Goal: Task Accomplishment & Management: Complete application form

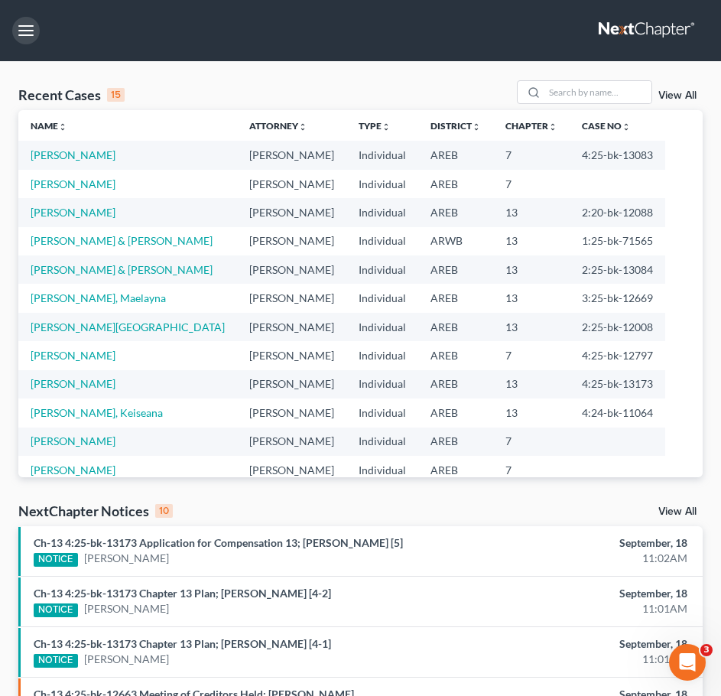
click at [18, 28] on button "button" at bounding box center [26, 31] width 28 height 28
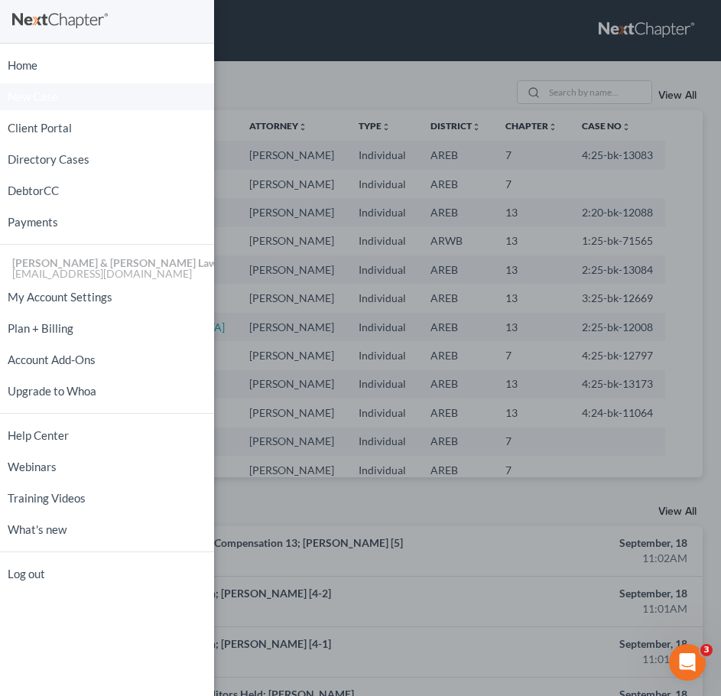
click at [32, 98] on span "New Case" at bounding box center [33, 96] width 50 height 11
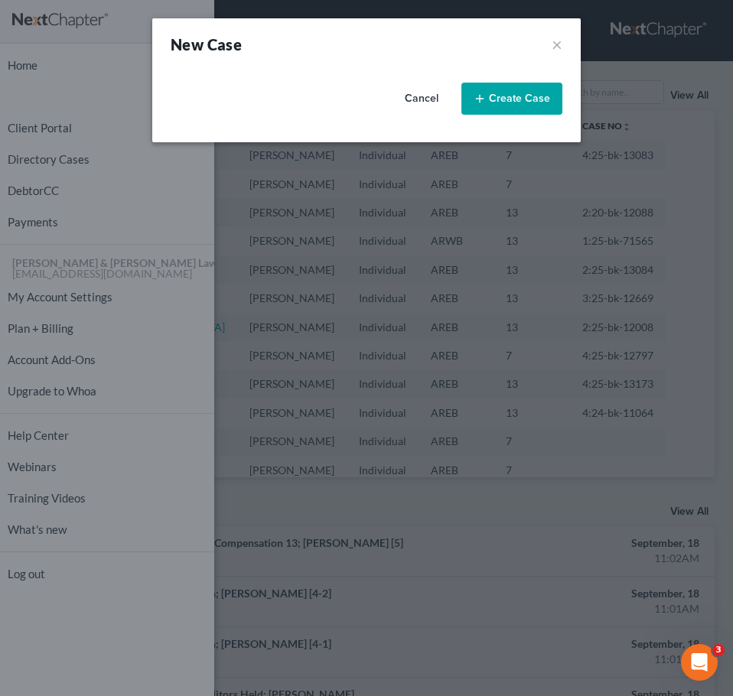
select select "5"
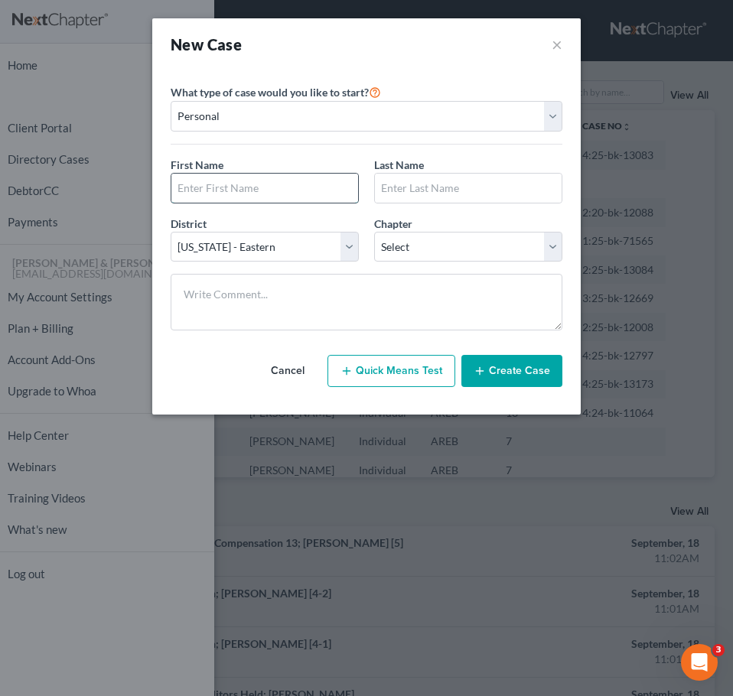
click at [238, 195] on input "text" at bounding box center [264, 188] width 187 height 29
type input "Alexia"
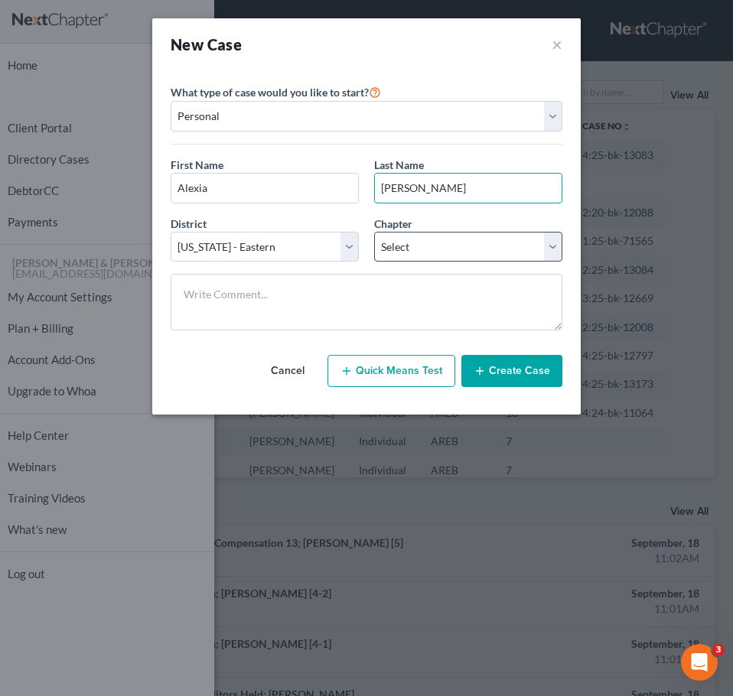
type input "[PERSON_NAME]"
click at [421, 238] on select "Select 7 11 12 13" at bounding box center [468, 247] width 188 height 31
select select "3"
click at [374, 232] on select "Select 7 11 12 13" at bounding box center [468, 247] width 188 height 31
click at [515, 377] on button "Create Case" at bounding box center [511, 371] width 101 height 32
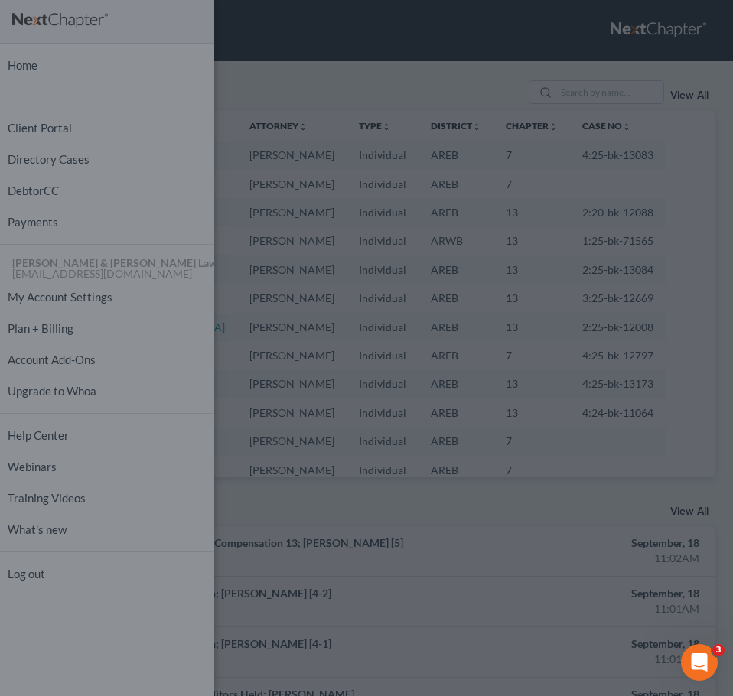
click at [602, 112] on div "New Case × Please select case type * Bankruptcy Bankruptcy What type of case wo…" at bounding box center [366, 348] width 733 height 696
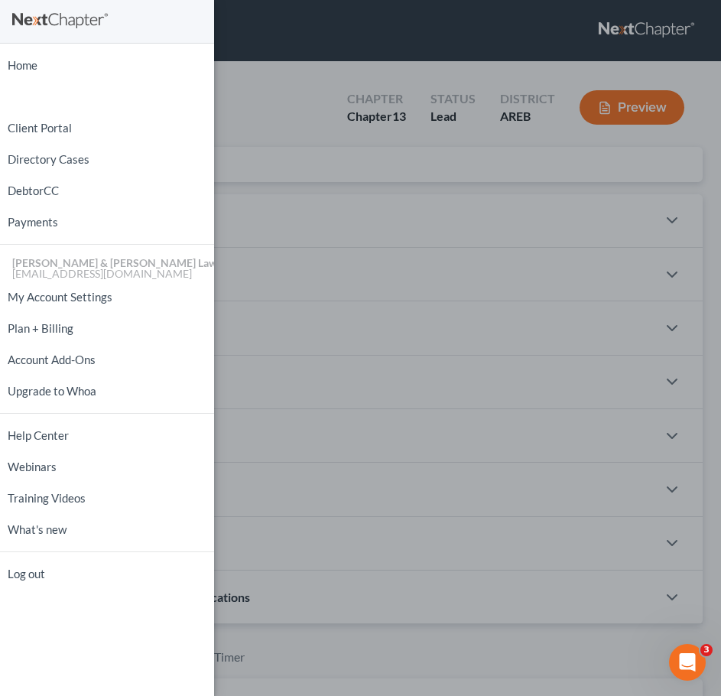
click at [338, 166] on div "Home New Case Client Portal Directory Cases DebtorCC Payments [PERSON_NAME] & […" at bounding box center [360, 348] width 721 height 696
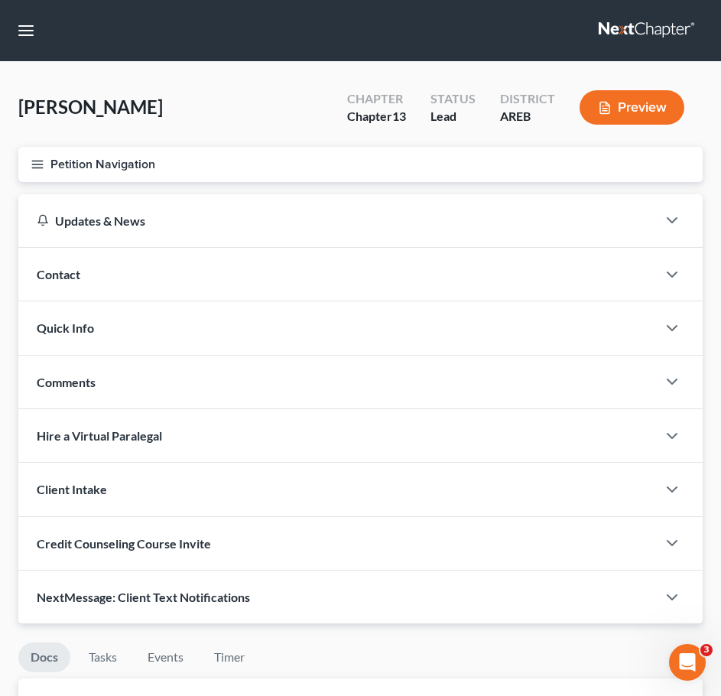
click at [317, 274] on div "Contact" at bounding box center [337, 274] width 639 height 53
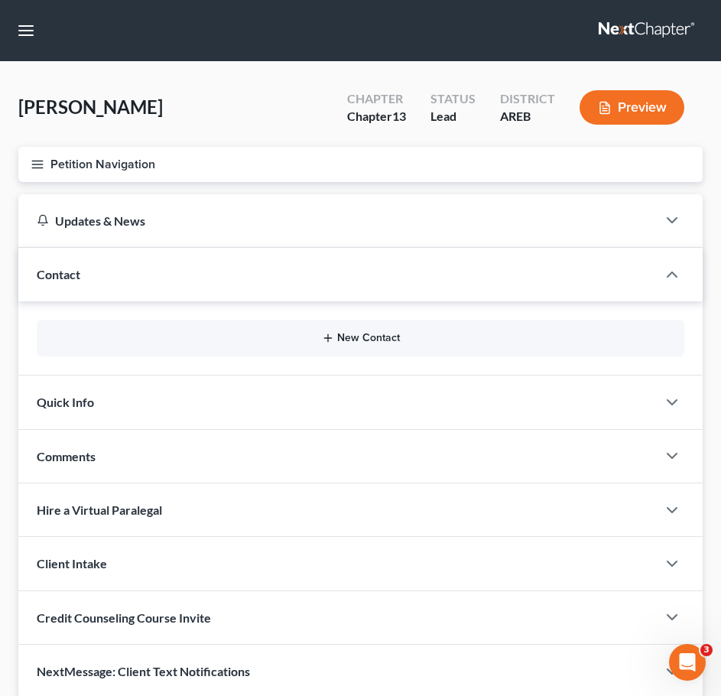
click at [328, 337] on line "button" at bounding box center [328, 338] width 0 height 7
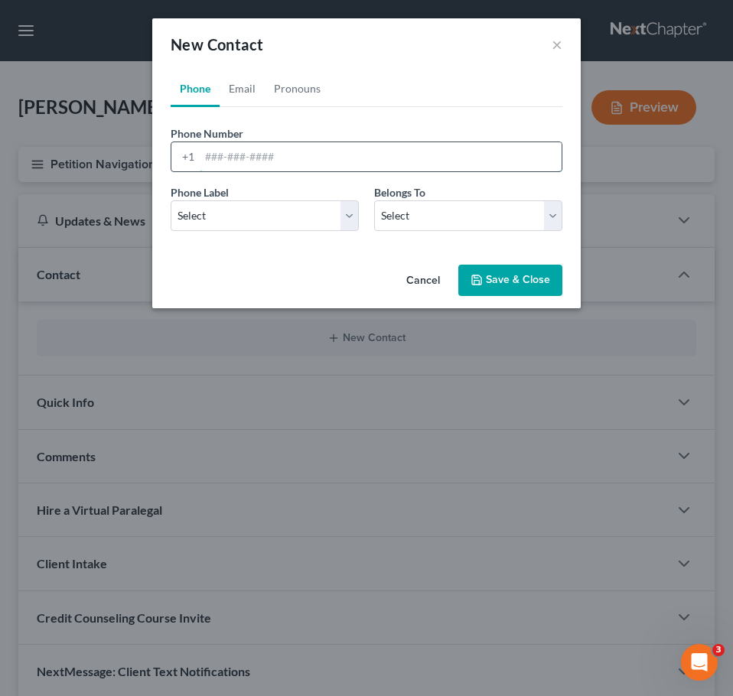
click at [223, 155] on input "tel" at bounding box center [381, 156] width 362 height 29
type input "[PHONE_NUMBER]"
click at [275, 209] on select "Select Mobile Home Work Other" at bounding box center [265, 215] width 188 height 31
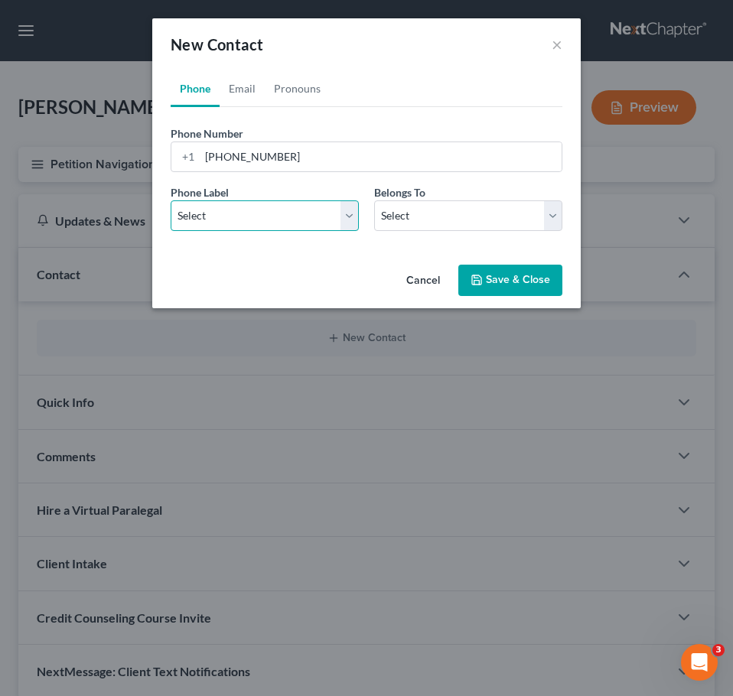
select select "0"
click at [171, 200] on select "Select Mobile Home Work Other" at bounding box center [265, 215] width 188 height 31
click at [431, 232] on div "Phone Label * Select Mobile Home Work Other Belongs To * Select Client Other" at bounding box center [366, 213] width 407 height 59
click at [416, 215] on select "Select Client Other" at bounding box center [468, 215] width 188 height 31
select select "0"
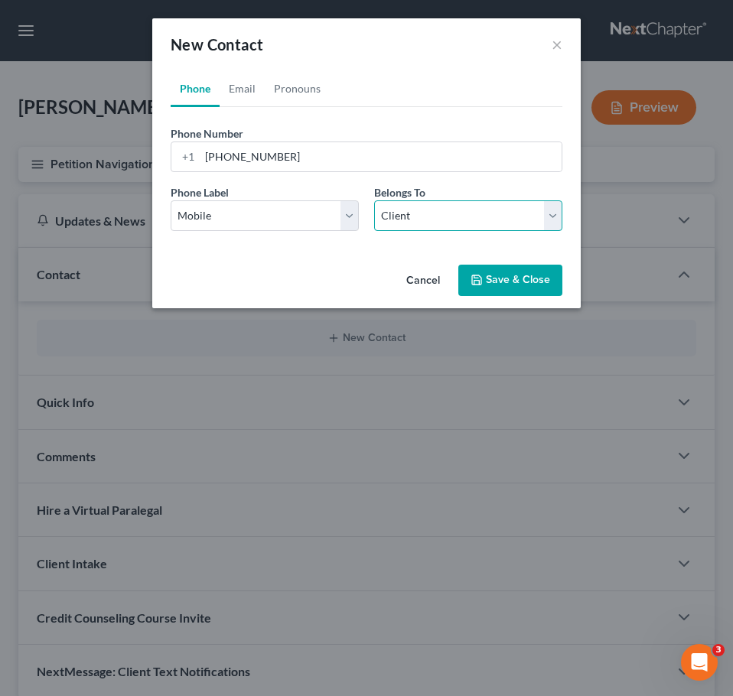
click at [374, 200] on select "Select Client Other" at bounding box center [468, 215] width 188 height 31
click at [299, 99] on link "Pronouns" at bounding box center [297, 88] width 65 height 37
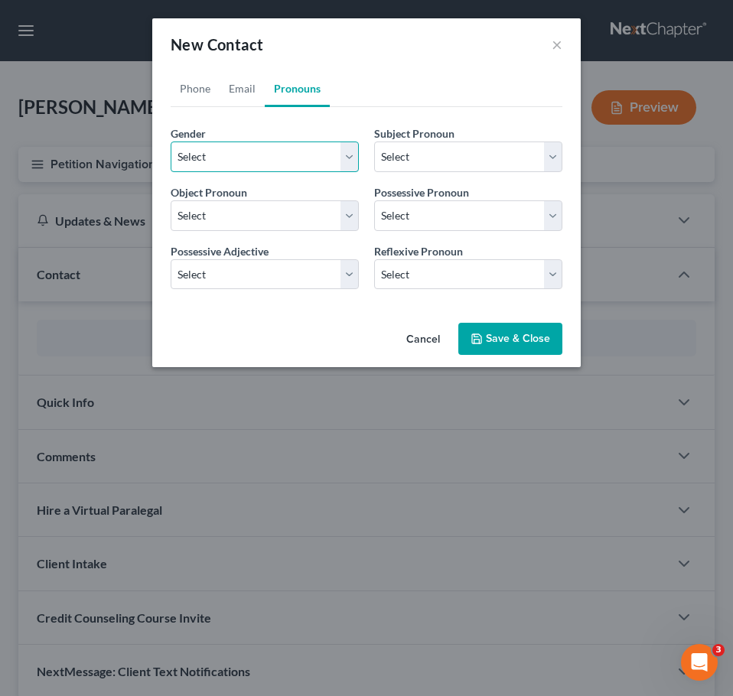
click at [287, 151] on select "Select [DEMOGRAPHIC_DATA] [DEMOGRAPHIC_DATA] [DEMOGRAPHIC_DATA] More Than One P…" at bounding box center [265, 157] width 188 height 31
select select "1"
click at [171, 142] on select "Select [DEMOGRAPHIC_DATA] [DEMOGRAPHIC_DATA] [DEMOGRAPHIC_DATA] More Than One P…" at bounding box center [265, 157] width 188 height 31
select select "1"
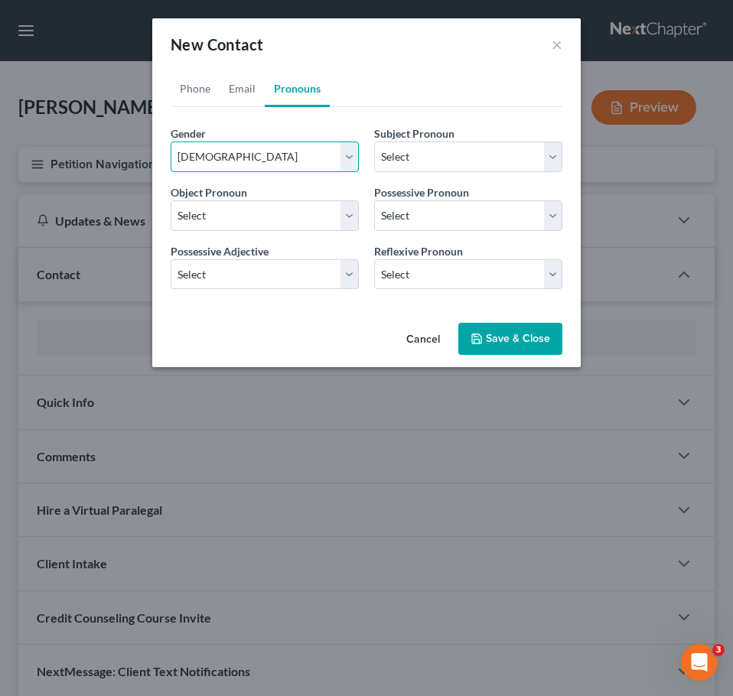
select select "1"
click at [237, 89] on link "Email" at bounding box center [242, 88] width 45 height 37
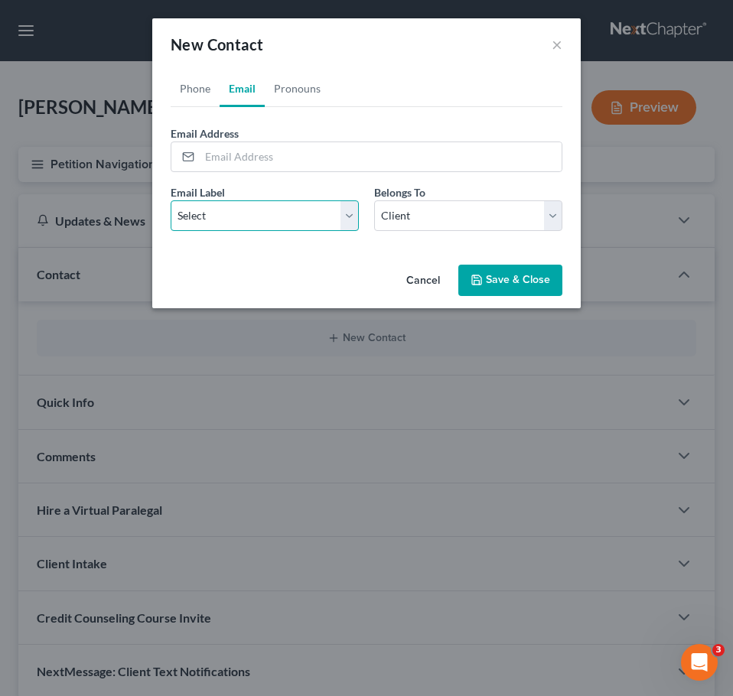
click at [249, 208] on select "Select Home Work Other" at bounding box center [265, 215] width 188 height 31
select select "0"
click at [171, 200] on select "Select Home Work Other" at bounding box center [265, 215] width 188 height 31
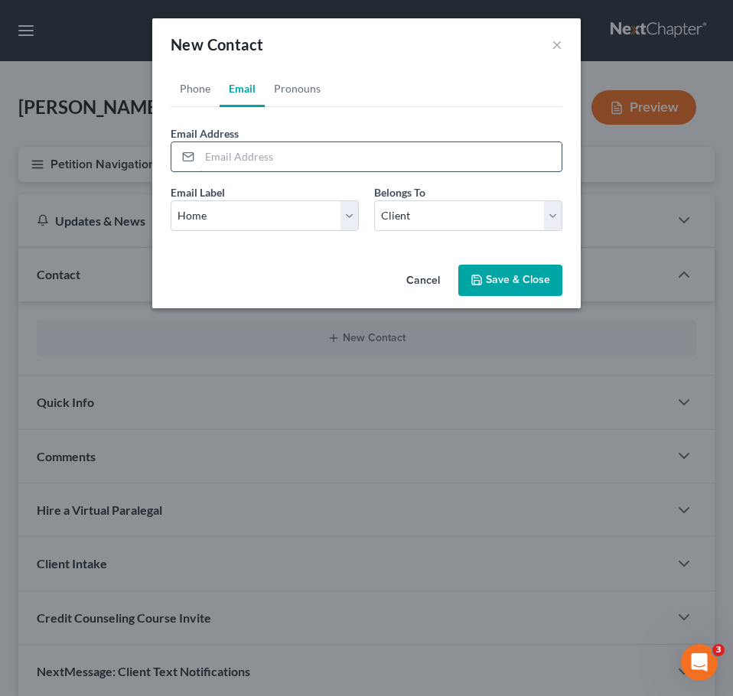
click at [281, 156] on input "email" at bounding box center [381, 156] width 362 height 29
type input "[EMAIL_ADDRESS][DOMAIN_NAME]"
click at [522, 281] on button "Save & Close" at bounding box center [510, 281] width 104 height 32
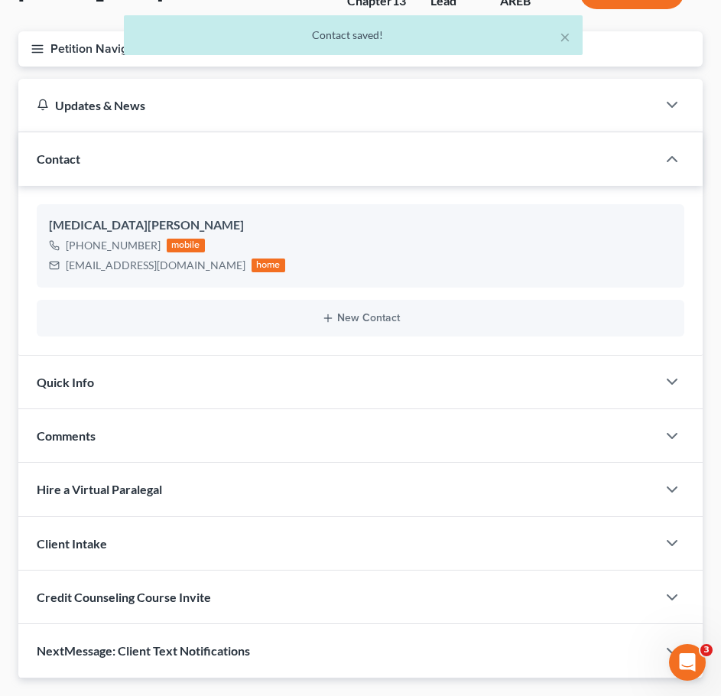
scroll to position [119, 0]
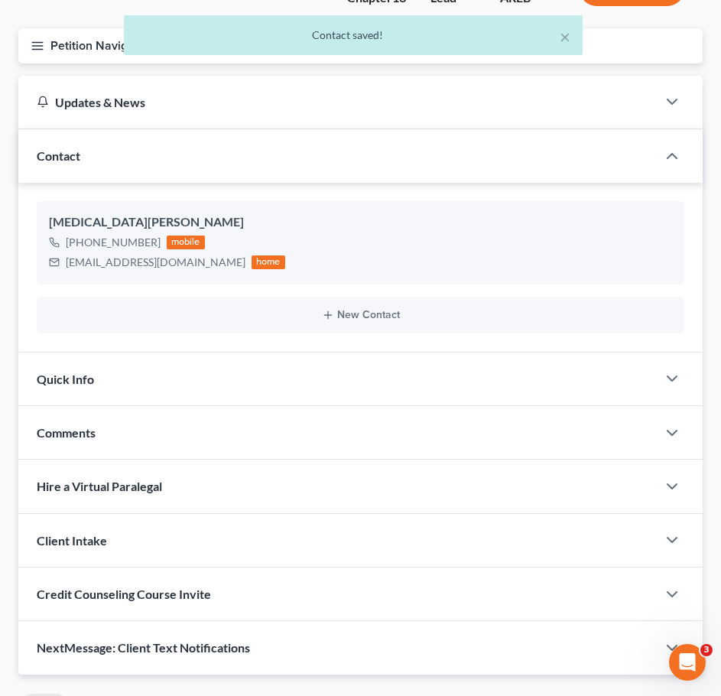
click at [421, 408] on div "Comments" at bounding box center [337, 432] width 639 height 53
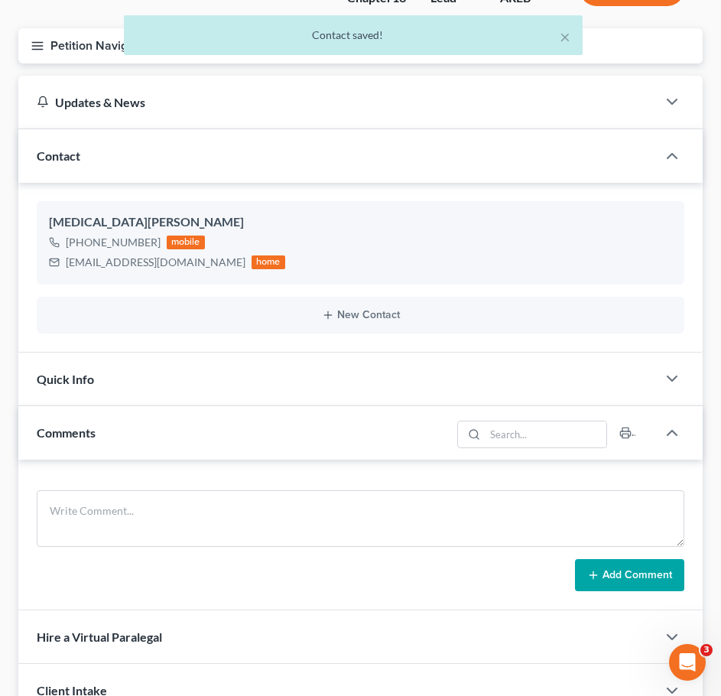
click at [377, 376] on div "Quick Info" at bounding box center [337, 379] width 639 height 53
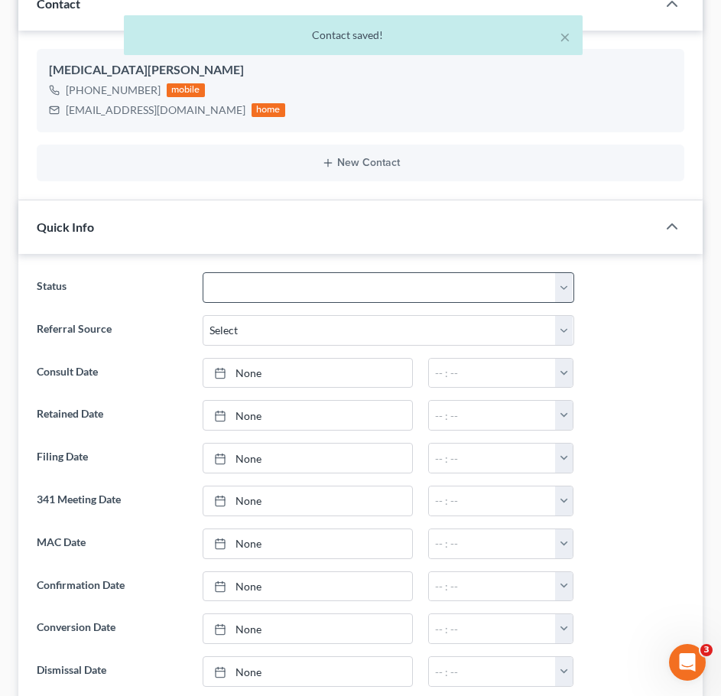
scroll to position [272, 0]
click at [301, 293] on select "Awaiting 341 Chapter 7 - Attended Meeting Confirmed Discharged Dismissed New Co…" at bounding box center [389, 287] width 372 height 31
select select "5"
click at [203, 272] on select "Awaiting 341 Chapter 7 - Attended Meeting Confirmed Discharged Dismissed New Co…" at bounding box center [389, 287] width 372 height 31
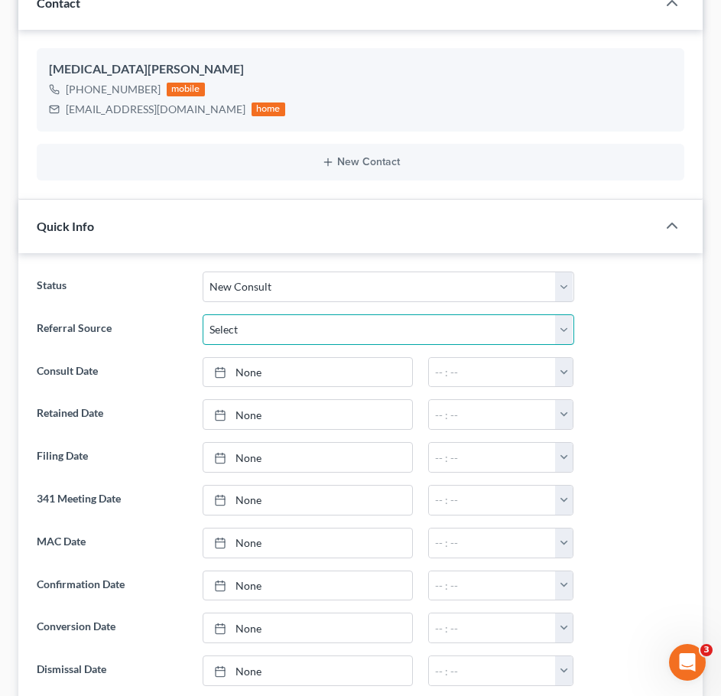
click at [287, 330] on select "Select Word Of Mouth Previous Clients Direct Mail Website Google Search Modern …" at bounding box center [389, 329] width 372 height 31
select select "2"
click at [203, 314] on select "Select Word Of Mouth Previous Clients Direct Mail Website Google Search Modern …" at bounding box center [389, 329] width 372 height 31
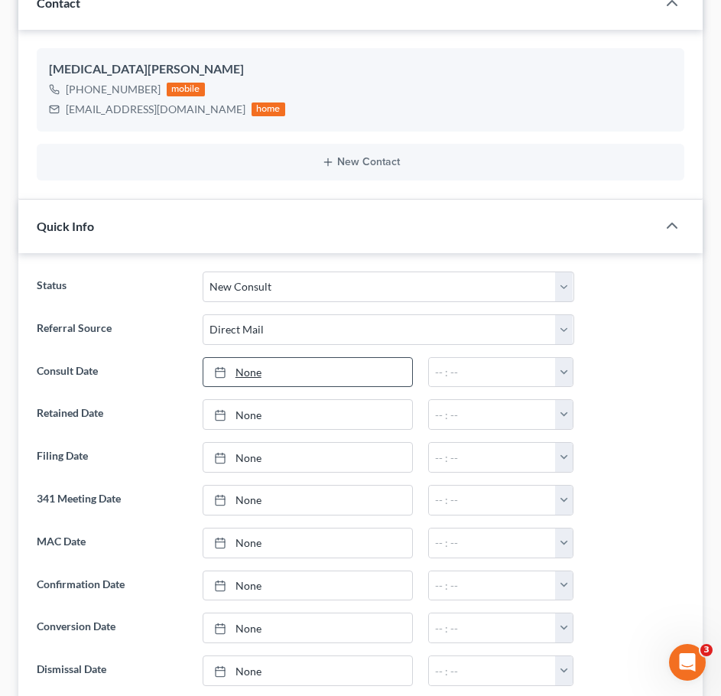
click at [280, 371] on link "None" at bounding box center [307, 372] width 209 height 29
type input "[DATE]"
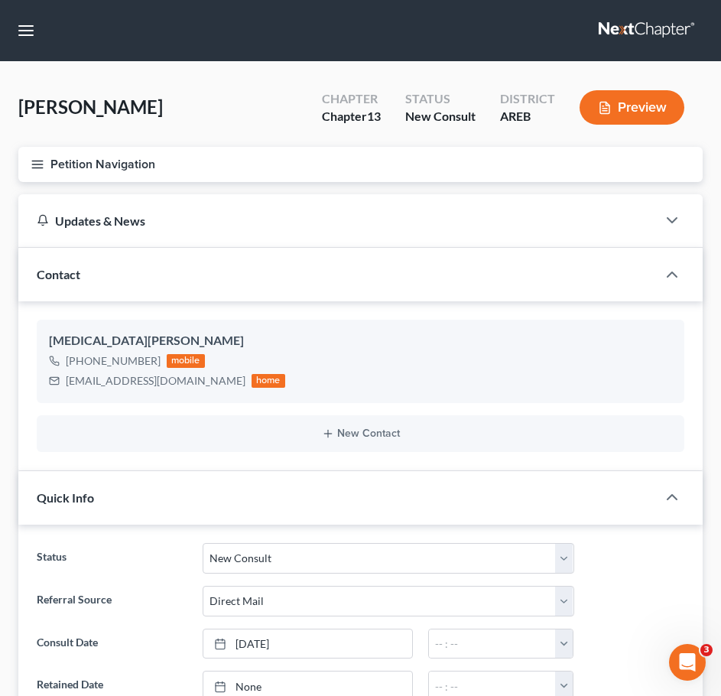
click at [43, 177] on button "Petition Navigation" at bounding box center [360, 164] width 685 height 35
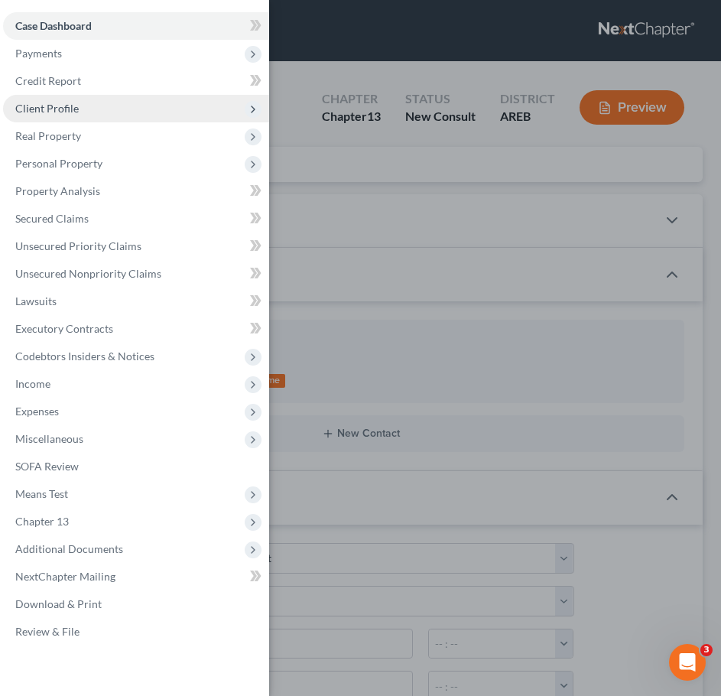
click at [77, 122] on span "Client Profile" at bounding box center [136, 109] width 266 height 28
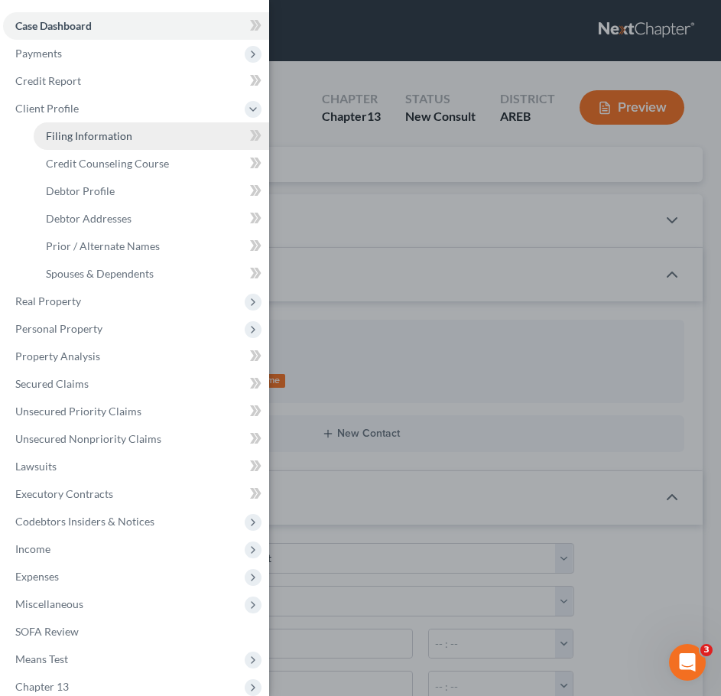
click at [99, 134] on span "Filing Information" at bounding box center [89, 135] width 86 height 13
select select "1"
select select "0"
select select "3"
select select "5"
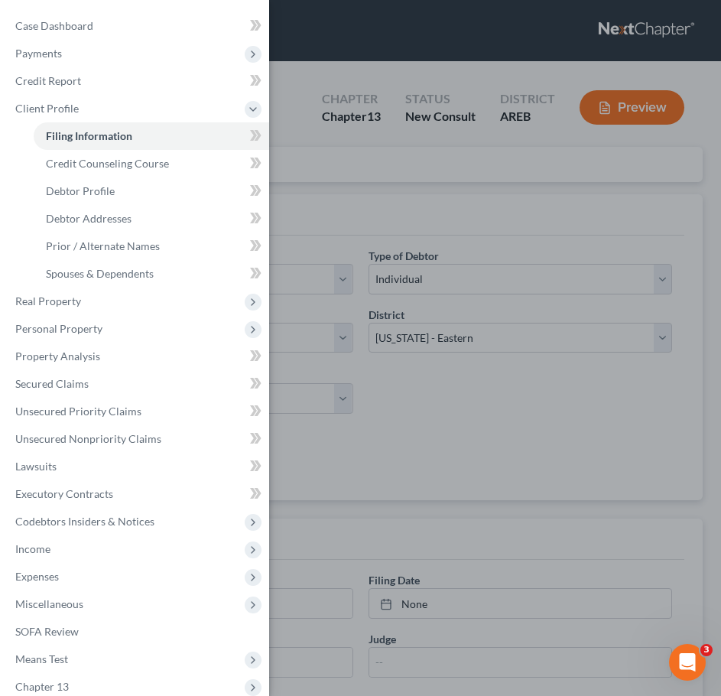
click at [526, 272] on div "Case Dashboard Payments Invoices Payments Payments Credit Report Client Profile" at bounding box center [360, 348] width 721 height 696
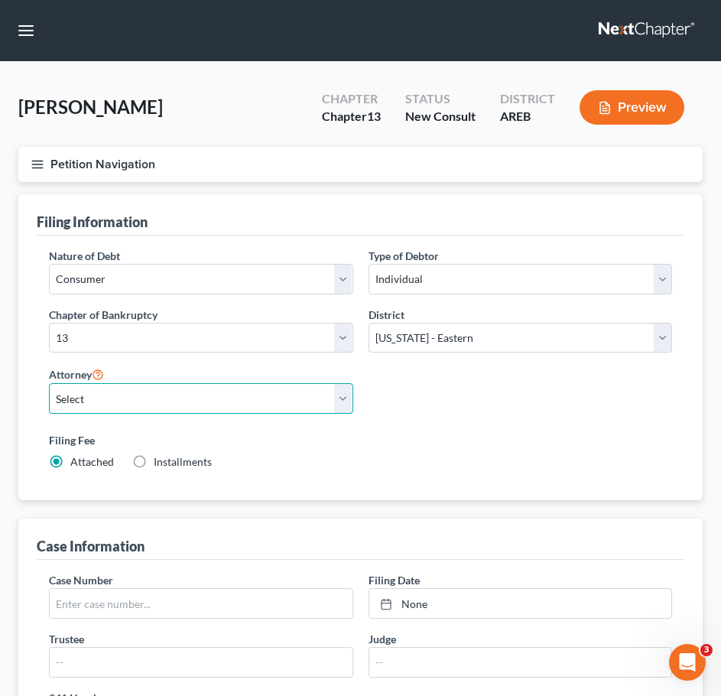
click at [291, 402] on select "Select [PERSON_NAME] - AREB [PERSON_NAME] - ARWB [PERSON_NAME] - AREB [PERSON_N…" at bounding box center [201, 398] width 304 height 31
select select "0"
click at [49, 383] on select "Select [PERSON_NAME] - AREB [PERSON_NAME] - ARWB [PERSON_NAME] - AREB [PERSON_N…" at bounding box center [201, 398] width 304 height 31
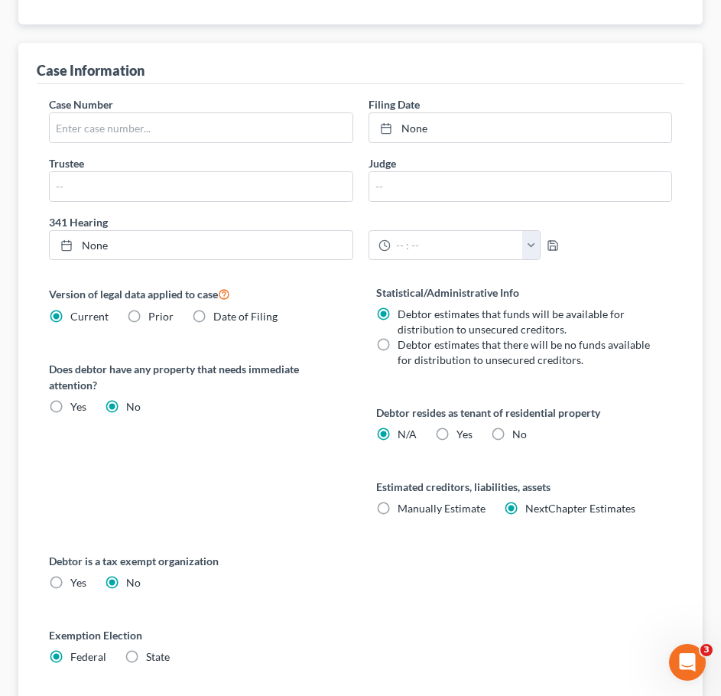
scroll to position [588, 0]
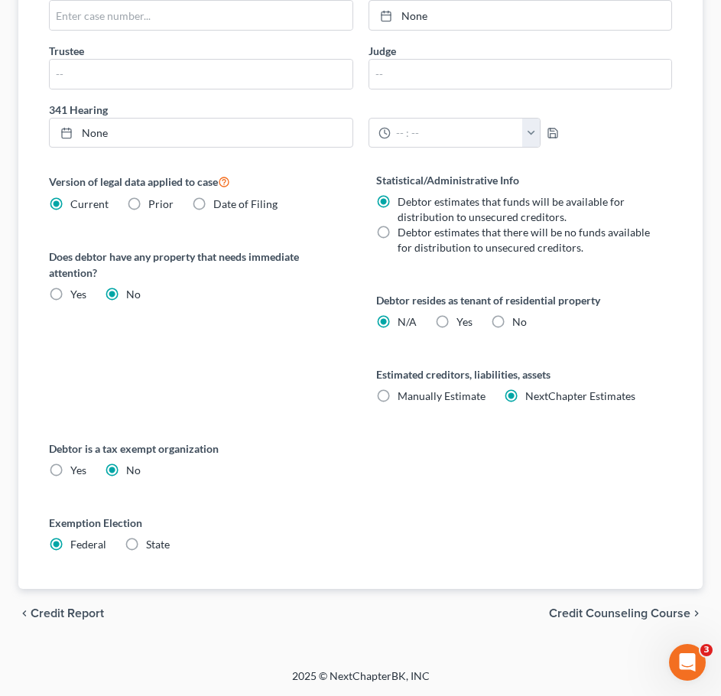
click at [610, 613] on span "Credit Counseling Course" at bounding box center [620, 613] width 142 height 12
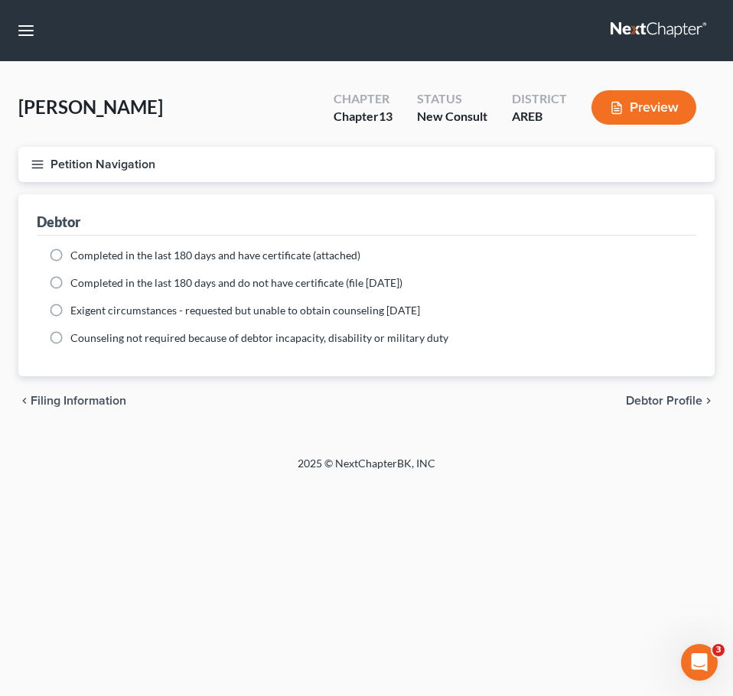
click at [666, 399] on span "Debtor Profile" at bounding box center [664, 401] width 76 height 12
select select "0"
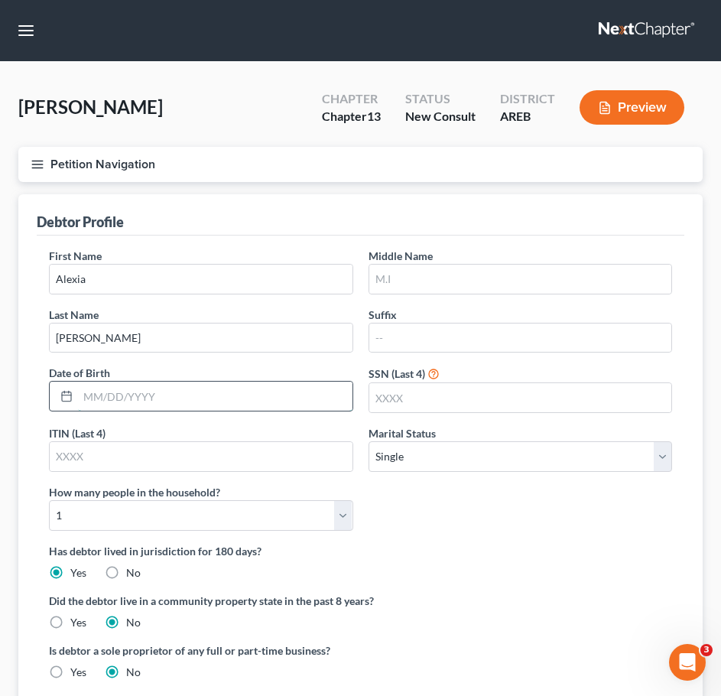
click at [190, 392] on input "text" at bounding box center [215, 396] width 275 height 29
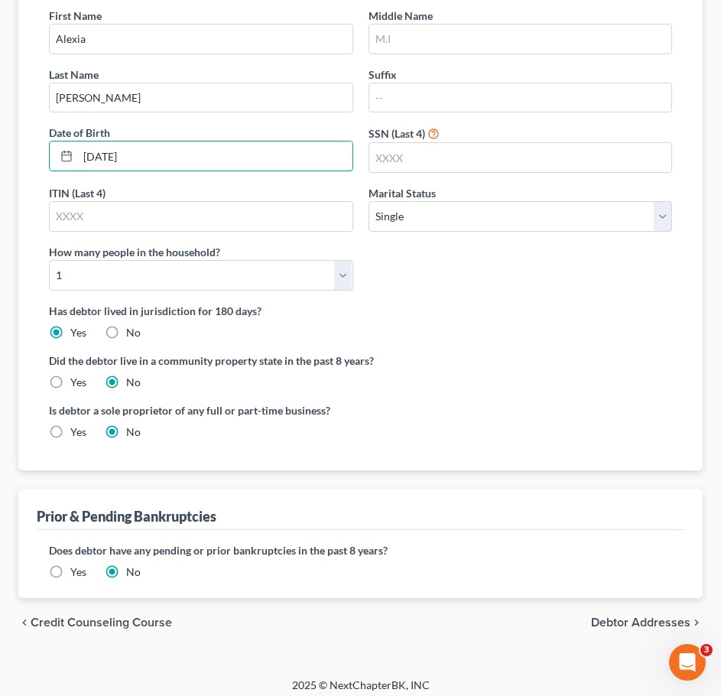
scroll to position [249, 0]
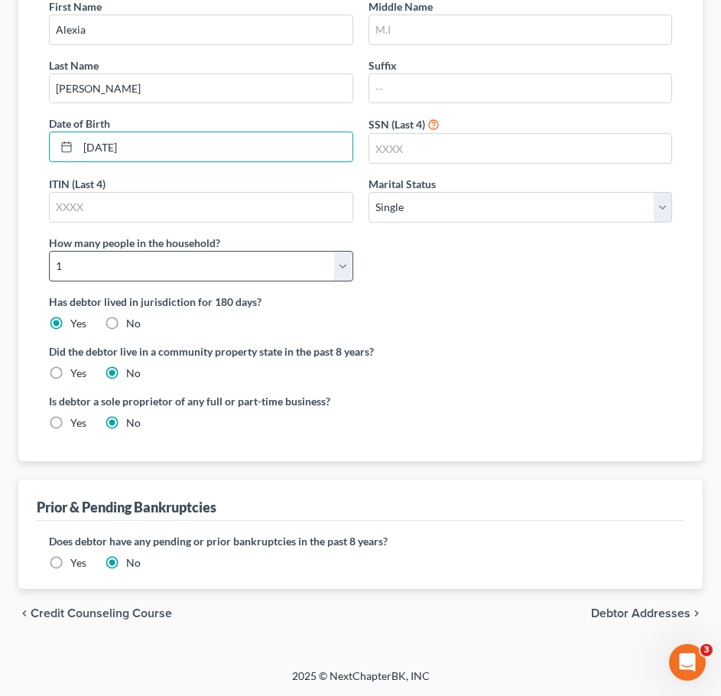
type input "[DATE]"
click at [285, 270] on select "Select 1 2 3 4 5 6 7 8 9 10 11 12 13 14 15 16 17 18 19 20" at bounding box center [201, 266] width 304 height 31
select select "2"
click at [49, 251] on select "Select 1 2 3 4 5 6 7 8 9 10 11 12 13 14 15 16 17 18 19 20" at bounding box center [201, 266] width 304 height 31
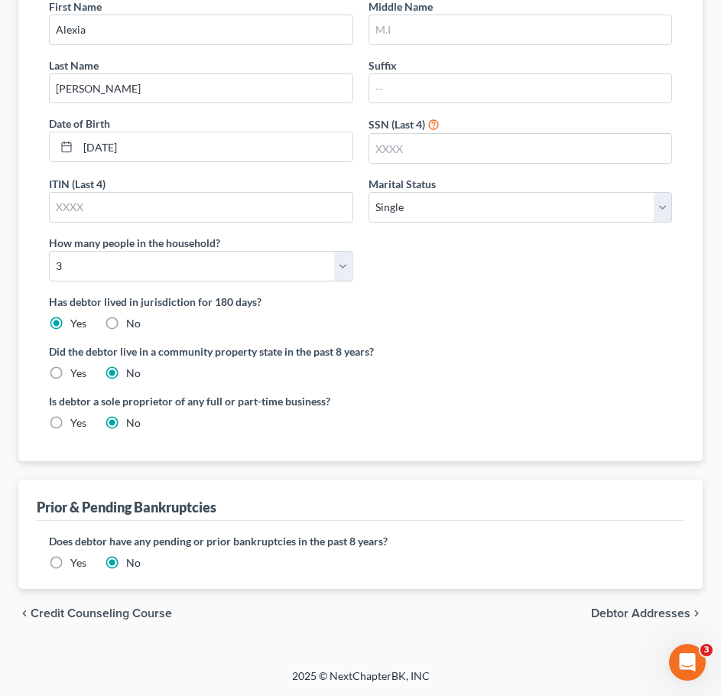
click at [632, 611] on span "Debtor Addresses" at bounding box center [640, 613] width 99 height 12
select select "0"
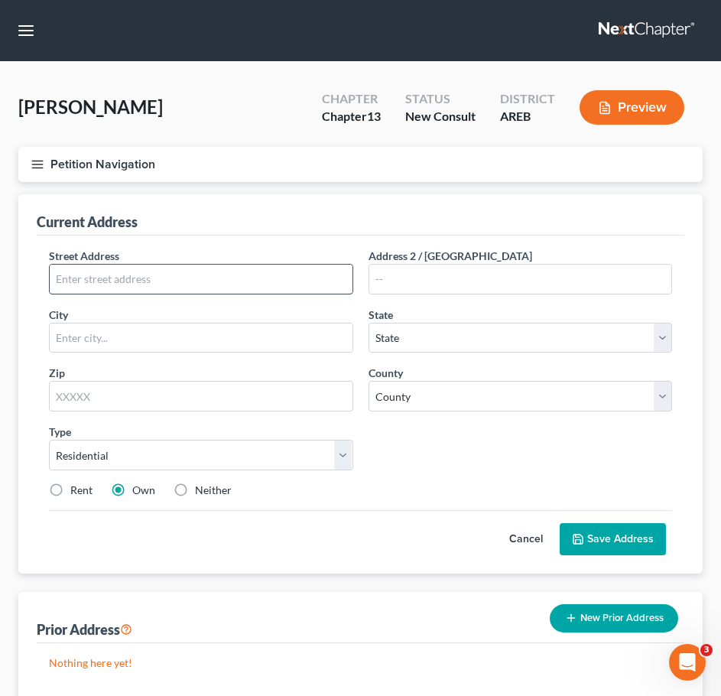
click at [194, 280] on input "text" at bounding box center [201, 279] width 303 height 29
type input "[STREET_ADDRESS]"
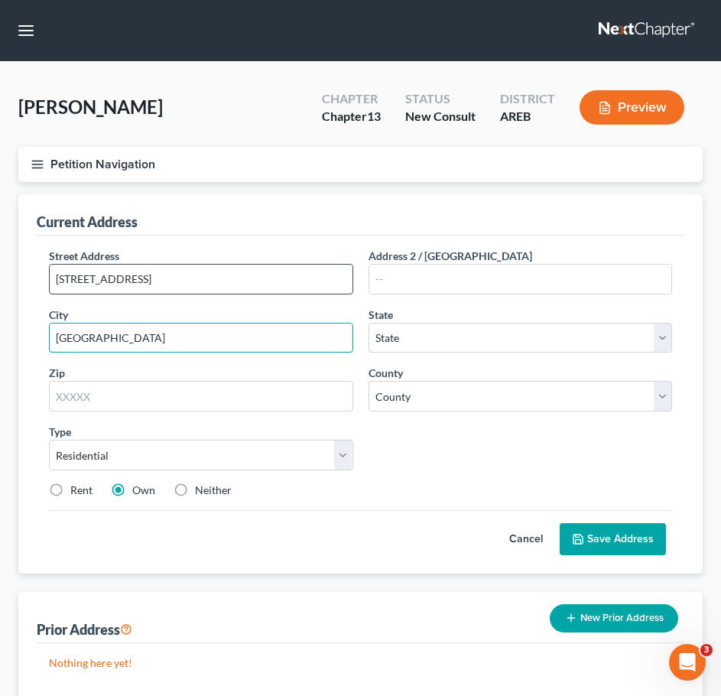
type input "[GEOGRAPHIC_DATA]"
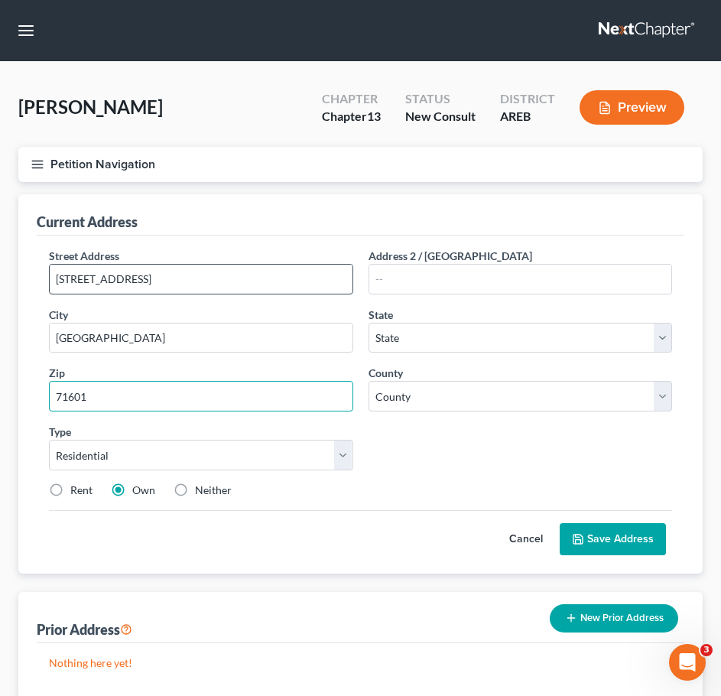
type input "71601"
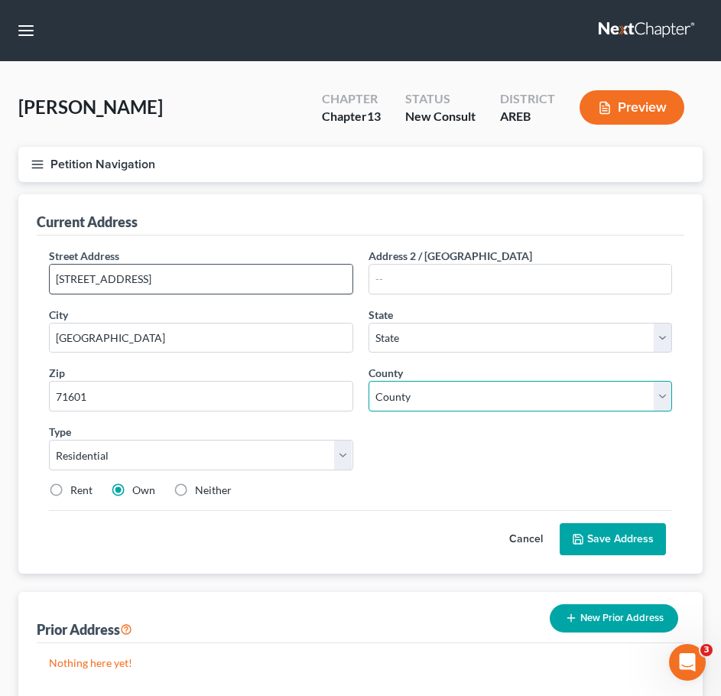
select select "2"
click at [490, 395] on select "County" at bounding box center [521, 396] width 304 height 31
select select "34"
click at [369, 381] on select "County [US_STATE][GEOGRAPHIC_DATA] [GEOGRAPHIC_DATA] [GEOGRAPHIC_DATA] [GEOGRAP…" at bounding box center [521, 396] width 304 height 31
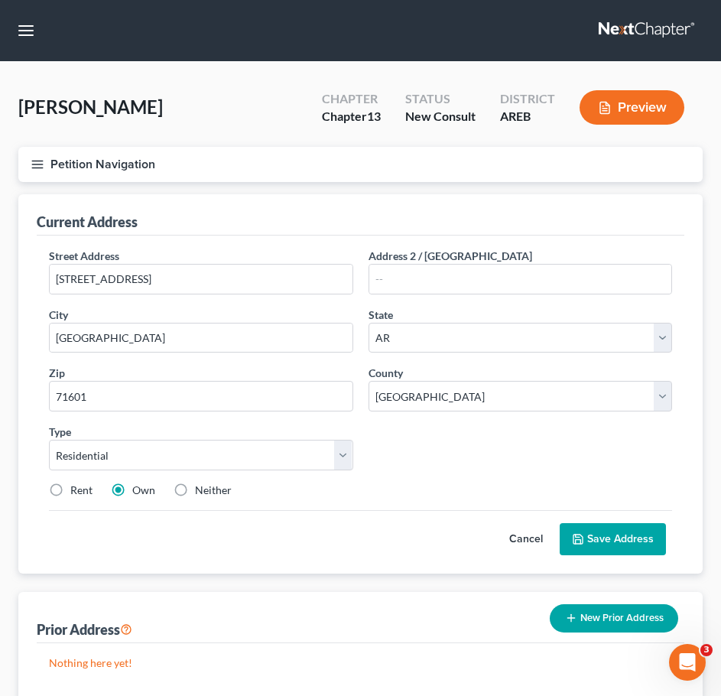
click at [200, 490] on label "Neither" at bounding box center [213, 490] width 37 height 15
click at [201, 490] on input "Neither" at bounding box center [206, 488] width 10 height 10
radio input "true"
click at [589, 535] on button "Save Address" at bounding box center [613, 539] width 106 height 32
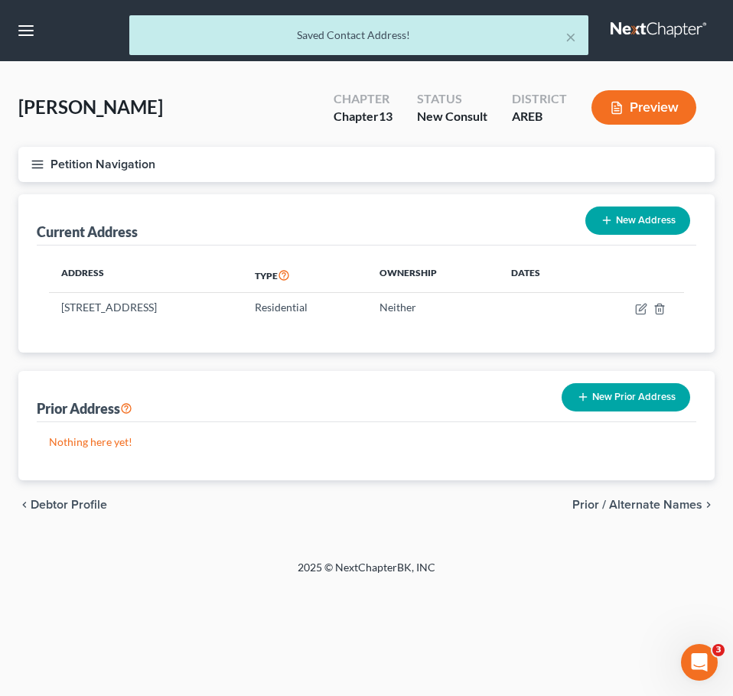
click at [645, 496] on div "chevron_left Debtor Profile Prior / Alternate Names chevron_right" at bounding box center [366, 504] width 696 height 49
click at [633, 506] on span "Prior / Alternate Names" at bounding box center [637, 505] width 130 height 12
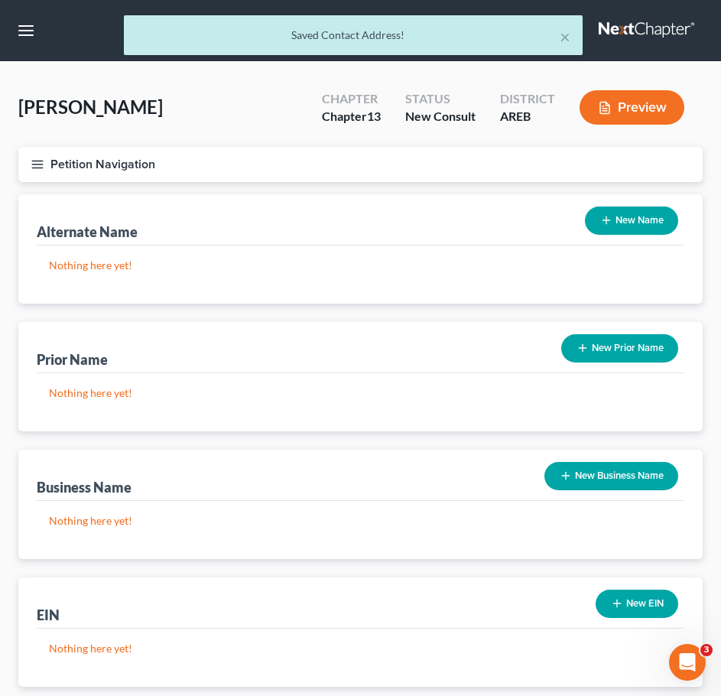
scroll to position [98, 0]
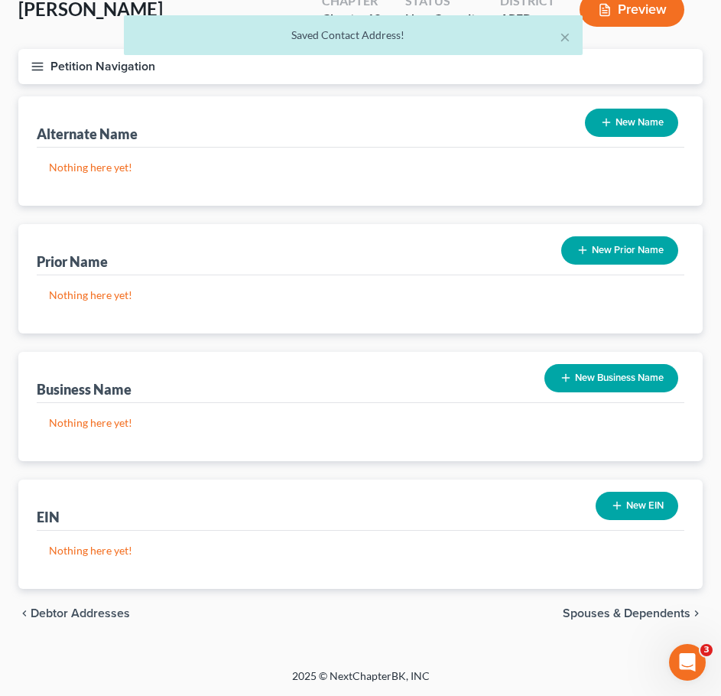
click at [640, 617] on span "Spouses & Dependents" at bounding box center [627, 613] width 128 height 12
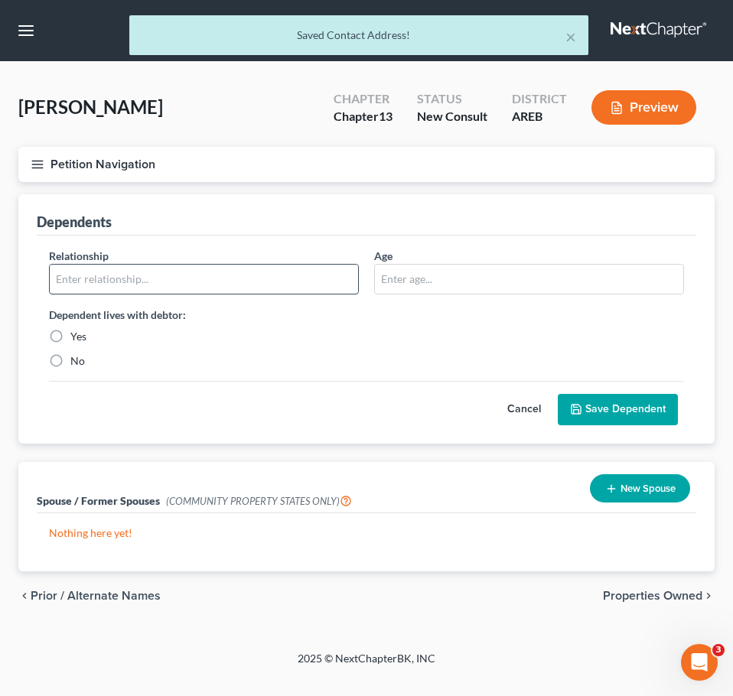
click at [183, 288] on input "text" at bounding box center [204, 279] width 308 height 29
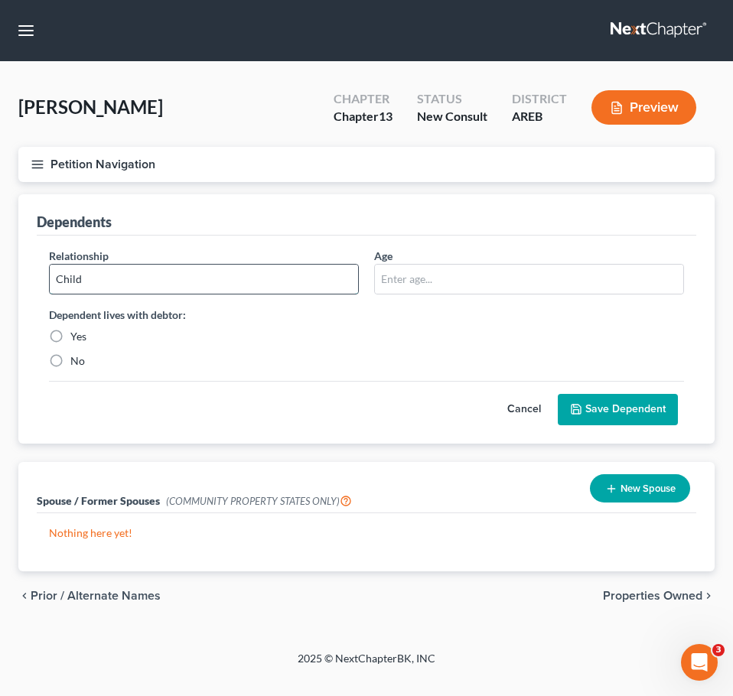
type input "Child"
click at [87, 327] on div "Dependent lives with debtor: Yes No" at bounding box center [203, 338] width 325 height 62
click at [83, 331] on label "Yes" at bounding box center [78, 336] width 16 height 15
click at [83, 331] on input "Yes" at bounding box center [81, 334] width 10 height 10
radio input "true"
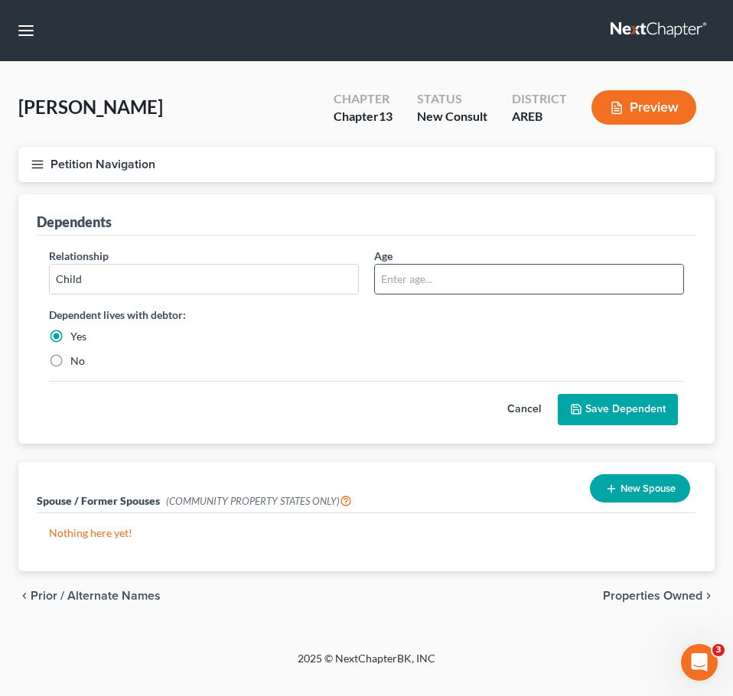
click at [397, 288] on input "text" at bounding box center [529, 279] width 308 height 29
type input "5"
click at [665, 407] on button "Save Dependent" at bounding box center [618, 410] width 120 height 32
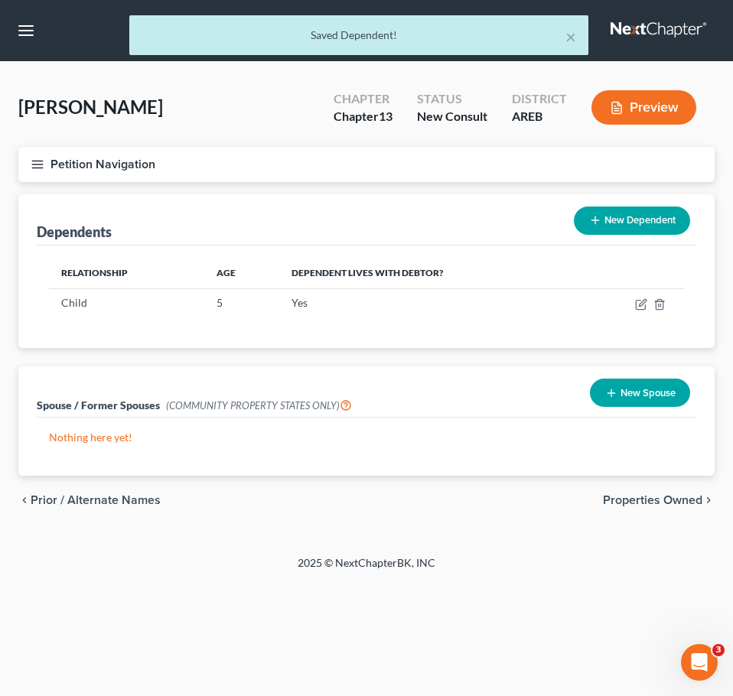
click at [642, 231] on button "New Dependent" at bounding box center [632, 221] width 116 height 28
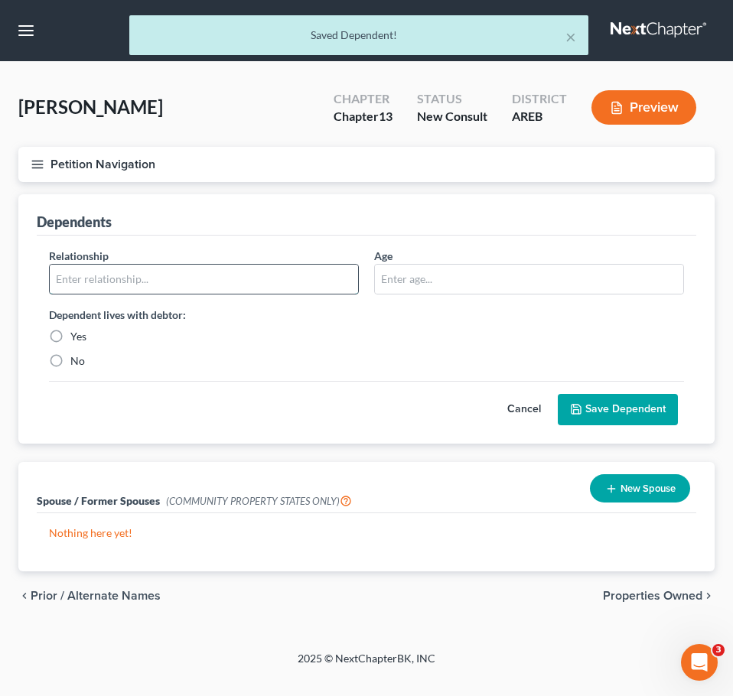
click at [230, 285] on input "text" at bounding box center [204, 279] width 308 height 29
type input "Child"
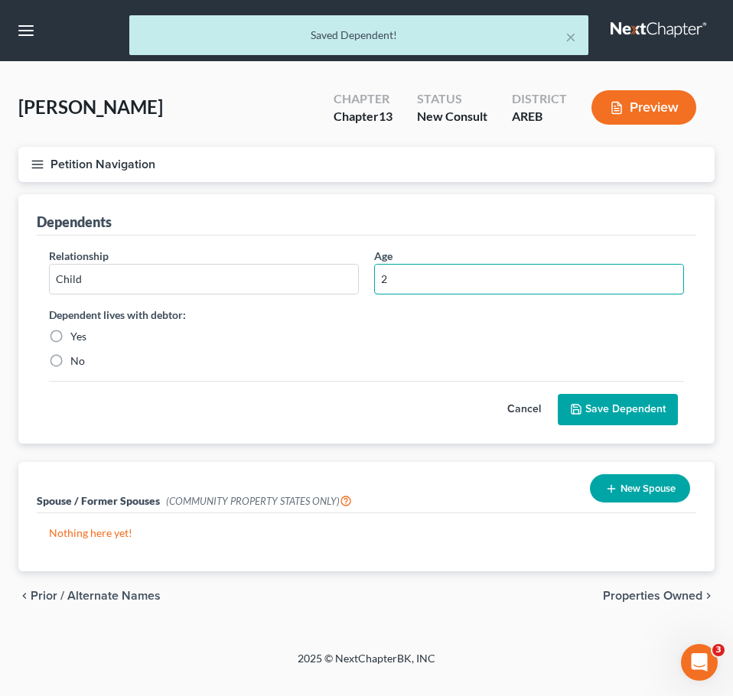
type input "2"
click at [70, 338] on label "Yes" at bounding box center [78, 336] width 16 height 15
click at [76, 338] on input "Yes" at bounding box center [81, 334] width 10 height 10
radio input "true"
click at [607, 406] on button "Save Dependent" at bounding box center [618, 410] width 120 height 32
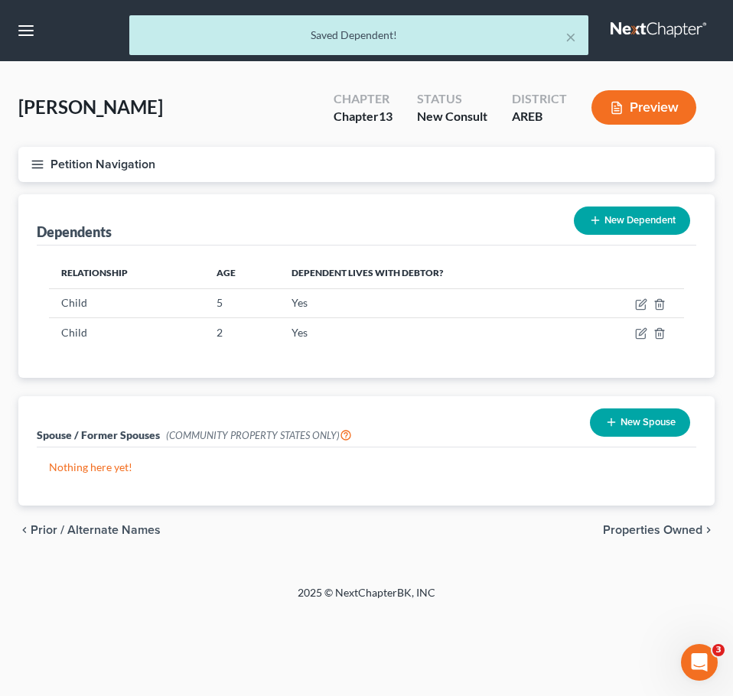
click at [672, 532] on span "Properties Owned" at bounding box center [652, 530] width 99 height 12
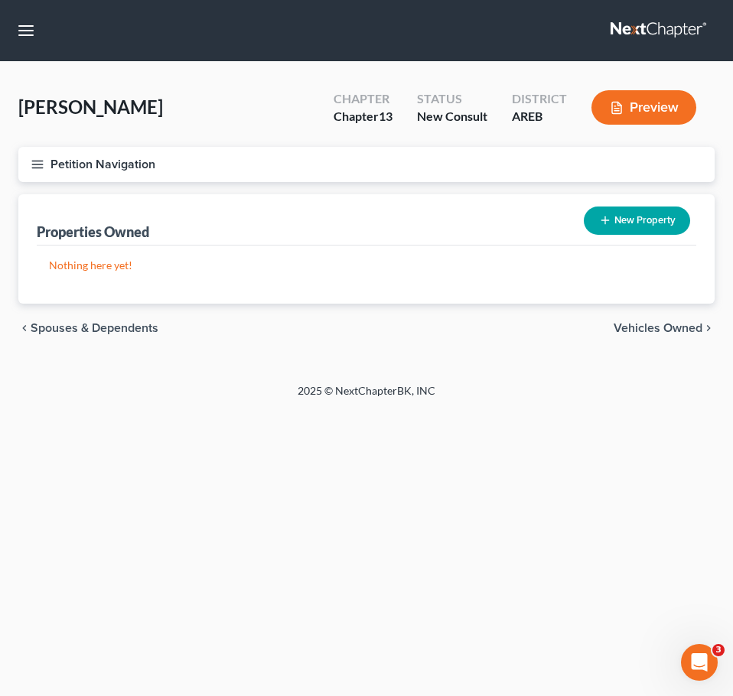
click at [683, 323] on span "Vehicles Owned" at bounding box center [657, 328] width 89 height 12
click at [526, 374] on div "[PERSON_NAME][MEDICAL_DATA] Upgraded Chapter Chapter 13 Status New Consult Dist…" at bounding box center [366, 222] width 733 height 321
click at [675, 220] on button "New Vehicle" at bounding box center [640, 221] width 99 height 28
select select "0"
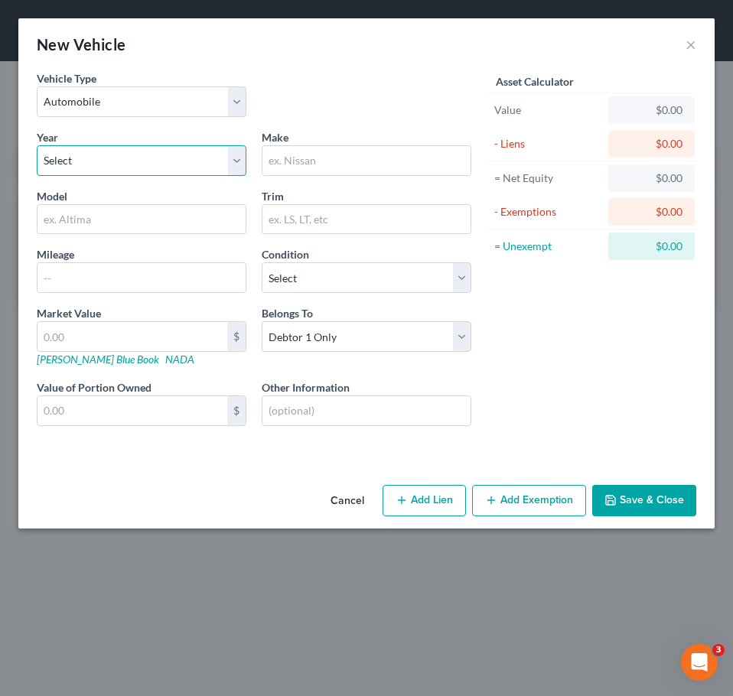
click at [179, 171] on select "Select 2026 2025 2024 2023 2022 2021 2020 2019 2018 2017 2016 2015 2014 2013 20…" at bounding box center [142, 160] width 210 height 31
select select "21"
click at [37, 145] on select "Select 2026 2025 2024 2023 2022 2021 2020 2019 2018 2017 2016 2015 2014 2013 20…" at bounding box center [142, 160] width 210 height 31
click at [307, 171] on input "text" at bounding box center [366, 160] width 208 height 29
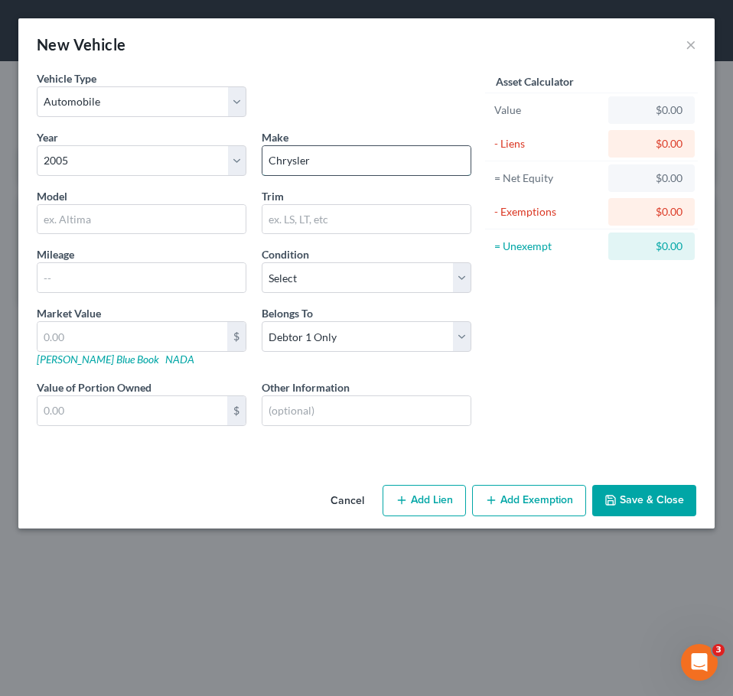
type input "Chrysler"
type input "300"
type input "250000"
type input "2"
type input "2.00"
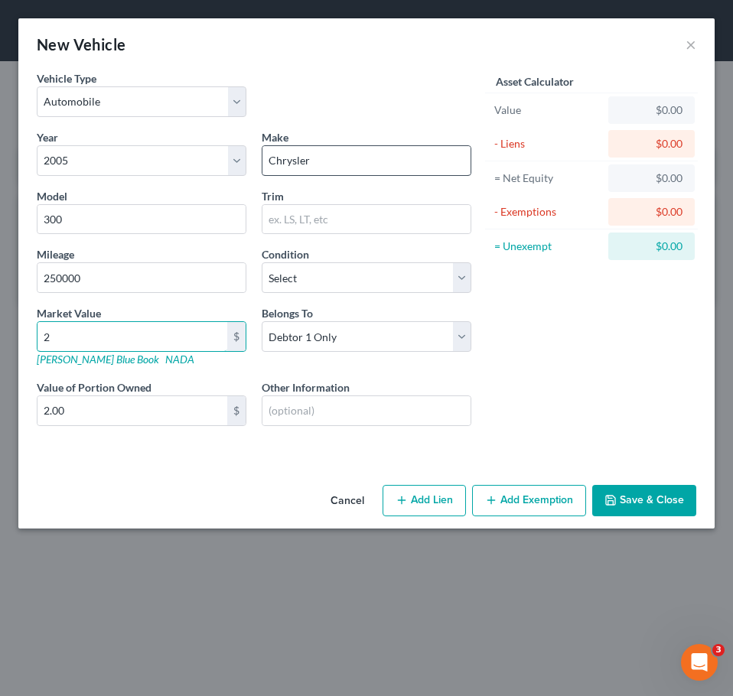
type input "20"
type input "20.00"
type input "200"
type input "200.00"
type input "2000"
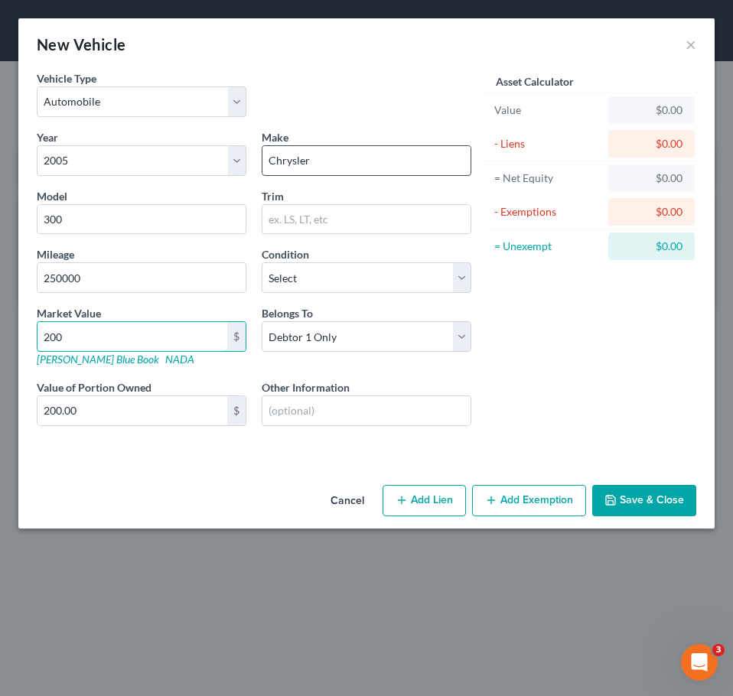
type input "2,000.00"
drag, startPoint x: 103, startPoint y: 345, endPoint x: -1, endPoint y: 345, distance: 104.0
click at [0, 345] on html "Home New Case Client Portal Directory Cases DebtorCC Payments [PERSON_NAME] & […" at bounding box center [366, 348] width 733 height 696
type input "1"
type input "1.00"
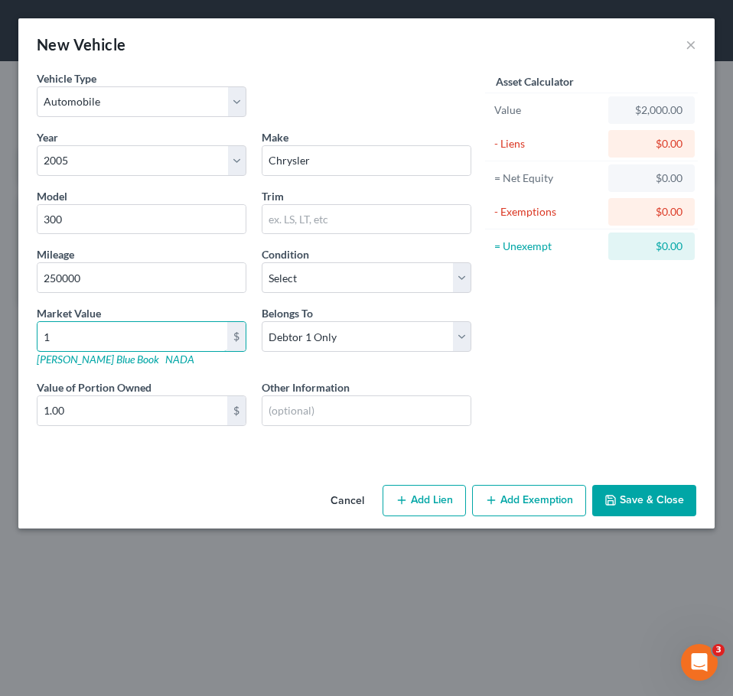
type input "15"
type input "15.00"
type input "150"
type input "150.00"
type input "1500"
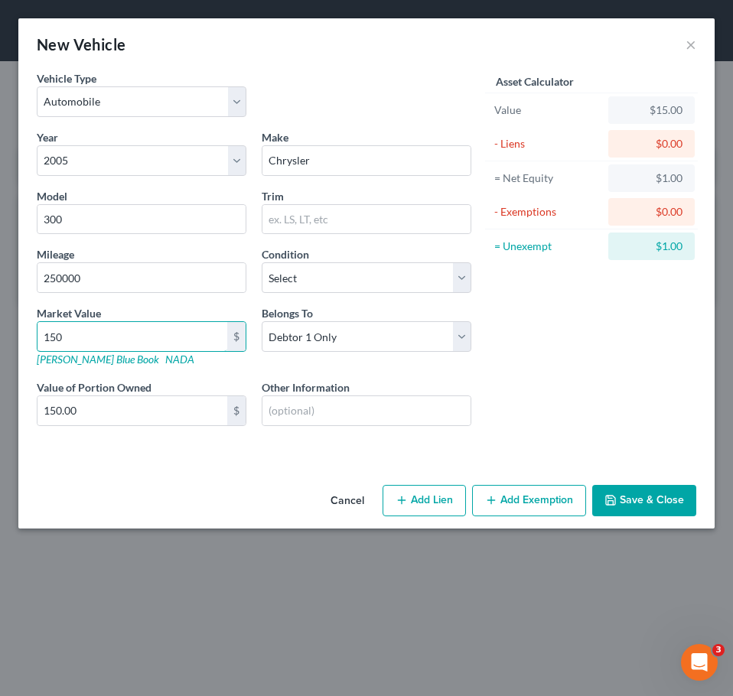
type input "1,500.00"
type input "1,500"
click at [629, 502] on button "Save & Close" at bounding box center [644, 501] width 104 height 32
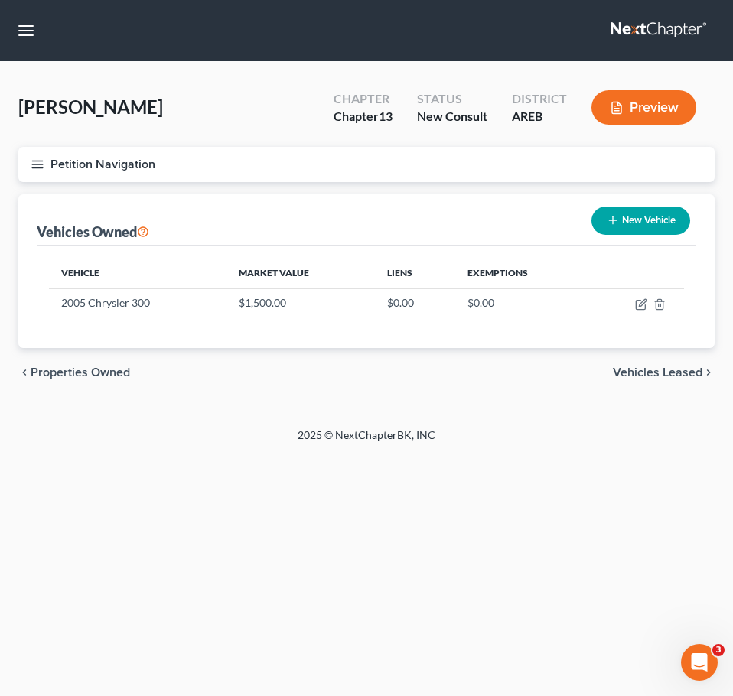
click at [670, 369] on span "Vehicles Leased" at bounding box center [657, 372] width 89 height 12
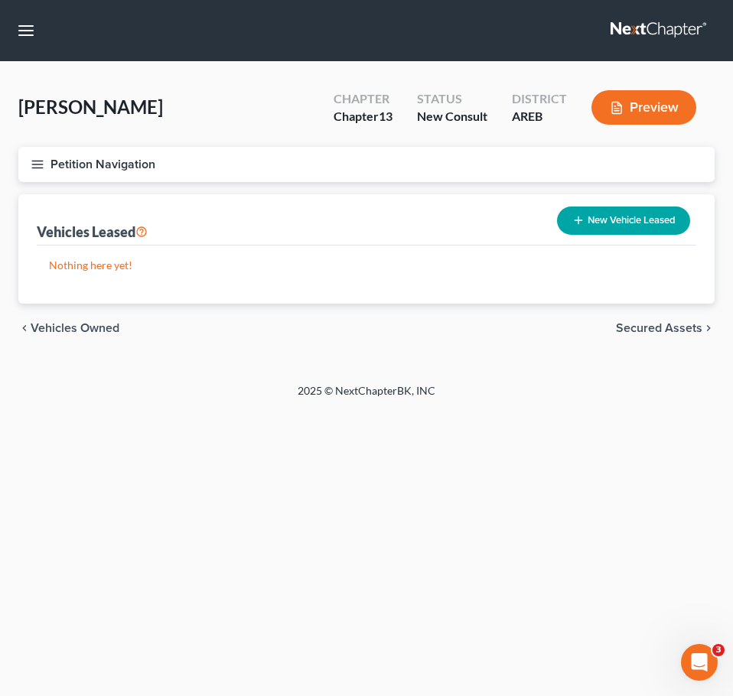
click at [682, 327] on span "Secured Assets" at bounding box center [659, 328] width 86 height 12
click at [667, 329] on span "Personal Items" at bounding box center [661, 328] width 82 height 12
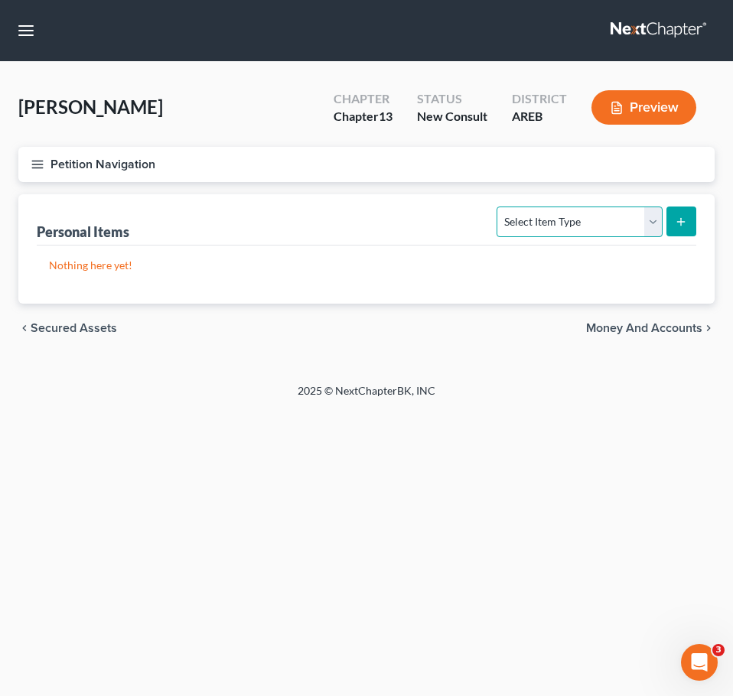
click at [629, 228] on select "Select Item Type Clothing Collectibles Of Value Electronics Firearms Household …" at bounding box center [578, 222] width 165 height 31
select select "household_goods"
click at [499, 207] on select "Select Item Type Clothing Collectibles Of Value Electronics Firearms Household …" at bounding box center [578, 222] width 165 height 31
click at [677, 219] on icon "submit" at bounding box center [681, 222] width 12 height 12
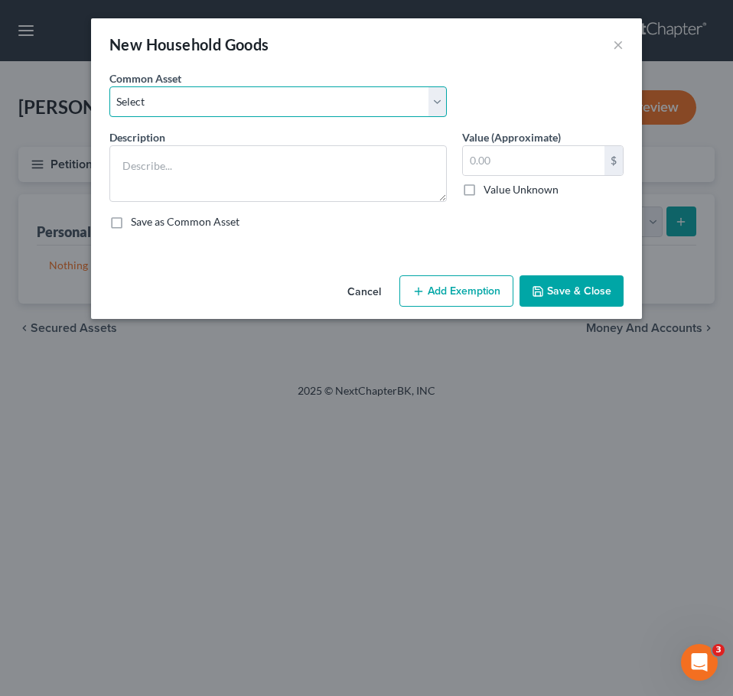
click at [298, 114] on select "Select Household goods and furnishings" at bounding box center [277, 101] width 337 height 31
select select "0"
click at [109, 86] on select "Select Household goods and furnishings" at bounding box center [277, 101] width 337 height 31
type textarea "Household goods and furnishings"
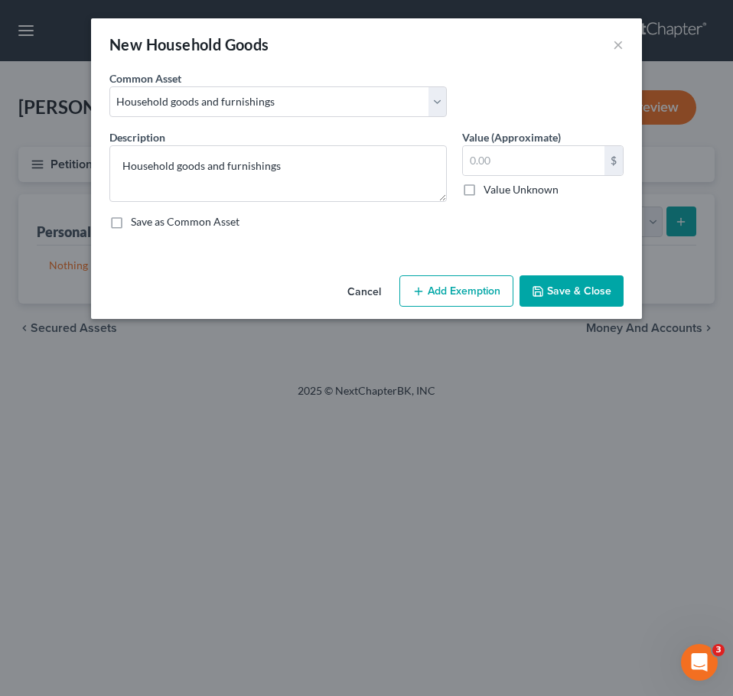
click at [531, 94] on div "Common Asset Select Household goods and furnishings" at bounding box center [366, 99] width 529 height 59
click at [525, 168] on input "text" at bounding box center [534, 160] width 142 height 29
click at [525, 168] on input "100" at bounding box center [534, 160] width 142 height 29
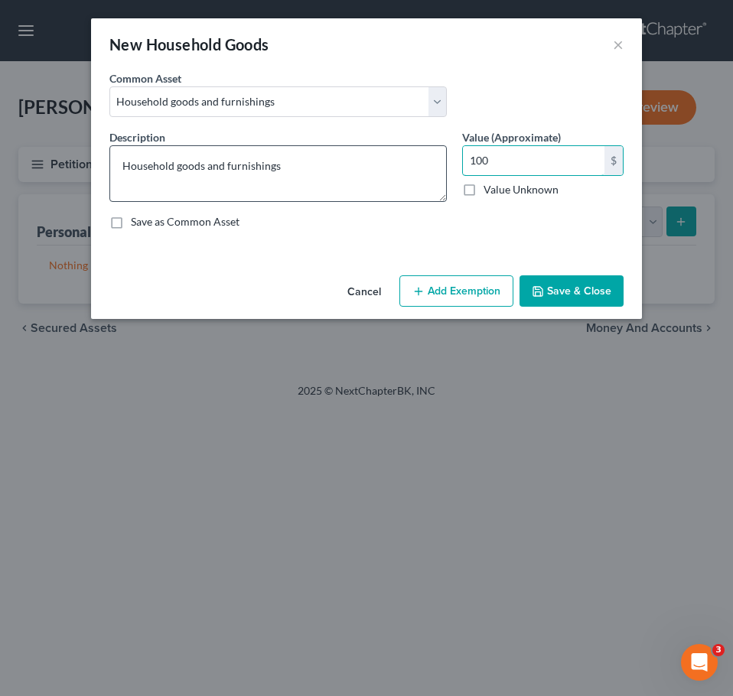
type input "100"
click at [304, 174] on textarea "Household goods and furnishings" at bounding box center [277, 173] width 337 height 57
type textarea "Household goods and furnishings Debtor lives with family"
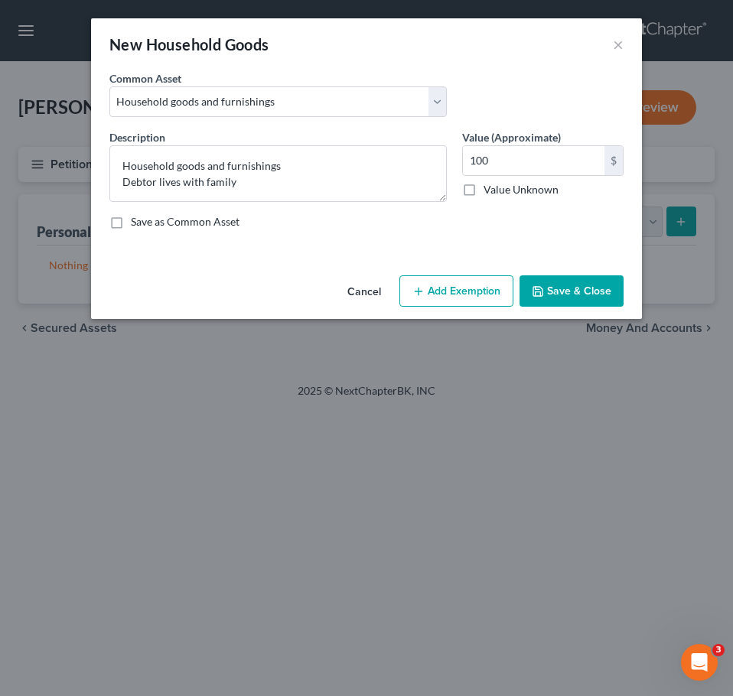
click at [566, 287] on button "Save & Close" at bounding box center [571, 291] width 104 height 32
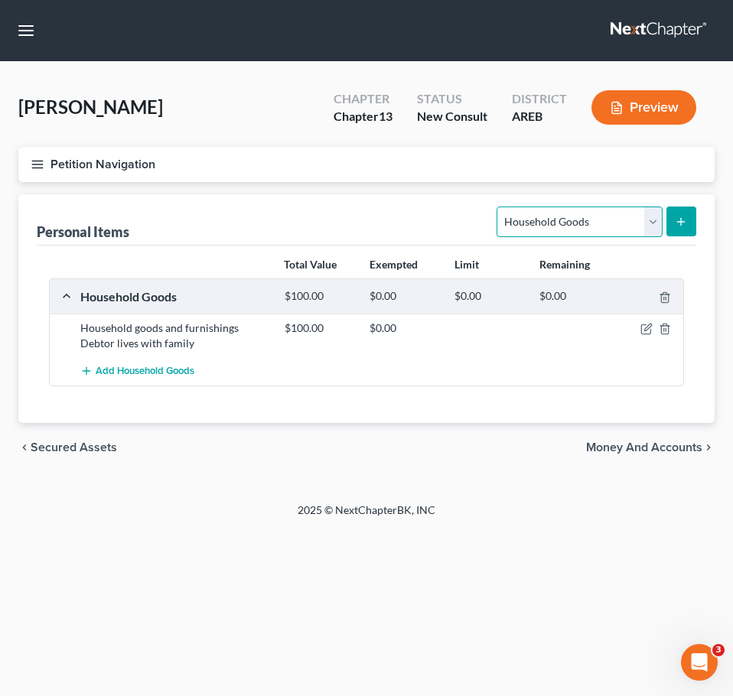
click at [593, 228] on select "Select Item Type Clothing Collectibles Of Value Electronics Firearms Household …" at bounding box center [578, 222] width 165 height 31
select select "electronics"
click at [499, 207] on select "Select Item Type Clothing Collectibles Of Value Electronics Firearms Household …" at bounding box center [578, 222] width 165 height 31
click at [682, 227] on icon "submit" at bounding box center [681, 222] width 12 height 12
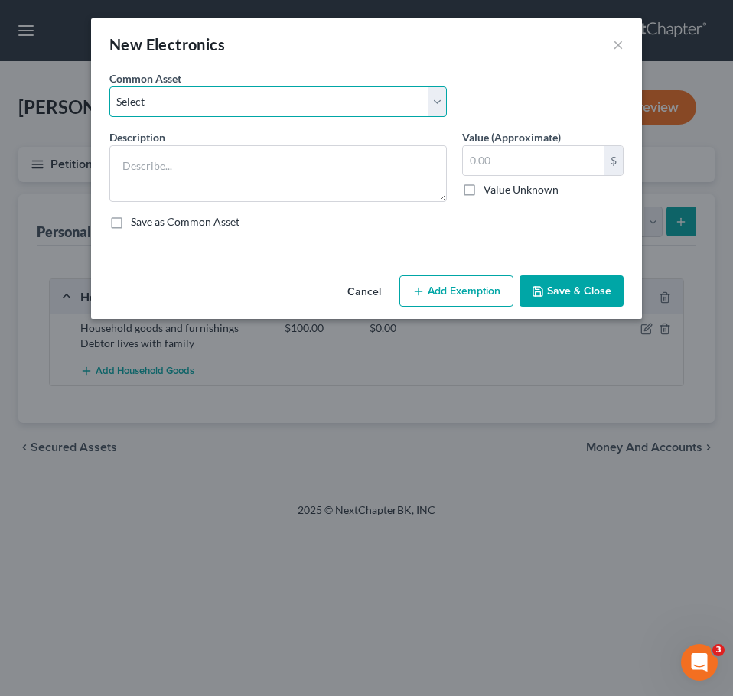
click at [335, 96] on select "Select Household electronics" at bounding box center [277, 101] width 337 height 31
select select "0"
click at [109, 86] on select "Select Household electronics" at bounding box center [277, 101] width 337 height 31
type textarea "Household electronics"
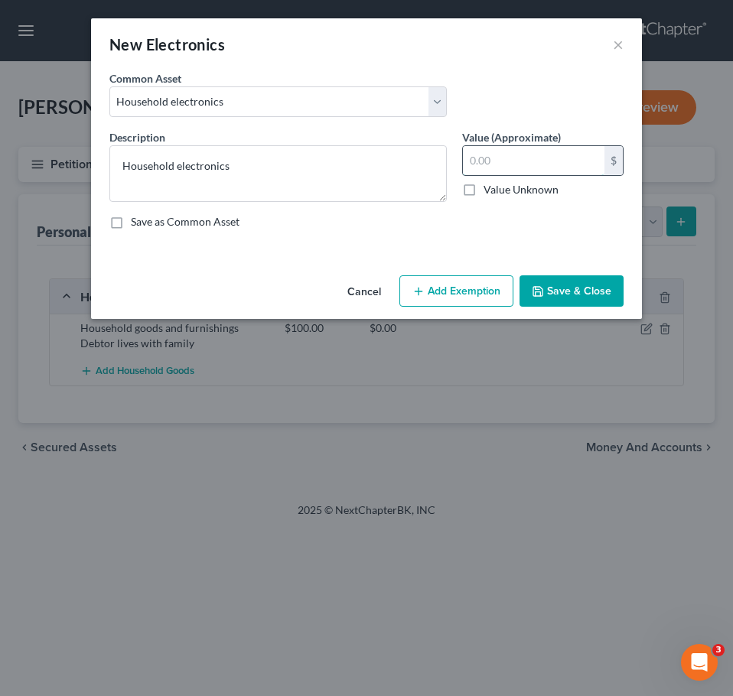
click at [497, 156] on input "text" at bounding box center [534, 160] width 142 height 29
type input "150"
click at [577, 304] on button "Save & Close" at bounding box center [571, 291] width 104 height 32
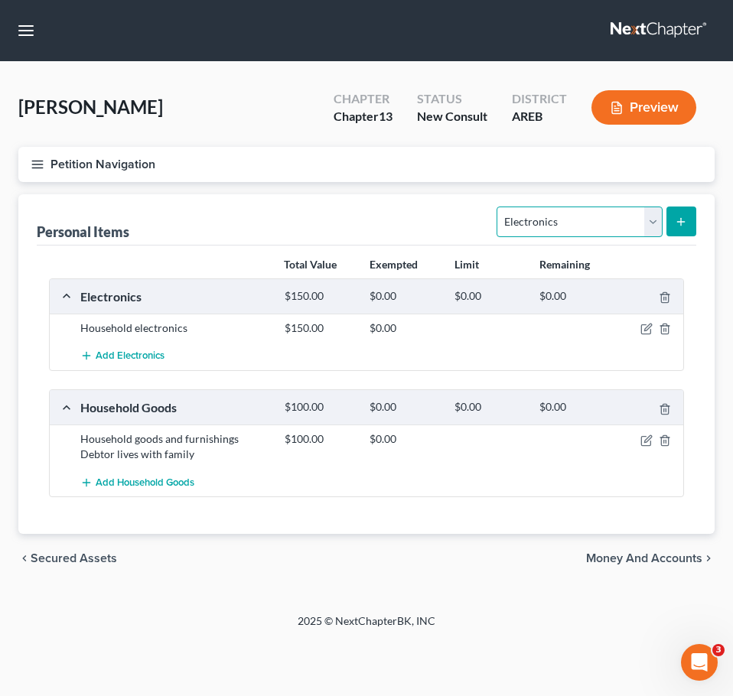
click at [583, 229] on select "Select Item Type Clothing Collectibles Of Value Electronics Firearms Household …" at bounding box center [578, 222] width 165 height 31
select select "clothing"
click at [499, 207] on select "Select Item Type Clothing Collectibles Of Value Electronics Firearms Household …" at bounding box center [578, 222] width 165 height 31
click at [688, 225] on button "submit" at bounding box center [681, 222] width 30 height 30
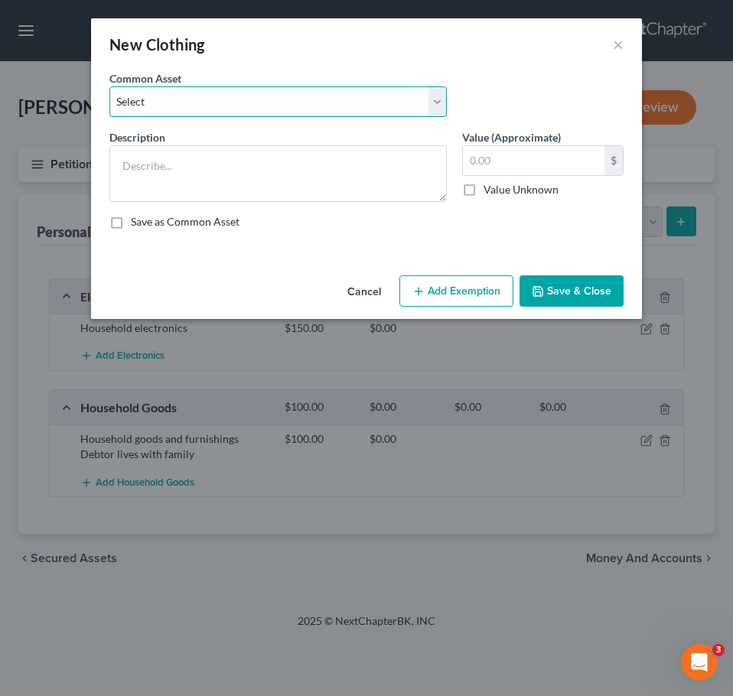
click at [304, 98] on select "Select Clothing" at bounding box center [277, 101] width 337 height 31
select select "0"
click at [109, 86] on select "Select Clothing" at bounding box center [277, 101] width 337 height 31
type textarea "Clothing"
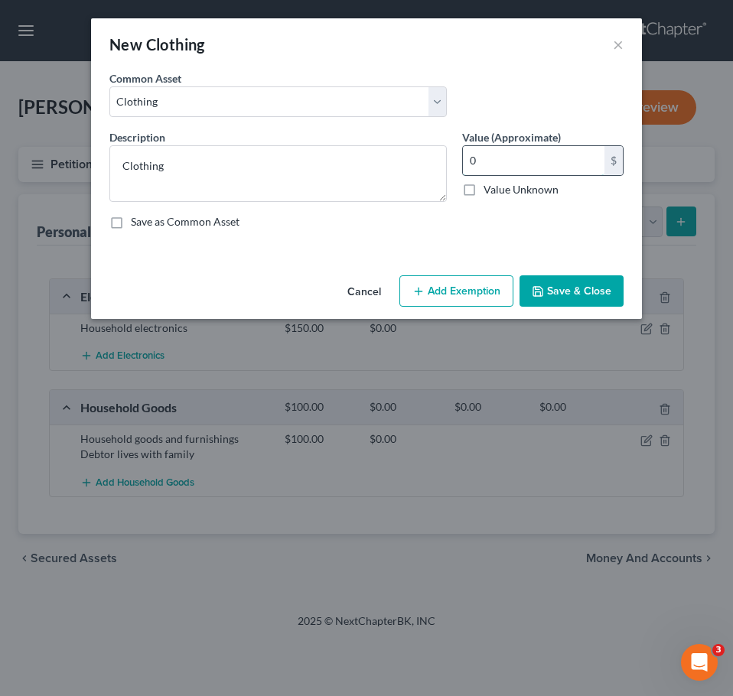
click at [536, 161] on input "0" at bounding box center [534, 160] width 142 height 29
type input "125"
click at [581, 288] on button "Save & Close" at bounding box center [571, 291] width 104 height 32
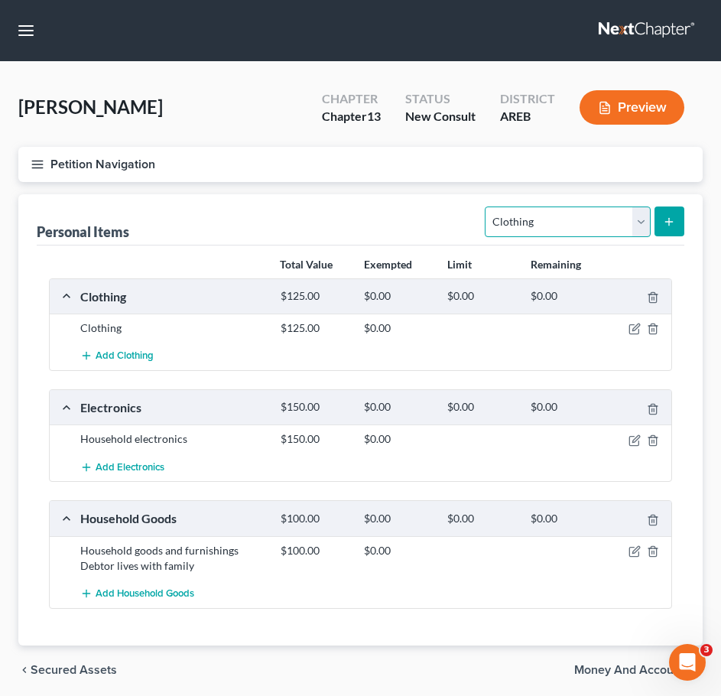
click at [598, 230] on select "Select Item Type Clothing Collectibles Of Value Electronics Firearms Household …" at bounding box center [567, 222] width 165 height 31
click at [603, 668] on span "Money and Accounts" at bounding box center [632, 670] width 116 height 12
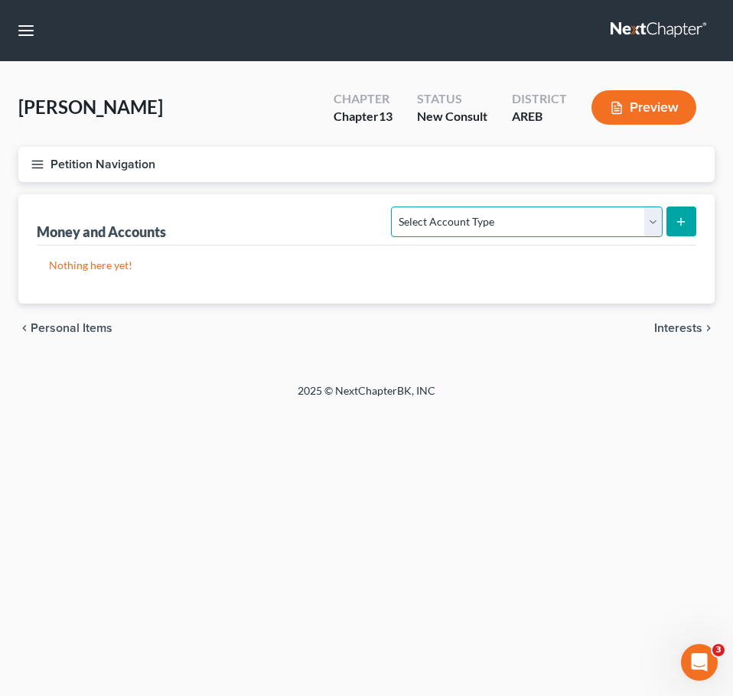
click at [579, 229] on select "Select Account Type Brokerage Cash on Hand Certificates of Deposit Checking Acc…" at bounding box center [526, 222] width 271 height 31
select select "checking"
click at [395, 207] on select "Select Account Type Brokerage Cash on Hand Certificates of Deposit Checking Acc…" at bounding box center [526, 222] width 271 height 31
click at [682, 223] on icon "submit" at bounding box center [681, 222] width 12 height 12
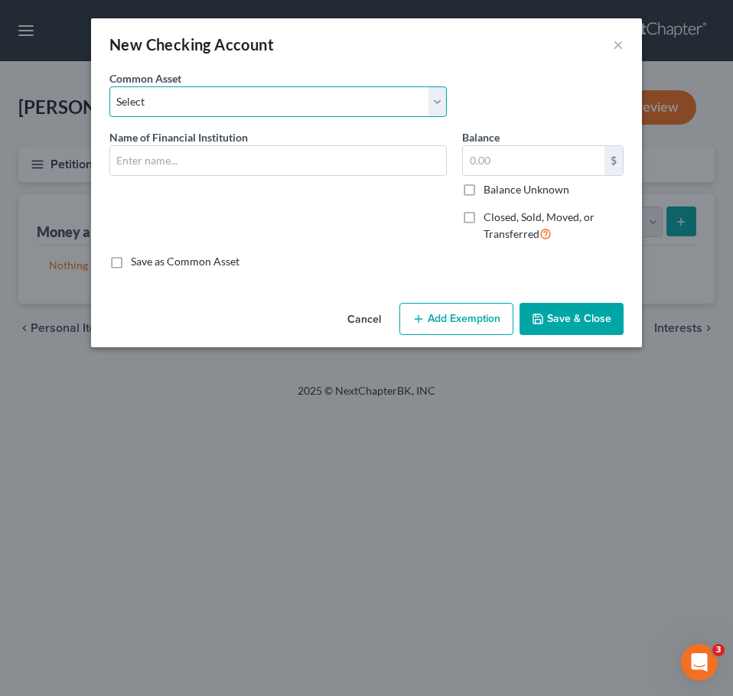
click at [312, 103] on select "Select Checking account" at bounding box center [277, 101] width 337 height 31
select select "0"
click at [109, 86] on select "Select Checking account" at bounding box center [277, 101] width 337 height 31
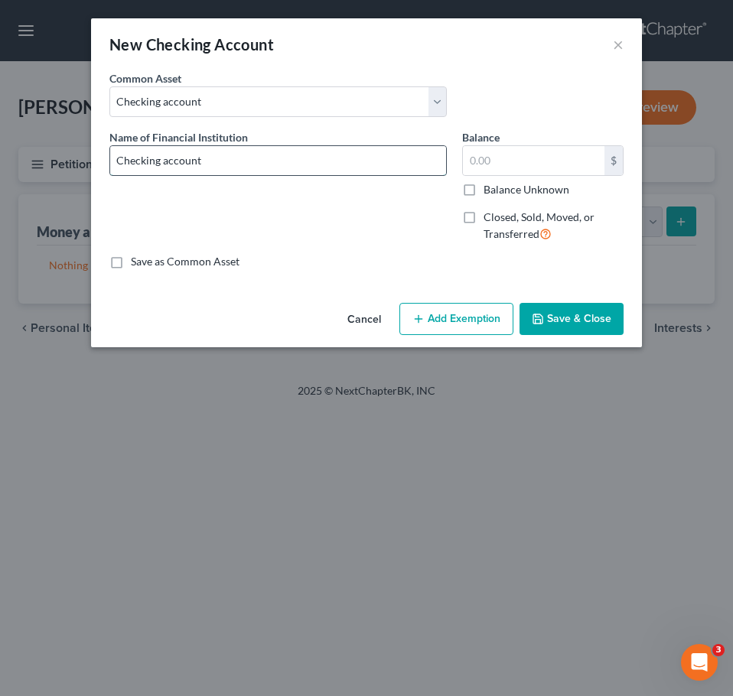
click at [351, 161] on input "Checking account" at bounding box center [278, 160] width 336 height 29
type input "Checking account - Chime"
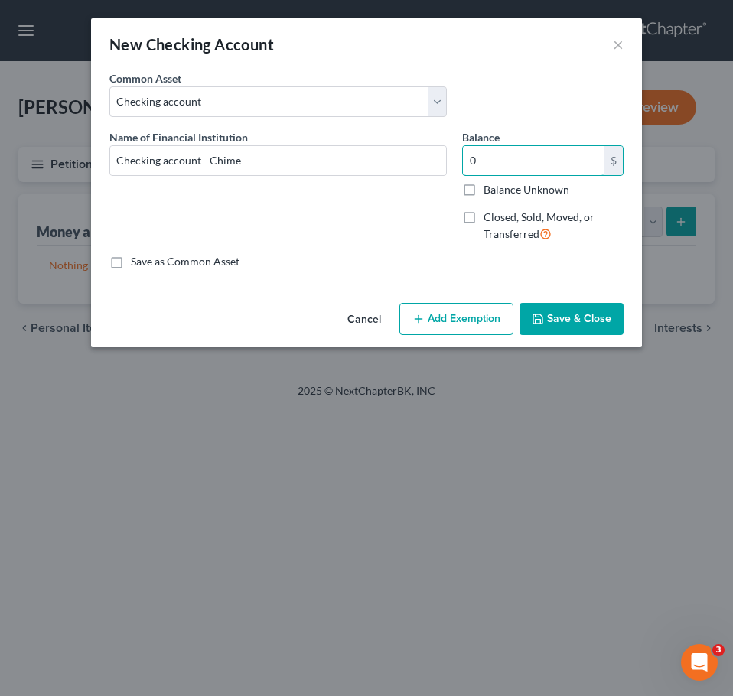
type input "0"
click at [577, 317] on button "Save & Close" at bounding box center [571, 319] width 104 height 32
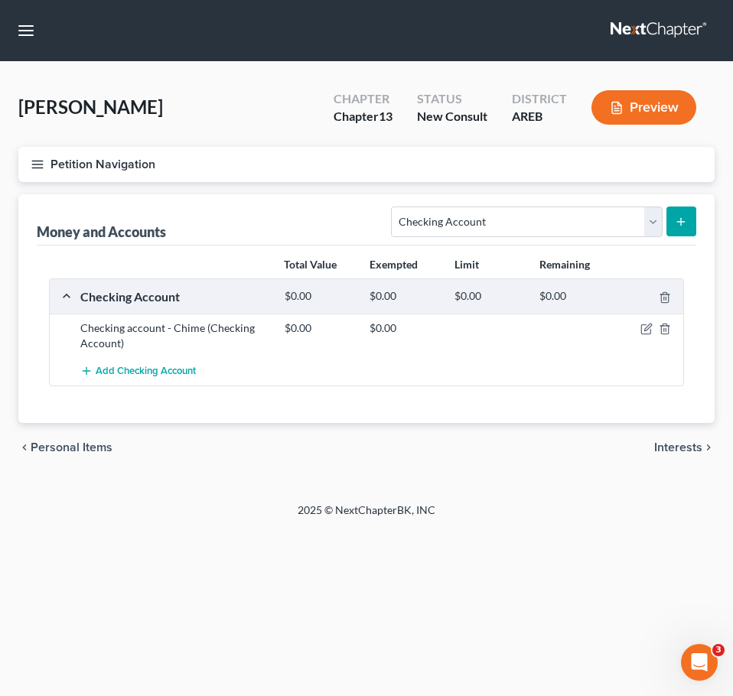
click at [687, 445] on span "Interests" at bounding box center [678, 447] width 48 height 12
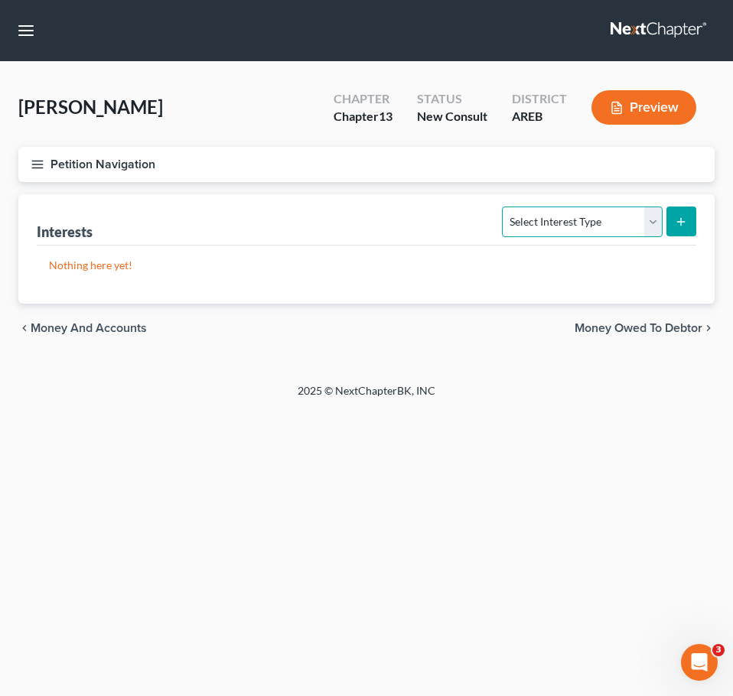
click at [638, 232] on select "Select Interest Type 401K Annuity Bond Education IRA Government Bond Government…" at bounding box center [582, 222] width 160 height 31
click at [695, 355] on div "Petition Navigation Case Dashboard Payments Invoices Payments Payments Credit R…" at bounding box center [366, 256] width 696 height 218
click at [678, 327] on span "Money Owed to Debtor" at bounding box center [638, 328] width 128 height 12
click at [631, 220] on select "Select Type of Money Owed Accounts Receivable Alimony Child Support Claims Agai…" at bounding box center [546, 222] width 229 height 31
select select "expected_tax_refund"
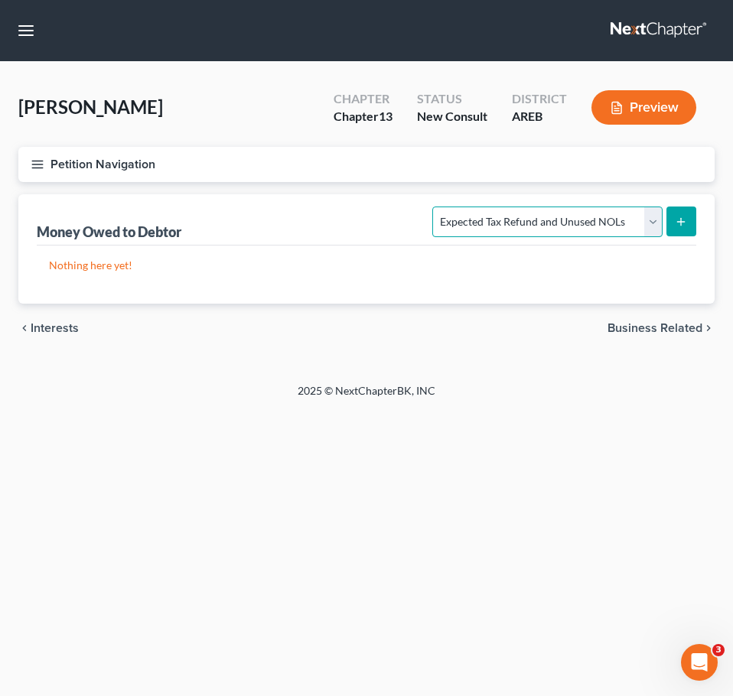
click at [435, 207] on select "Select Type of Money Owed Accounts Receivable Alimony Child Support Claims Agai…" at bounding box center [546, 222] width 229 height 31
click at [681, 224] on line "submit" at bounding box center [681, 221] width 0 height 7
select select "0"
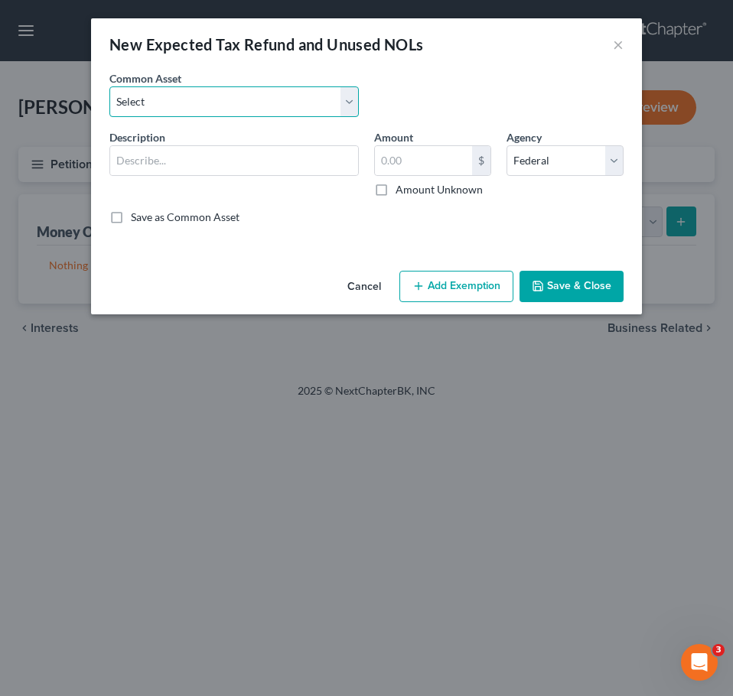
click at [346, 103] on select "Select Expected refund for 2024 tax refund" at bounding box center [233, 101] width 249 height 31
select select "1"
click at [109, 86] on select "Select Expected refund for 2024 tax refund" at bounding box center [233, 101] width 249 height 31
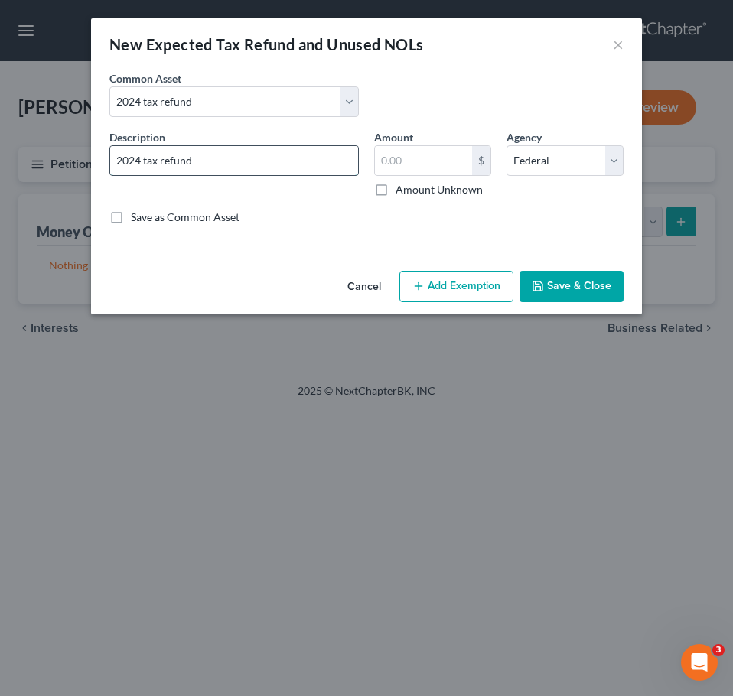
click at [331, 161] on input "2024 tax refund" at bounding box center [234, 160] width 248 height 29
type input "2024 tax refund of $1100"
click at [590, 292] on button "Save & Close" at bounding box center [571, 287] width 104 height 32
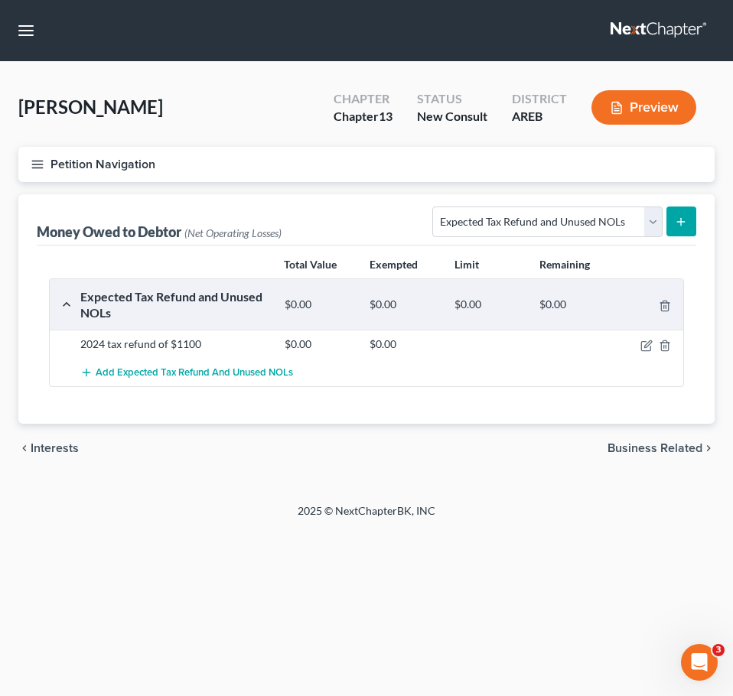
click at [675, 444] on span "Business Related" at bounding box center [654, 448] width 95 height 12
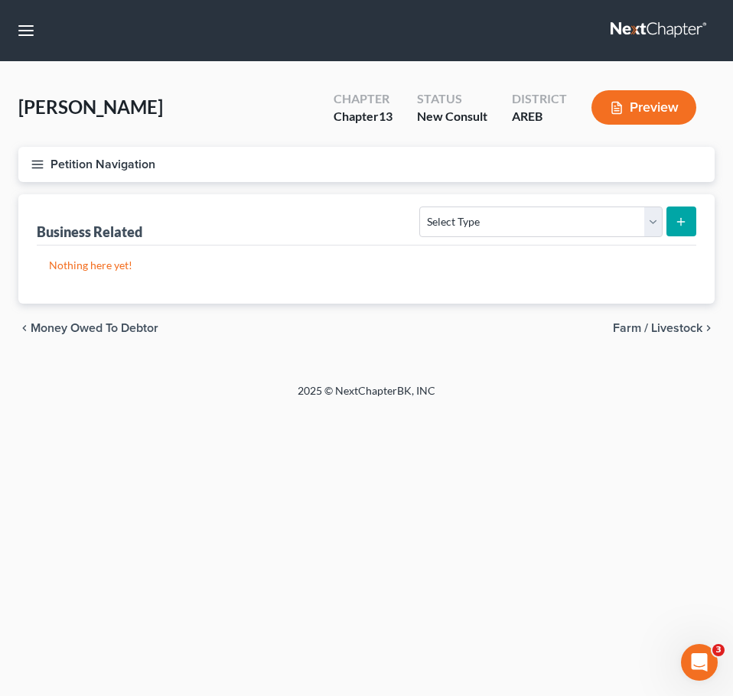
click at [677, 322] on span "Farm / Livestock" at bounding box center [657, 328] width 89 height 12
click at [677, 322] on span "Miscellaneous Property" at bounding box center [637, 328] width 129 height 12
click at [677, 322] on span "Property Analysis" at bounding box center [653, 328] width 97 height 12
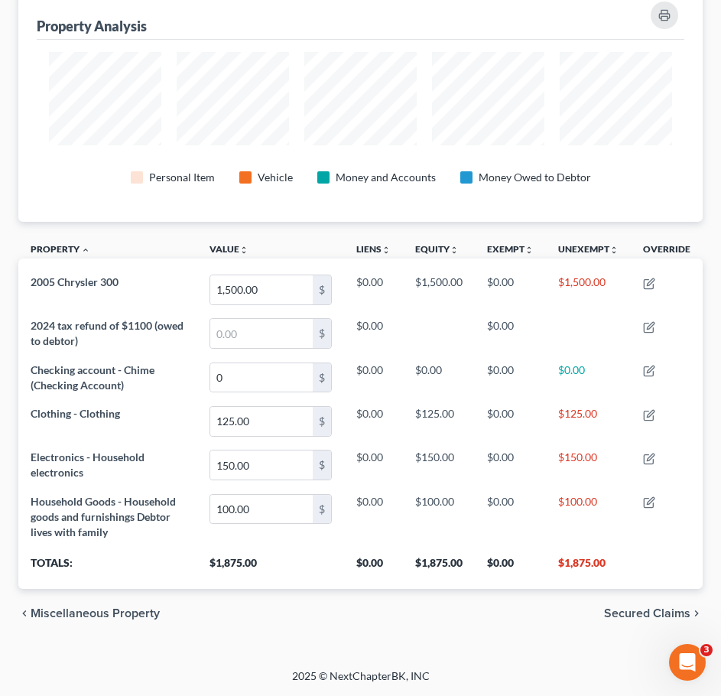
click at [665, 609] on span "Secured Claims" at bounding box center [647, 613] width 86 height 12
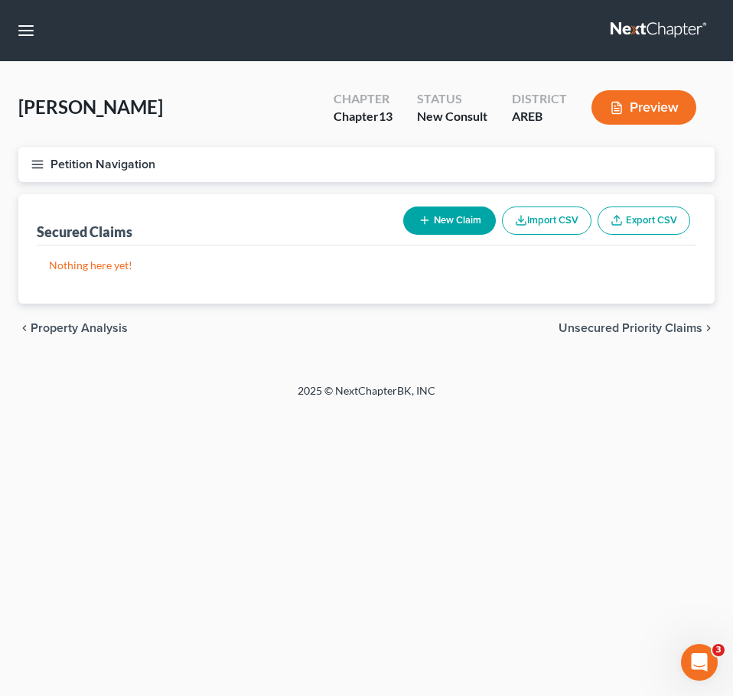
click at [650, 324] on span "Unsecured Priority Claims" at bounding box center [630, 328] width 144 height 12
click at [650, 324] on span "Unsecured Nonpriority Claims" at bounding box center [619, 328] width 166 height 12
click at [676, 328] on span "Lawsuits" at bounding box center [678, 328] width 48 height 12
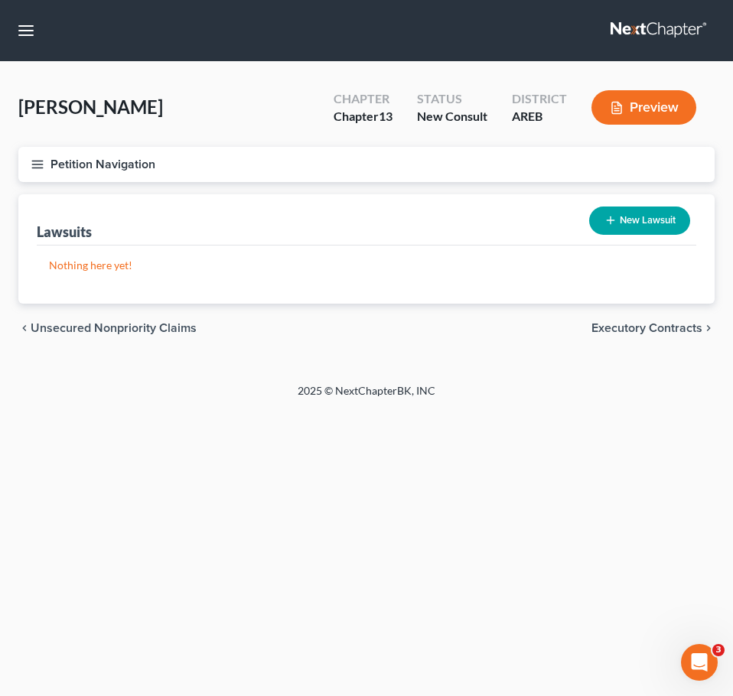
click at [626, 219] on button "New Lawsuit" at bounding box center [639, 221] width 101 height 28
select select "0"
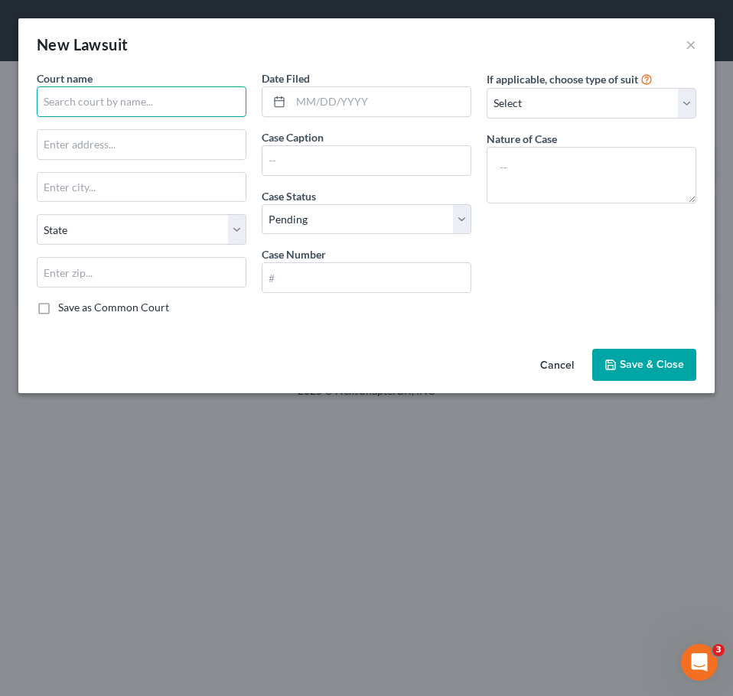
click at [155, 98] on input "text" at bounding box center [142, 101] width 210 height 31
type input "Pulaski Circuit"
click at [310, 151] on input "text" at bounding box center [366, 160] width 208 height 29
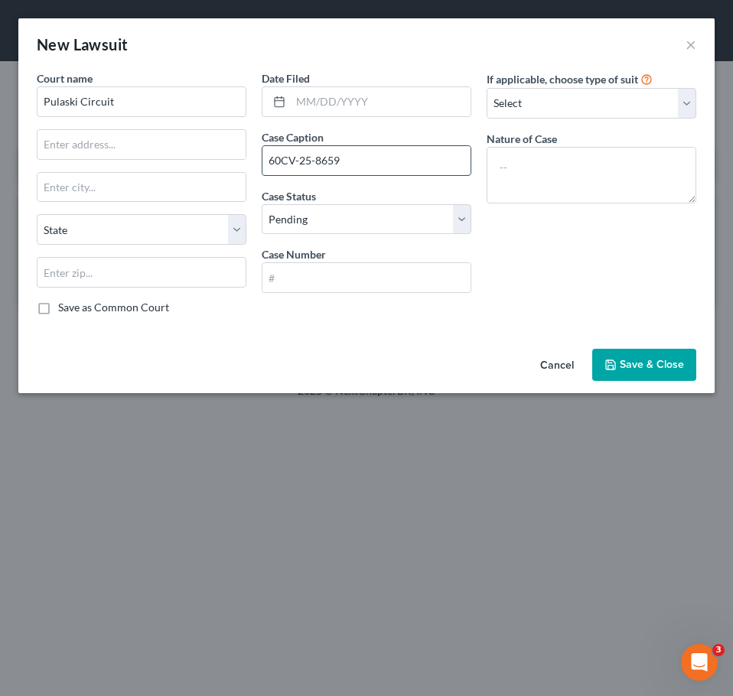
type input "60CV-25-8659"
drag, startPoint x: 344, startPoint y: 158, endPoint x: 257, endPoint y: 167, distance: 87.6
click at [257, 167] on div "Date Filed Case Caption 60CV-25-8659 Case Status * Select Pending On Appeal Con…" at bounding box center [366, 198] width 225 height 257
click at [333, 270] on input "text" at bounding box center [366, 277] width 208 height 29
paste input "60CV-25-8659"
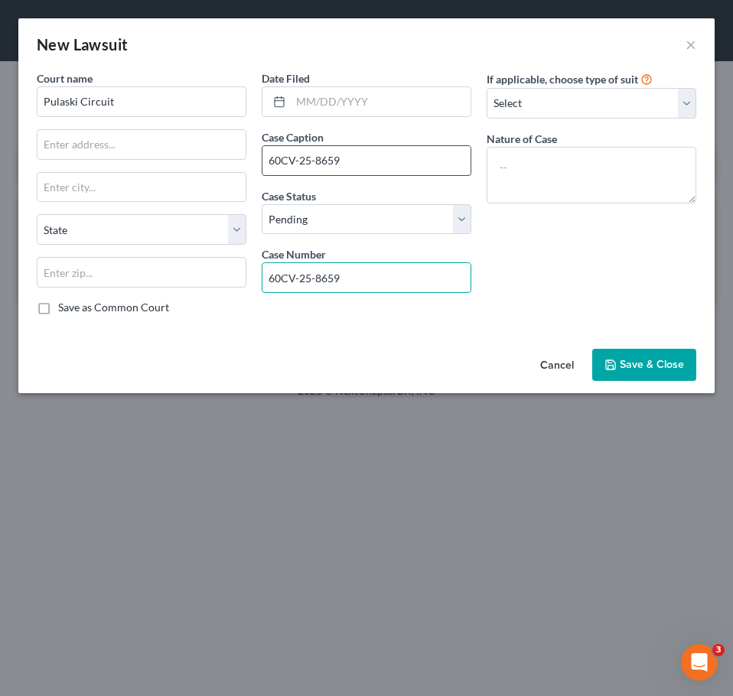
type input "60CV-25-8659"
drag, startPoint x: 359, startPoint y: 161, endPoint x: 226, endPoint y: 157, distance: 133.2
click at [226, 157] on div "Court name * [GEOGRAPHIC_DATA] [US_STATE] AK AR AZ CA CO [GEOGRAPHIC_DATA] DE D…" at bounding box center [366, 198] width 675 height 257
type input "United Auto Credit Corp v [MEDICAL_DATA][PERSON_NAME]"
click at [653, 352] on button "Save & Close" at bounding box center [644, 365] width 104 height 32
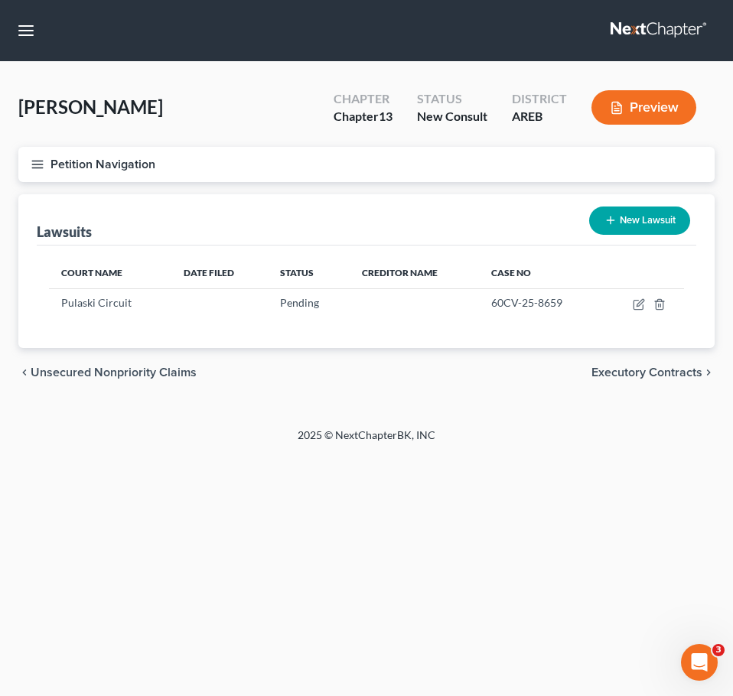
click at [682, 368] on span "Executory Contracts" at bounding box center [646, 372] width 111 height 12
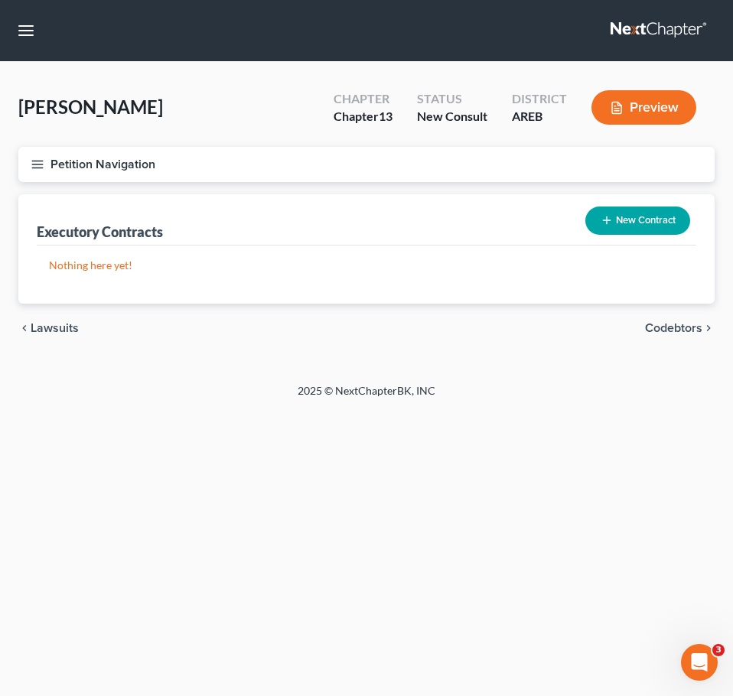
click at [662, 423] on div "Home New Case Client Portal Directory Cases DebtorCC Payments [PERSON_NAME] & […" at bounding box center [366, 348] width 733 height 696
drag, startPoint x: 679, startPoint y: 327, endPoint x: 659, endPoint y: 330, distance: 20.9
click at [659, 330] on span "Codebtors" at bounding box center [673, 328] width 57 height 12
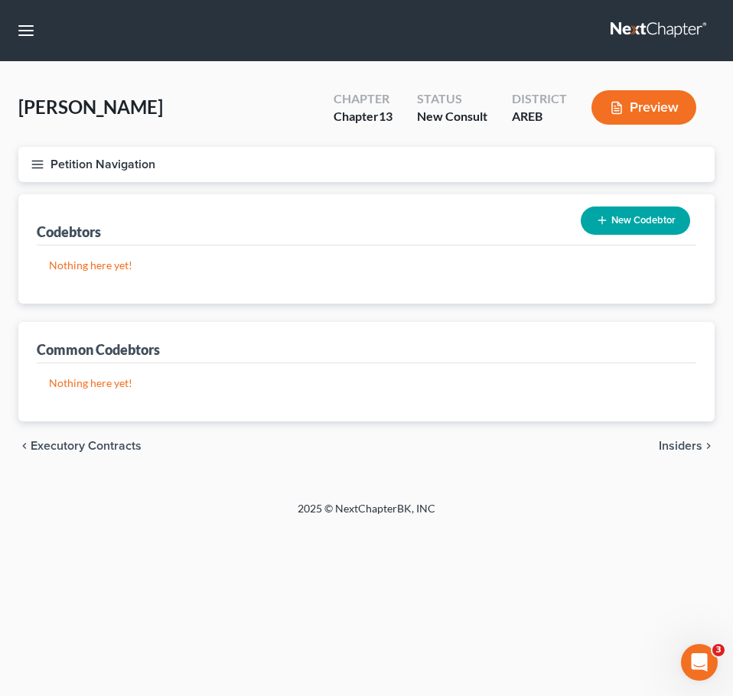
click at [698, 440] on span "Insiders" at bounding box center [681, 446] width 44 height 12
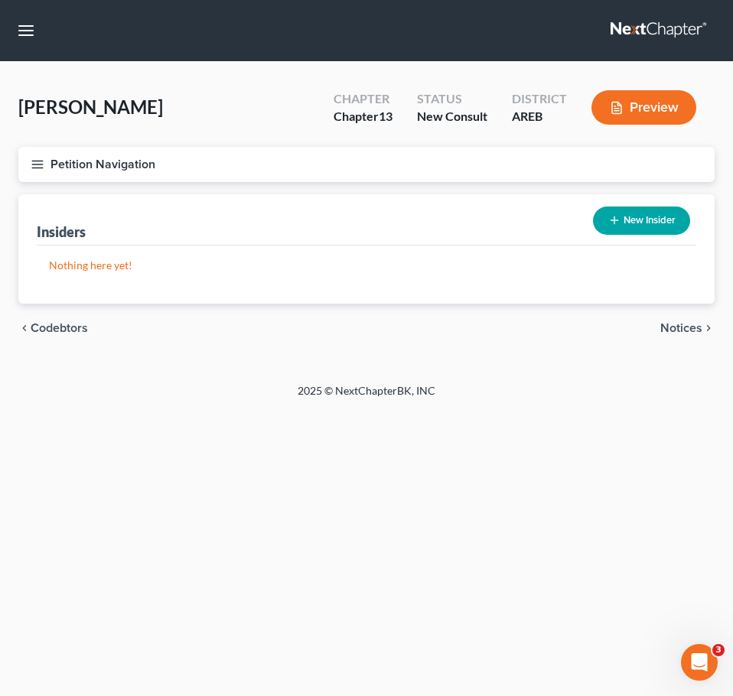
click at [682, 333] on span "Notices" at bounding box center [681, 328] width 42 height 12
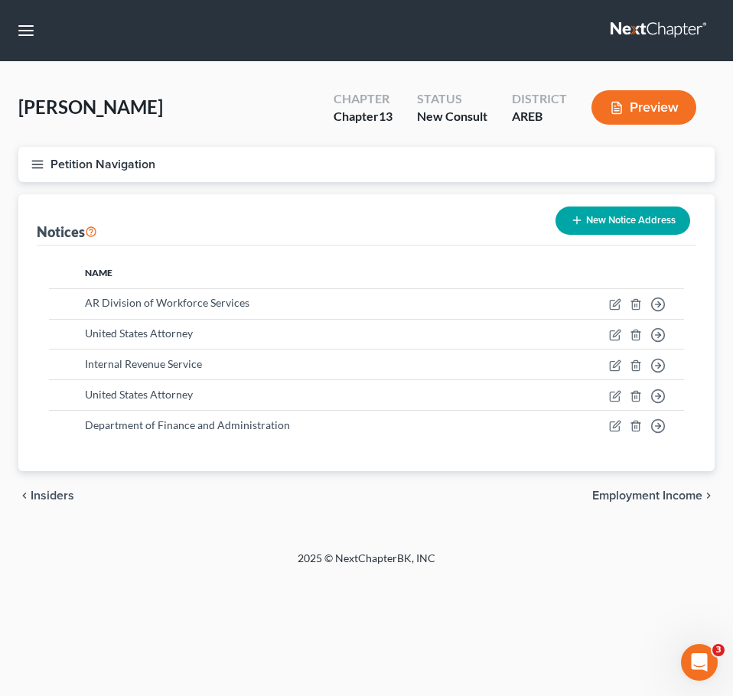
click at [667, 490] on span "Employment Income" at bounding box center [647, 496] width 110 height 12
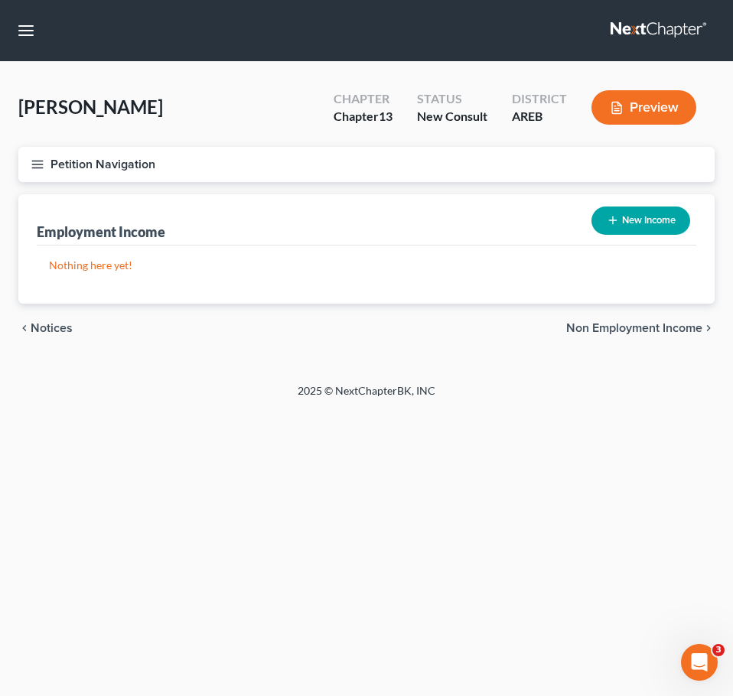
click at [632, 226] on button "New Income" at bounding box center [640, 221] width 99 height 28
select select "0"
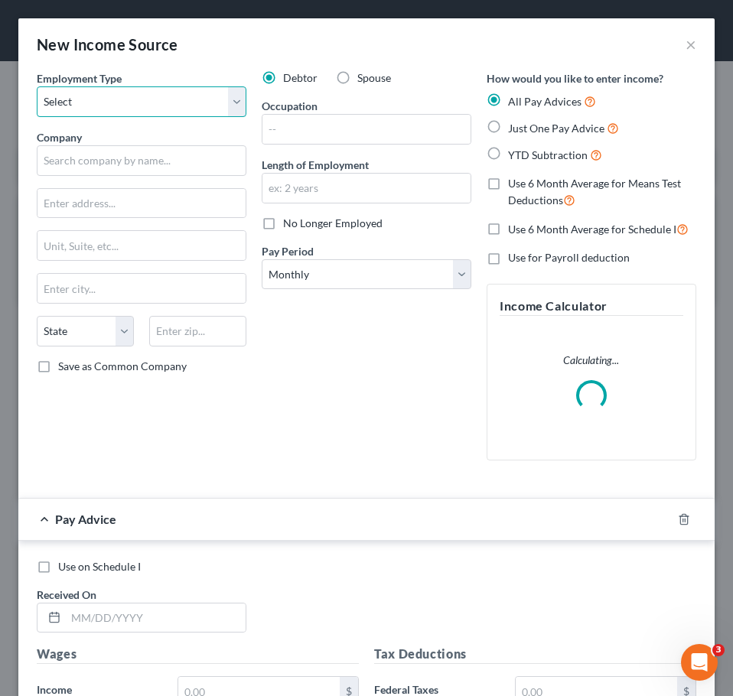
click at [145, 107] on select "Select Full or [DEMOGRAPHIC_DATA] Employment Self Employment" at bounding box center [142, 101] width 210 height 31
select select "0"
click at [37, 86] on select "Select Full or [DEMOGRAPHIC_DATA] Employment Self Employment" at bounding box center [142, 101] width 210 height 31
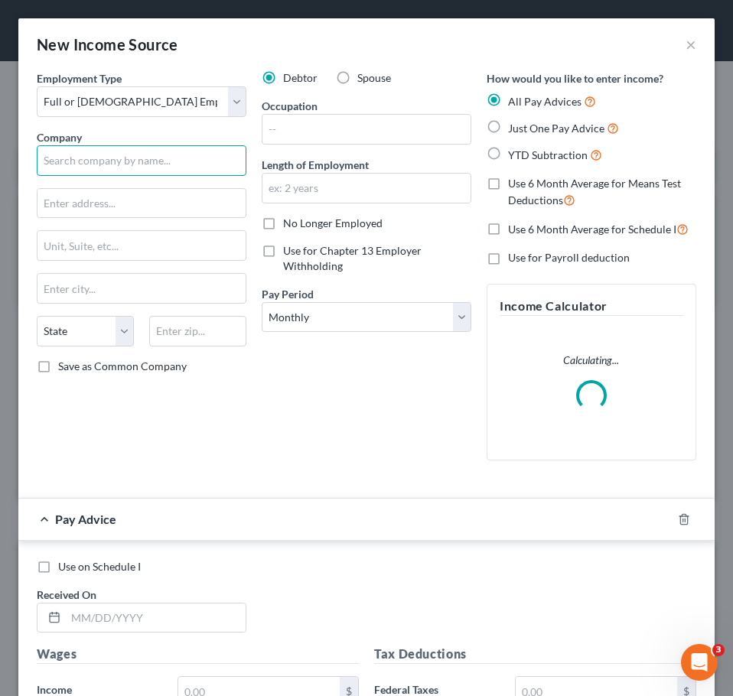
click at [136, 158] on input "text" at bounding box center [142, 160] width 210 height 31
type input "Heartland"
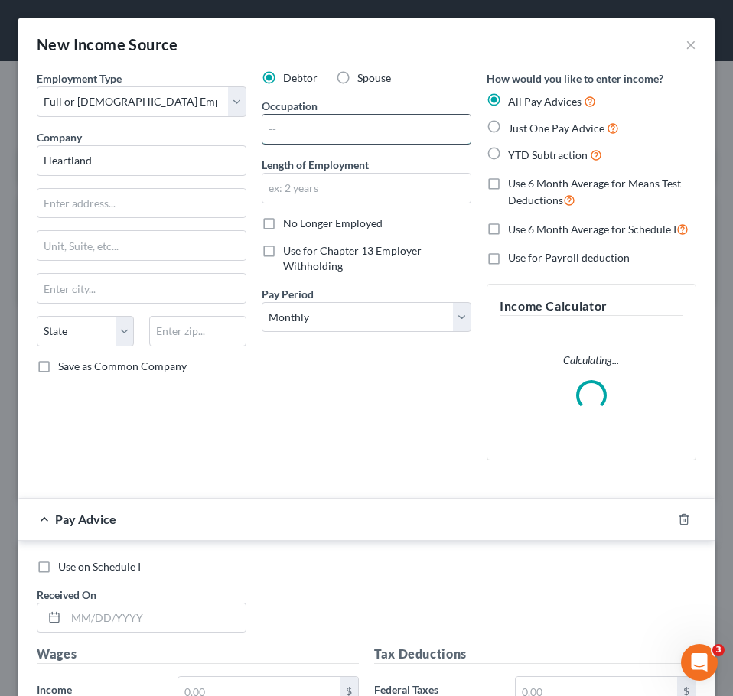
click at [266, 132] on input "text" at bounding box center [366, 129] width 208 height 29
type input "CNA"
click at [333, 182] on input "text" at bounding box center [366, 188] width 208 height 29
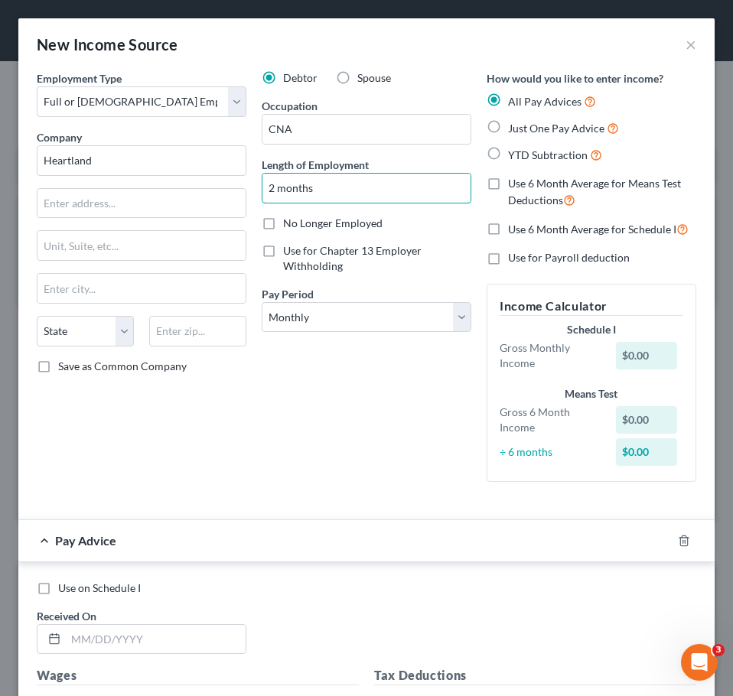
type input "2 months"
click at [539, 126] on span "Just One Pay Advice" at bounding box center [556, 128] width 96 height 13
click at [524, 126] on input "Just One Pay Advice" at bounding box center [519, 124] width 10 height 10
radio input "true"
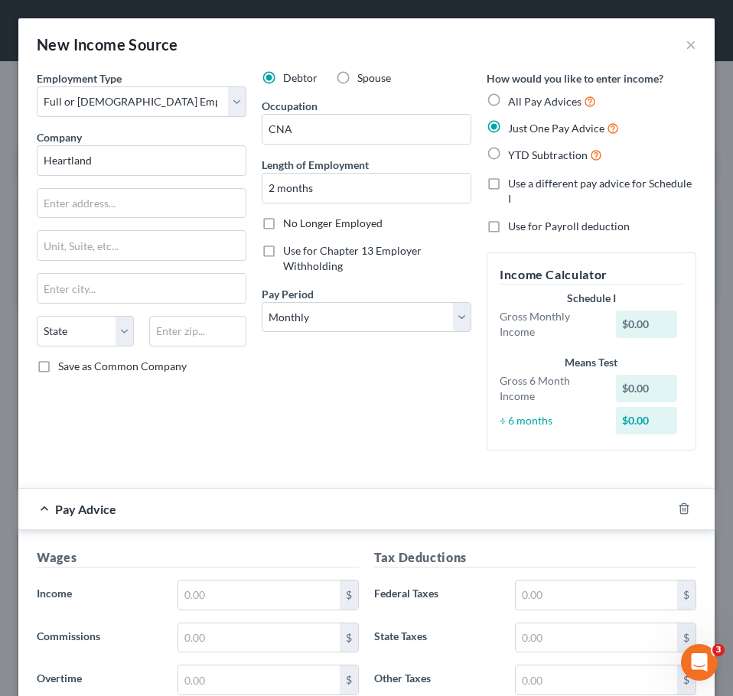
click at [519, 101] on span "All Pay Advices" at bounding box center [544, 101] width 73 height 13
click at [519, 101] on input "All Pay Advices" at bounding box center [519, 98] width 10 height 10
radio input "true"
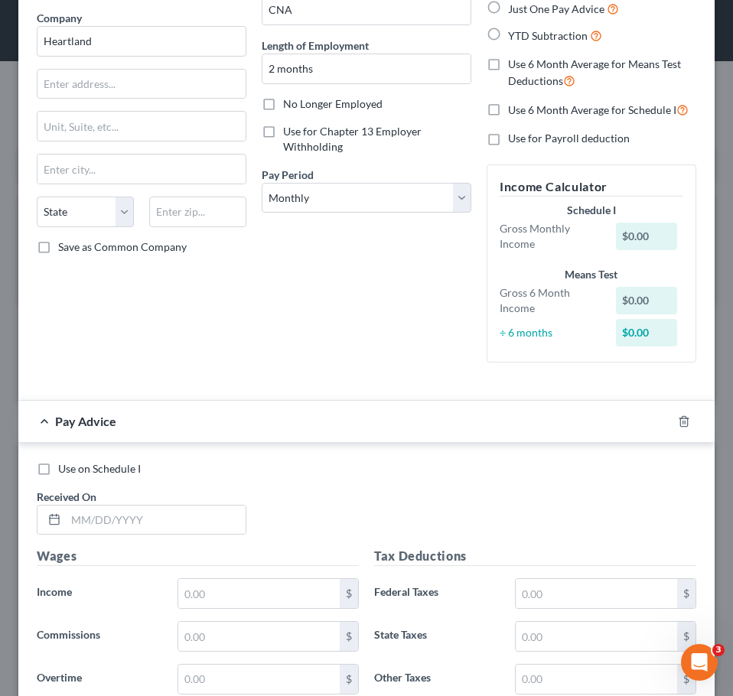
scroll to position [120, 0]
click at [397, 189] on select "Select Monthly Twice Monthly Every Other Week Weekly" at bounding box center [367, 197] width 210 height 31
click at [373, 357] on div "Debtor Spouse Occupation CNA Length of Employment 2 months No Longer Employed U…" at bounding box center [366, 162] width 225 height 424
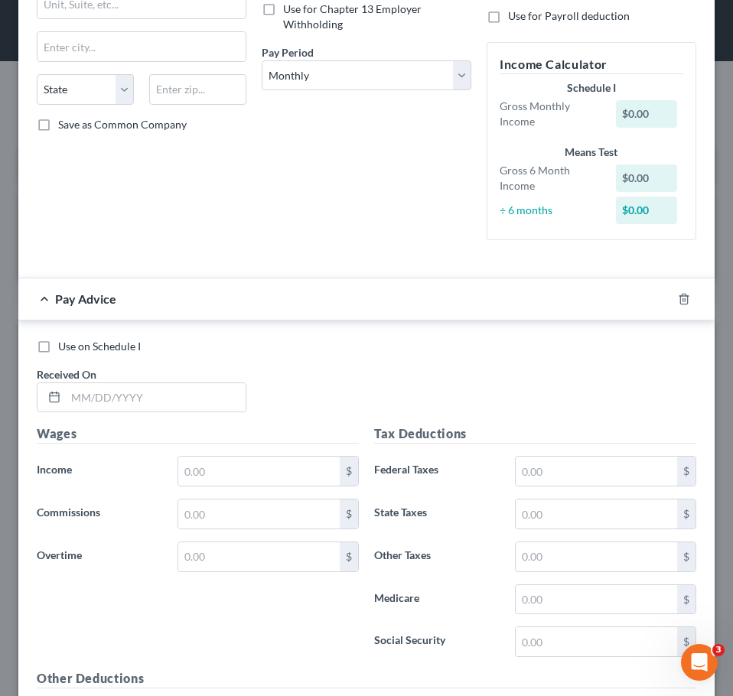
scroll to position [242, 0]
click at [58, 345] on label "Use on Schedule I" at bounding box center [99, 345] width 83 height 15
click at [64, 345] on input "Use on Schedule I" at bounding box center [69, 343] width 10 height 10
checkbox input "true"
click at [159, 377] on div "Received On *" at bounding box center [141, 389] width 225 height 47
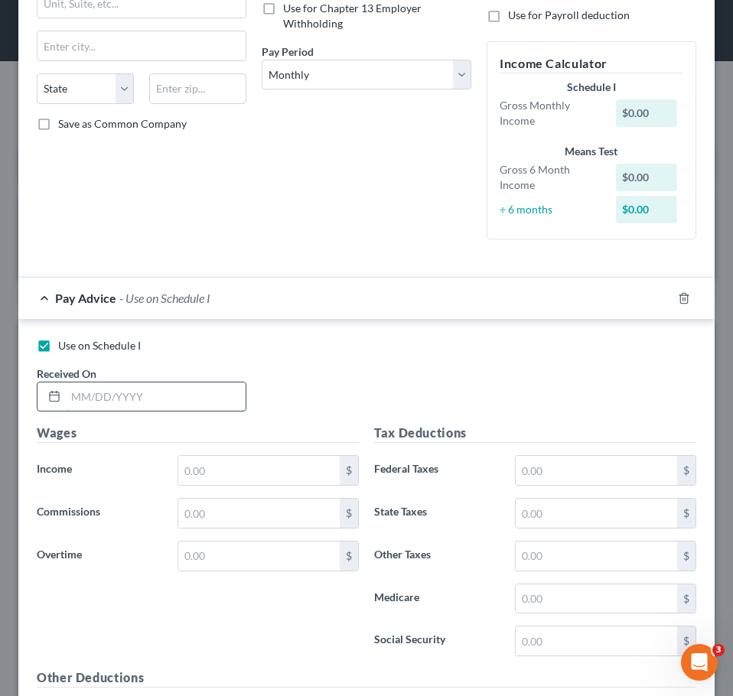
click at [149, 389] on input "text" at bounding box center [156, 396] width 180 height 29
type input "[DATE]"
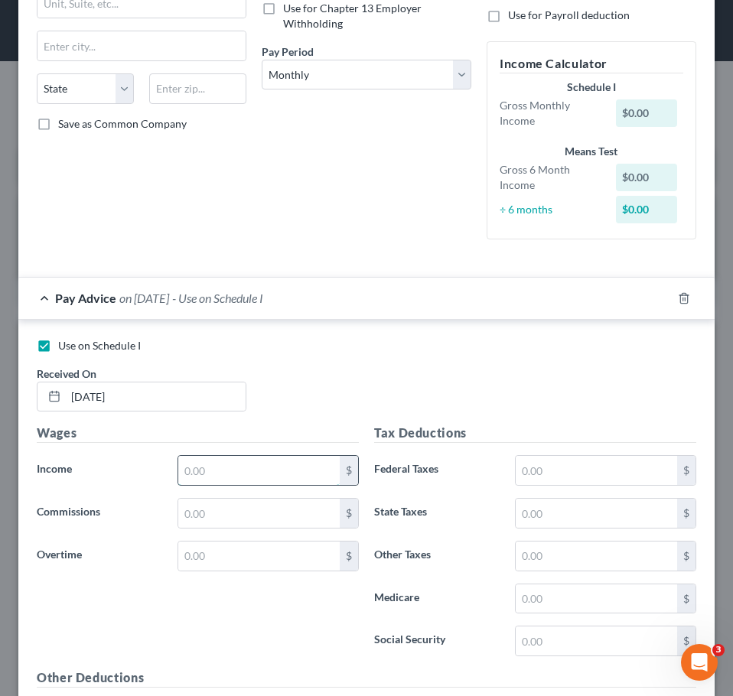
click at [269, 470] on input "text" at bounding box center [258, 470] width 161 height 29
type input "3,005"
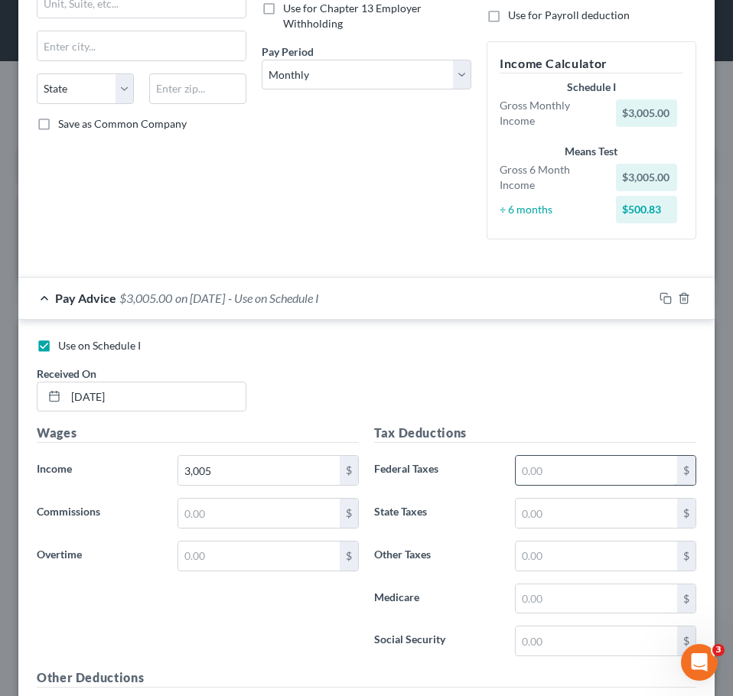
click at [553, 456] on input "text" at bounding box center [596, 470] width 161 height 29
drag, startPoint x: 561, startPoint y: 467, endPoint x: 457, endPoint y: 463, distance: 104.9
click at [457, 463] on div "Federal Taxes 2,545 $" at bounding box center [534, 470] width 337 height 31
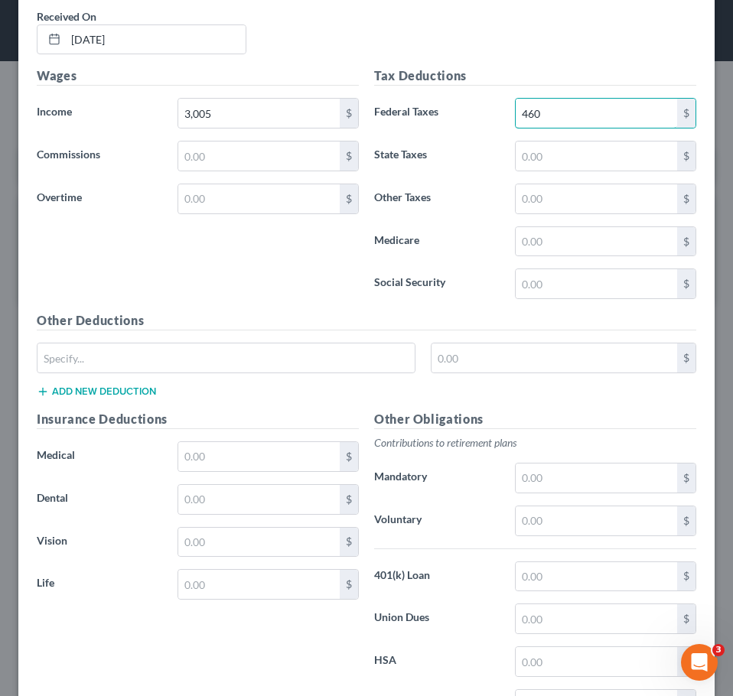
scroll to position [731, 0]
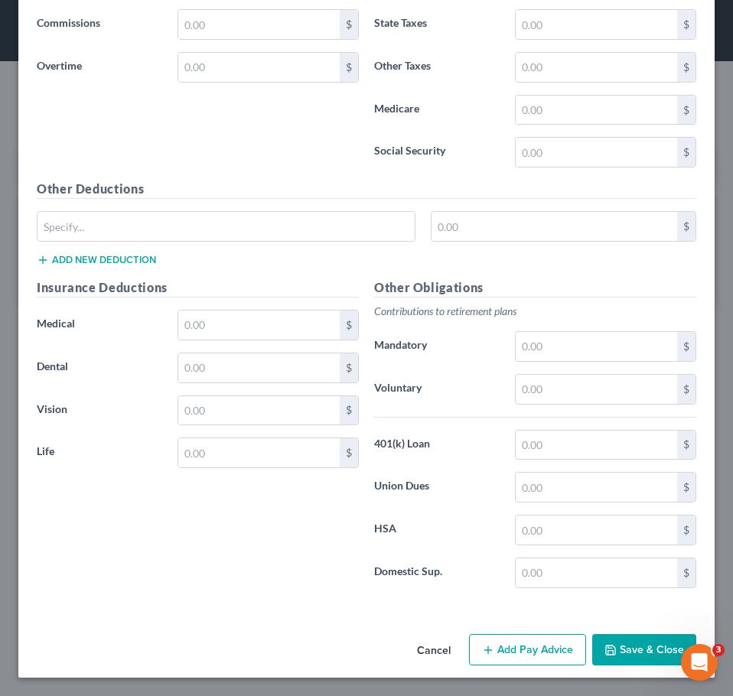
type input "460"
click at [636, 647] on button "Save & Close" at bounding box center [644, 650] width 104 height 32
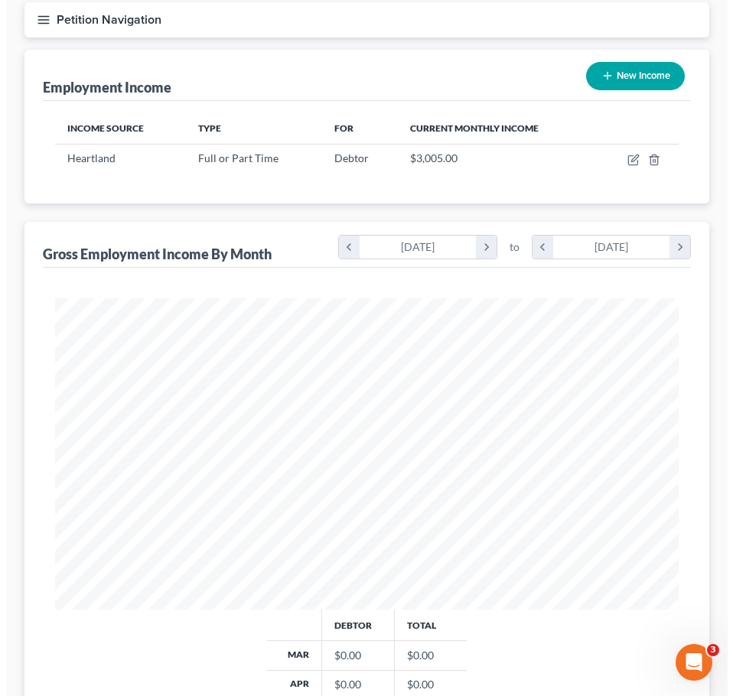
scroll to position [94, 0]
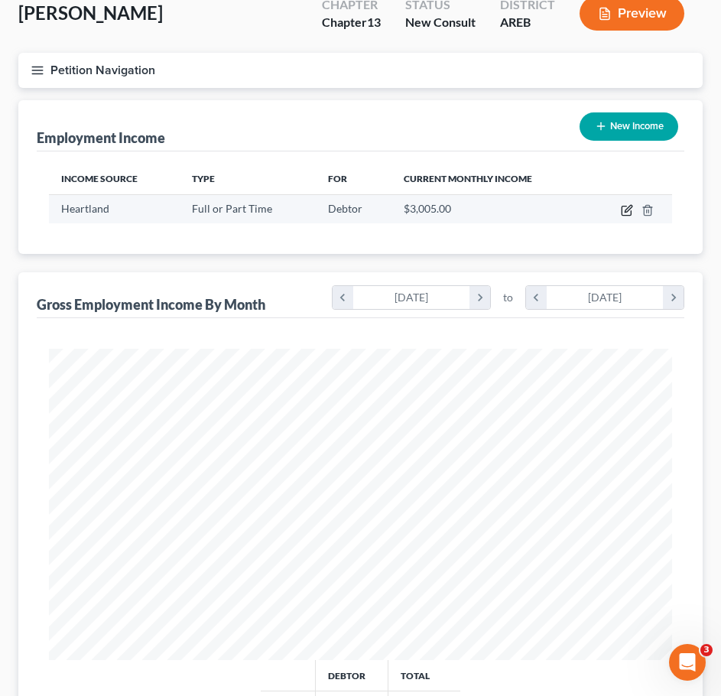
click at [625, 211] on icon "button" at bounding box center [627, 210] width 12 height 12
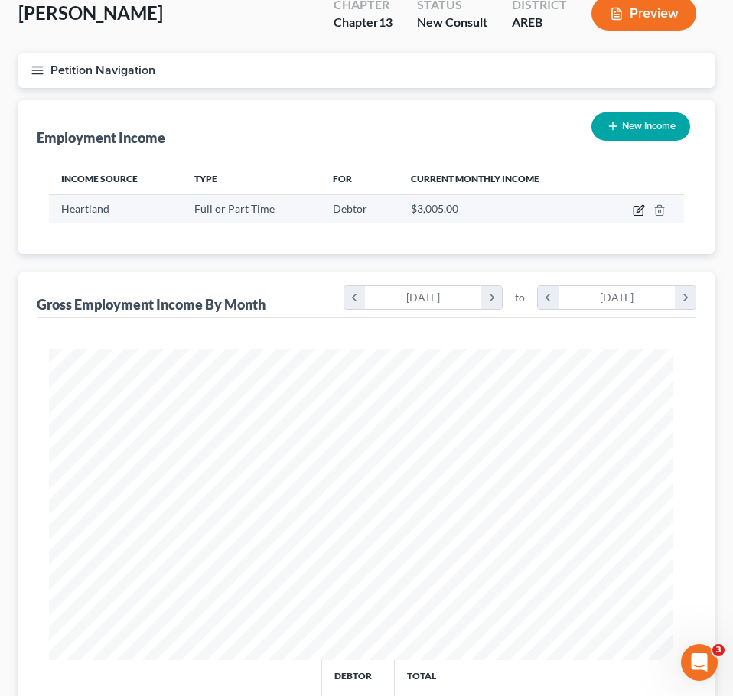
select select "0"
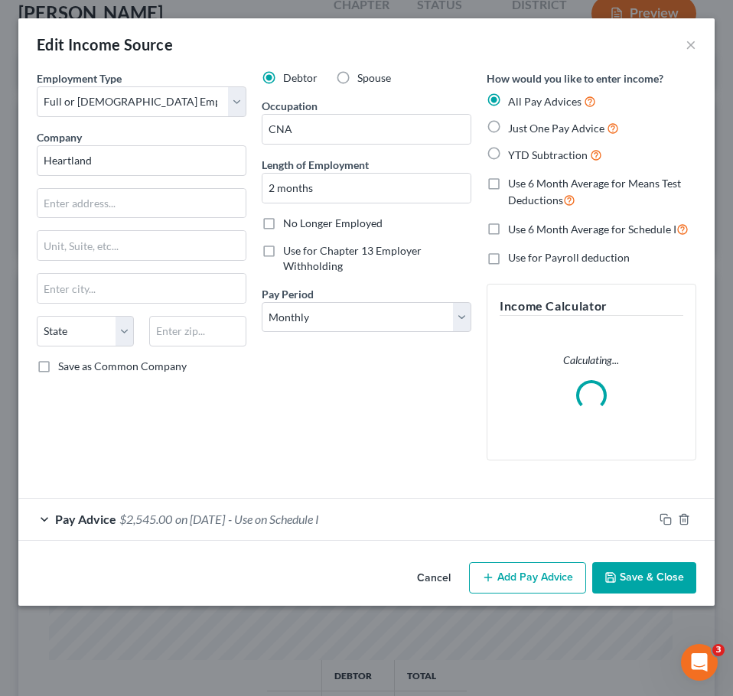
scroll to position [317, 665]
click at [663, 516] on icon "button" at bounding box center [665, 519] width 12 height 12
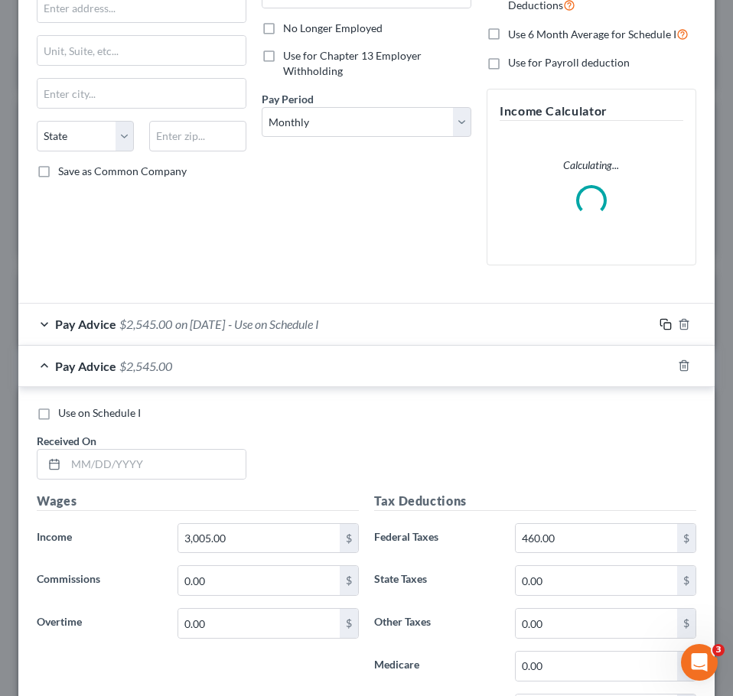
scroll to position [196, 0]
click at [163, 467] on input "text" at bounding box center [156, 463] width 180 height 29
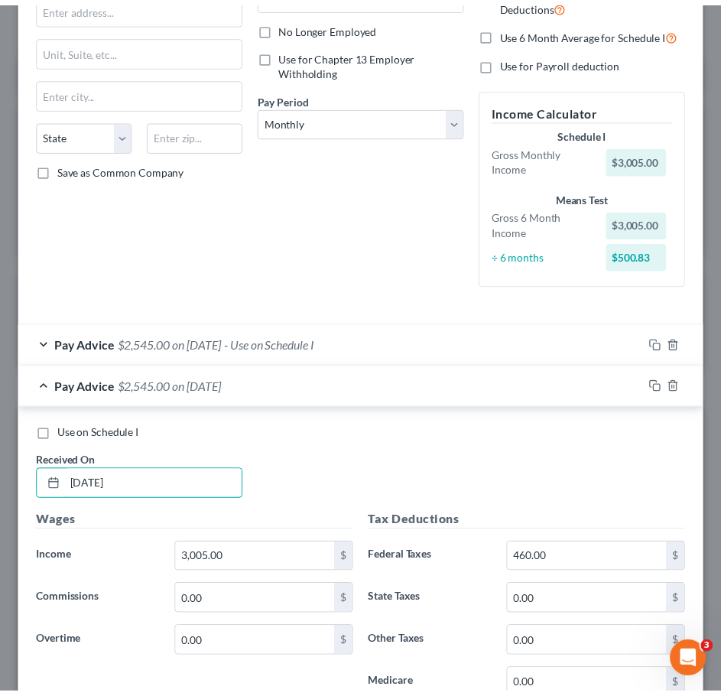
scroll to position [773, 0]
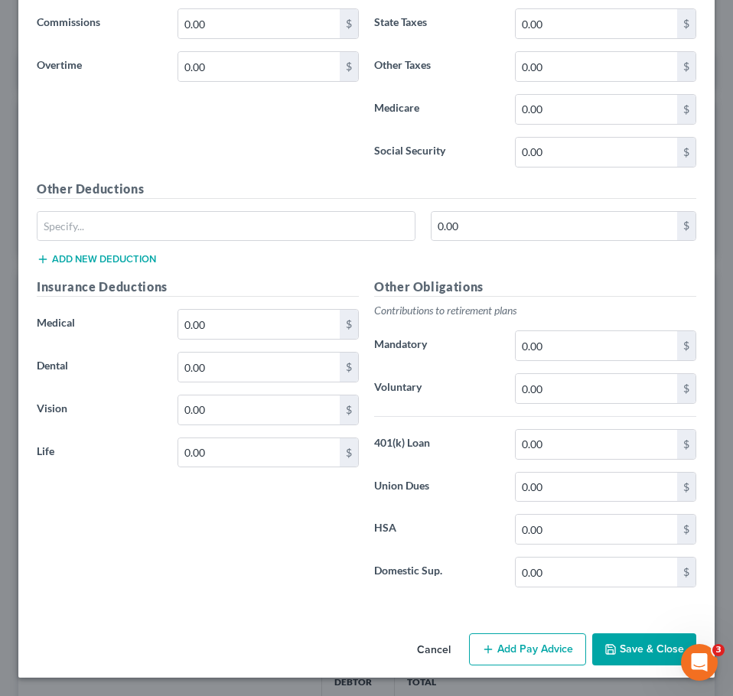
type input "[DATE]"
click at [629, 646] on button "Save & Close" at bounding box center [644, 649] width 104 height 32
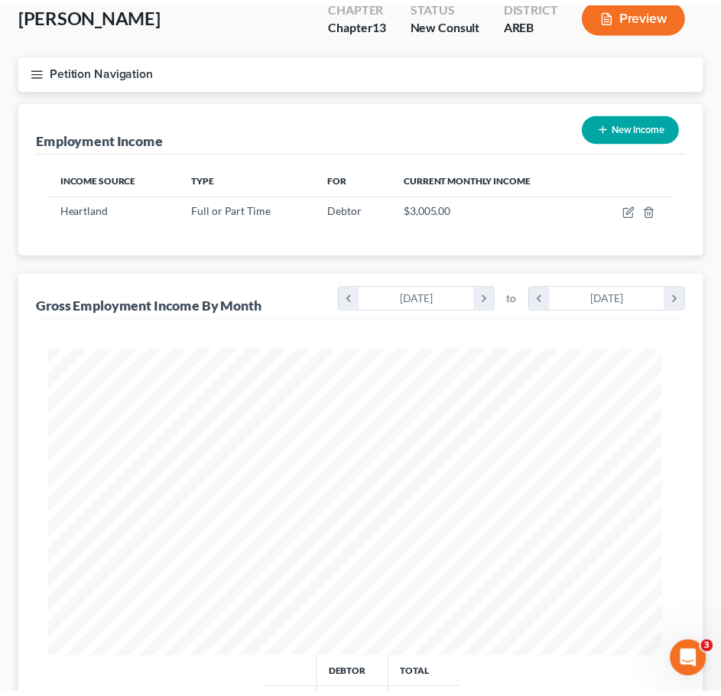
scroll to position [764565, 764222]
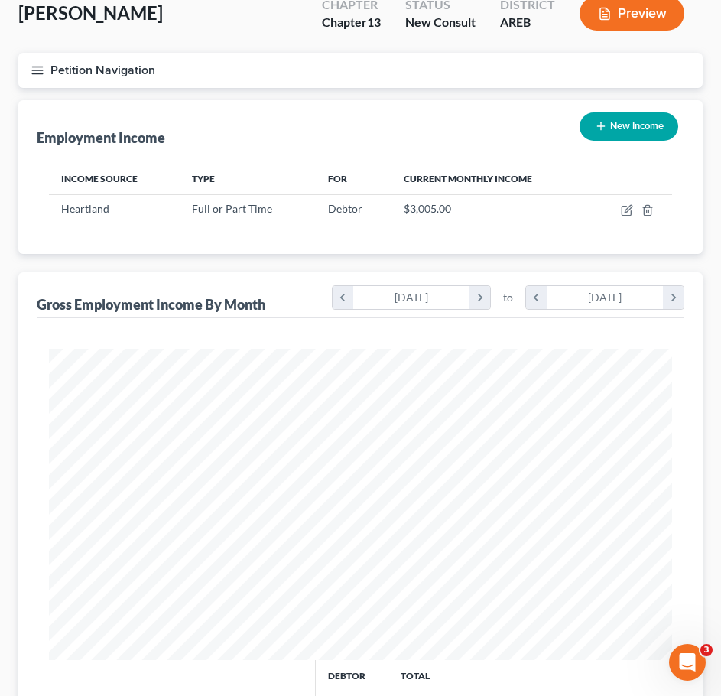
click at [682, 309] on div "chevron_left [DATE] chevron_right" at bounding box center [604, 297] width 159 height 24
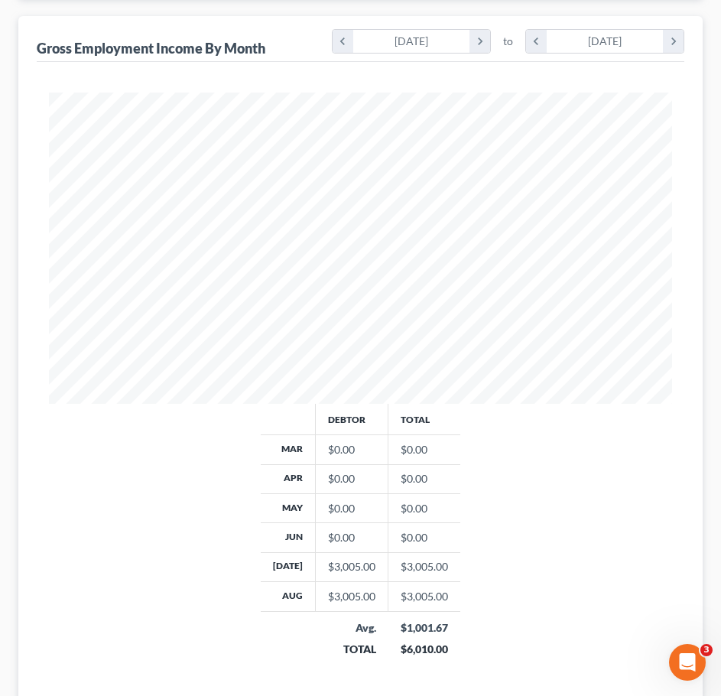
scroll to position [476, 0]
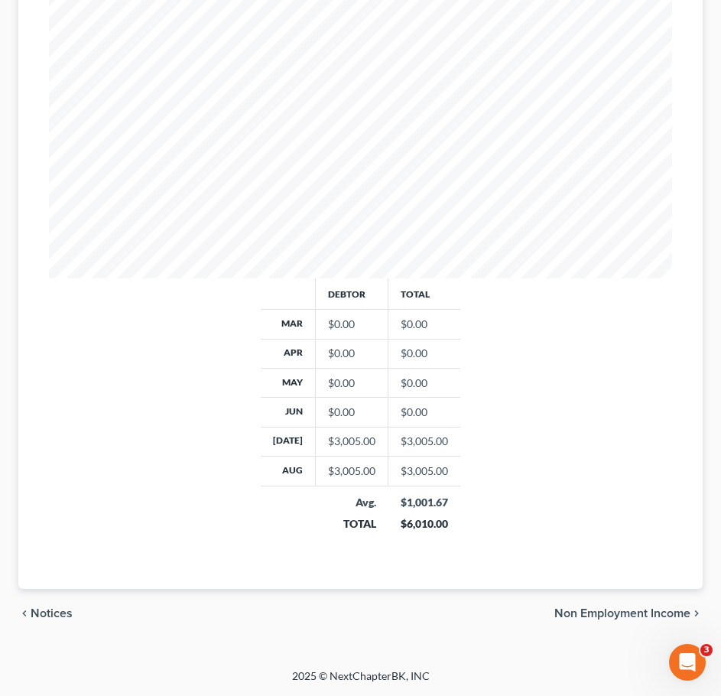
click at [630, 615] on span "Non Employment Income" at bounding box center [623, 613] width 136 height 12
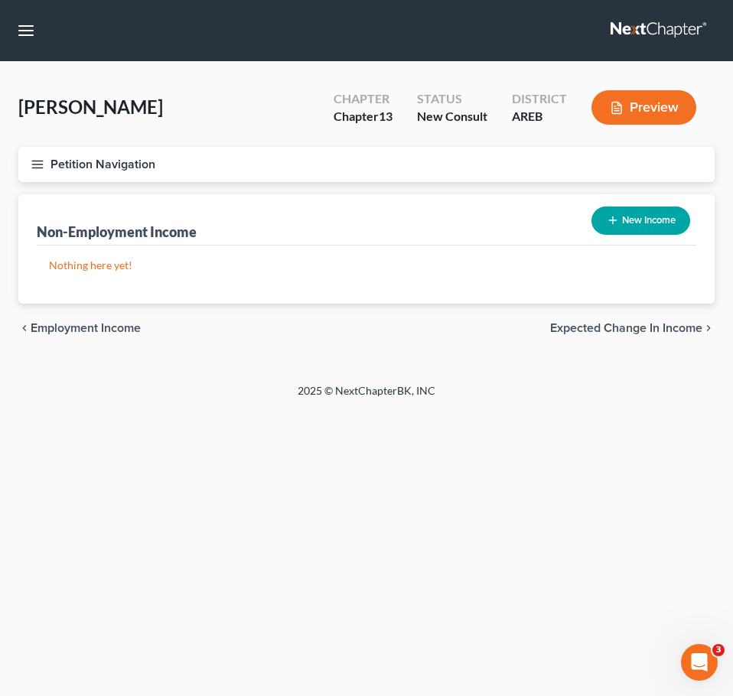
click at [630, 226] on button "New Income" at bounding box center [640, 221] width 99 height 28
select select "0"
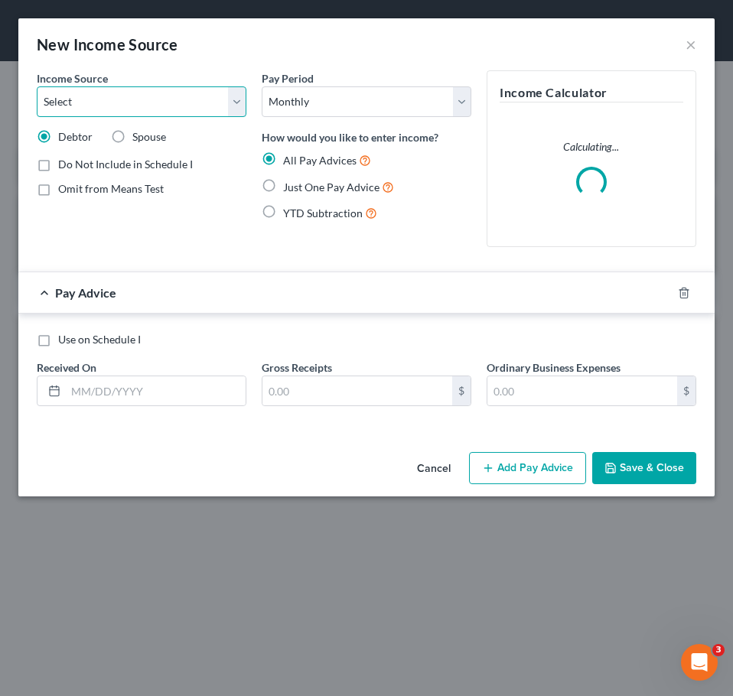
click at [217, 102] on select "Select Unemployment Disability (from employer) Pension Retirement Social Securi…" at bounding box center [142, 101] width 210 height 31
select select "13"
click at [37, 86] on select "Select Unemployment Disability (from employer) Pension Retirement Social Securi…" at bounding box center [142, 101] width 210 height 31
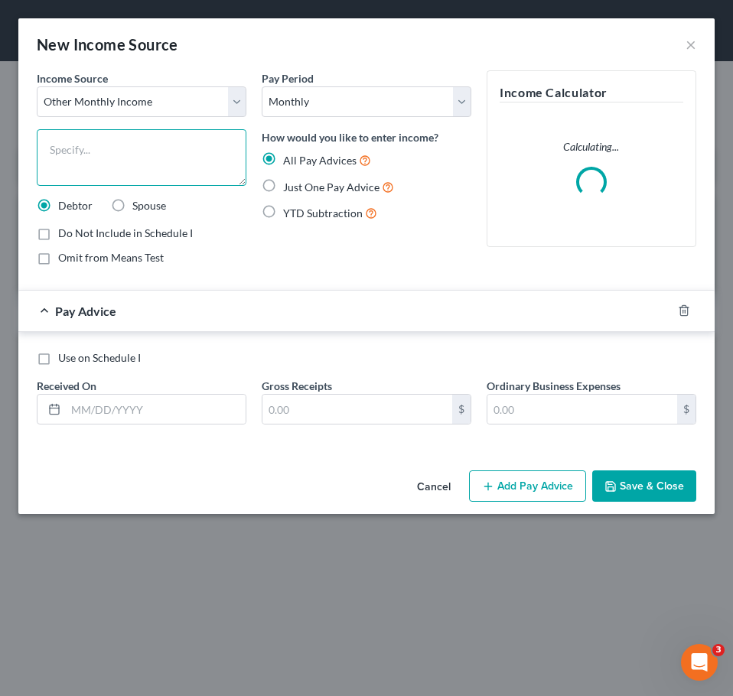
click at [177, 153] on textarea at bounding box center [142, 157] width 210 height 57
type textarea "tax refund"
click at [138, 253] on span "Omit from Means Test" at bounding box center [111, 257] width 106 height 13
click at [74, 253] on input "Omit from Means Test" at bounding box center [69, 255] width 10 height 10
checkbox input "true"
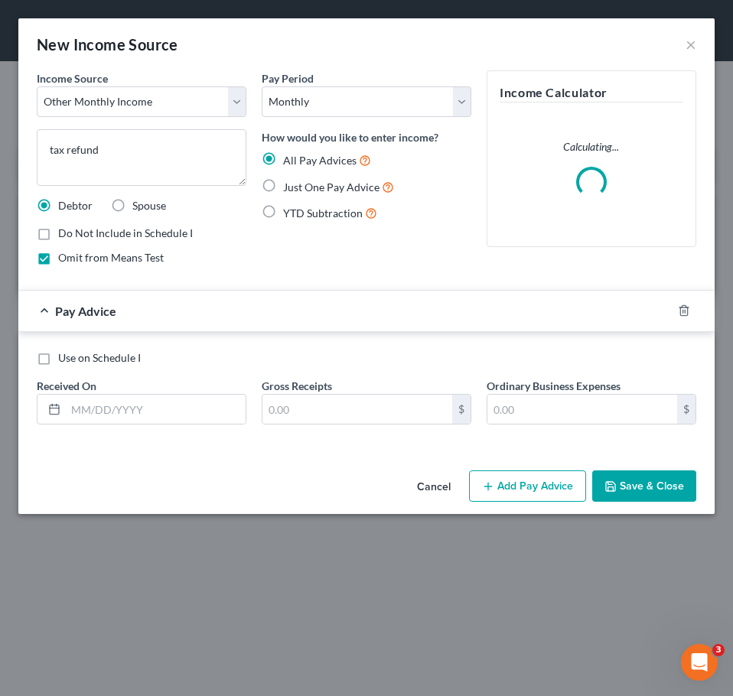
click at [319, 185] on span "Just One Pay Advice" at bounding box center [331, 187] width 96 height 13
click at [299, 185] on input "Just One Pay Advice" at bounding box center [294, 183] width 10 height 10
radio input "true"
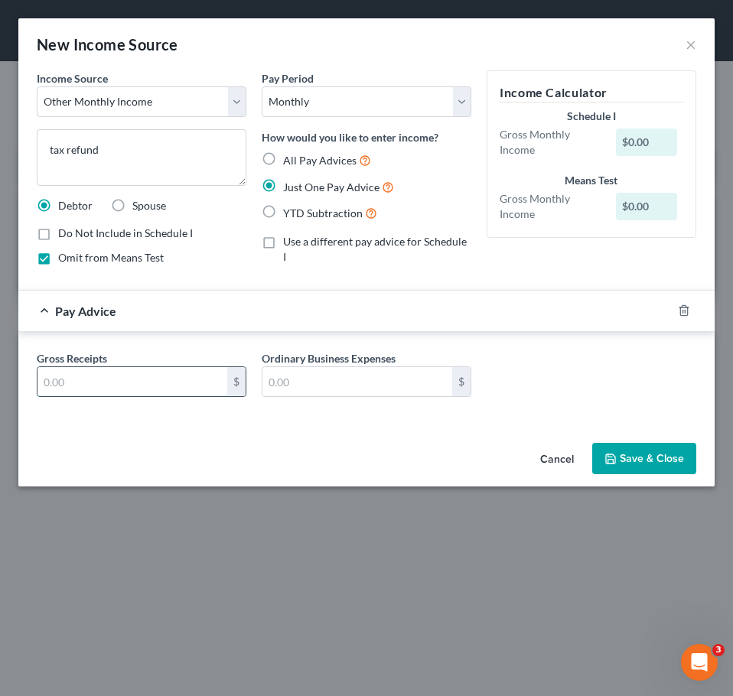
click at [171, 390] on input "text" at bounding box center [132, 381] width 190 height 29
type input "92"
click at [649, 461] on button "Save & Close" at bounding box center [644, 459] width 104 height 32
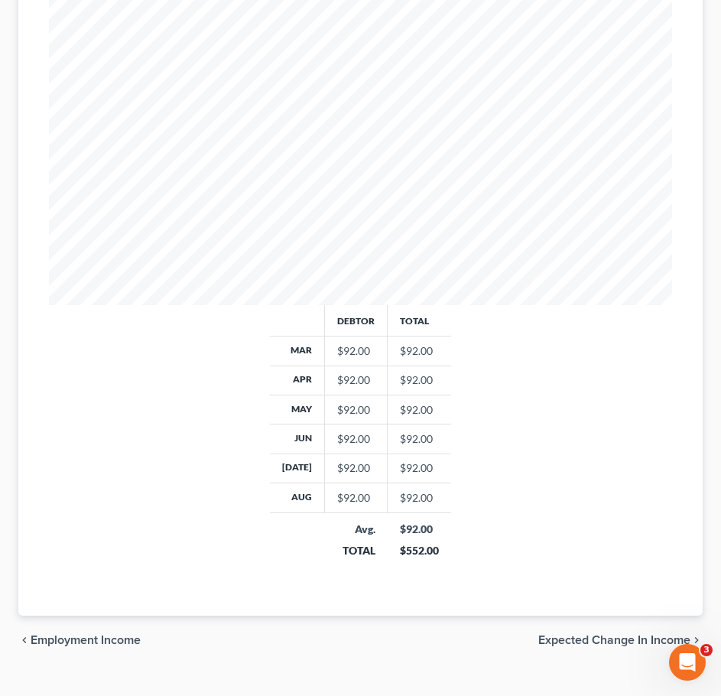
scroll to position [476, 0]
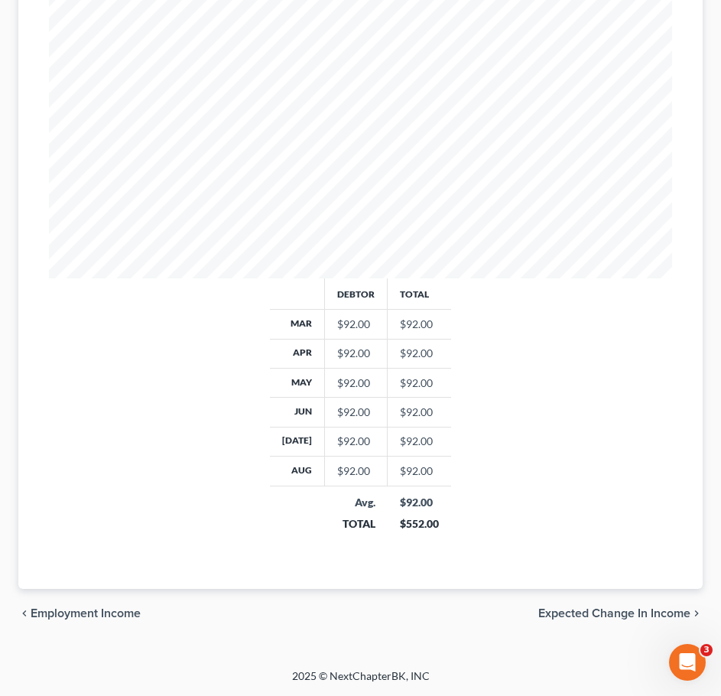
click at [637, 613] on span "Expected Change in Income" at bounding box center [614, 613] width 152 height 12
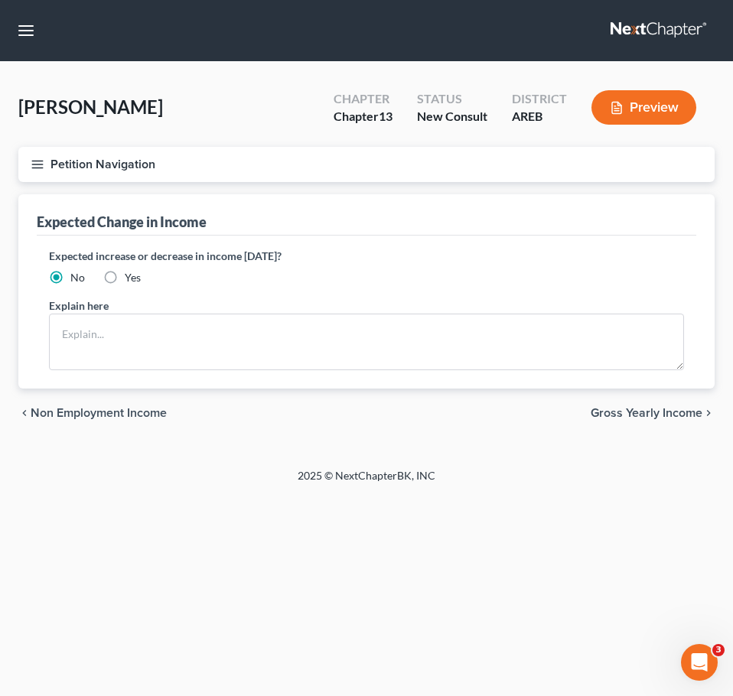
click at [676, 413] on span "Gross Yearly Income" at bounding box center [646, 413] width 112 height 12
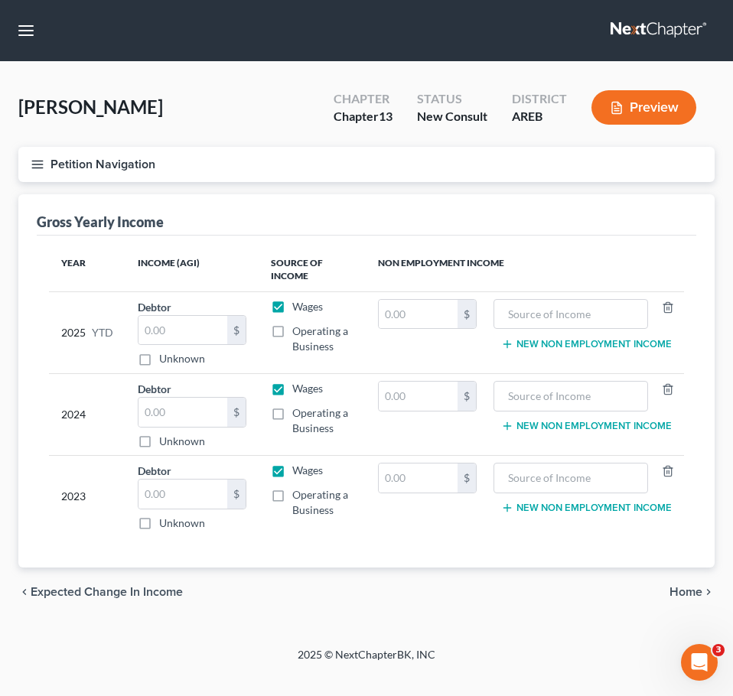
click at [698, 593] on span "Home" at bounding box center [685, 592] width 33 height 12
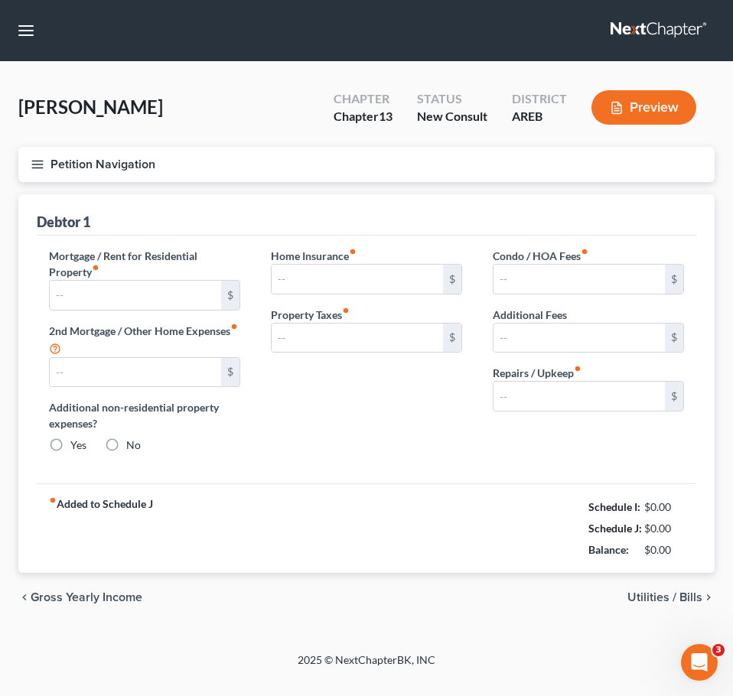
type input "0.00"
radio input "true"
type input "0.00"
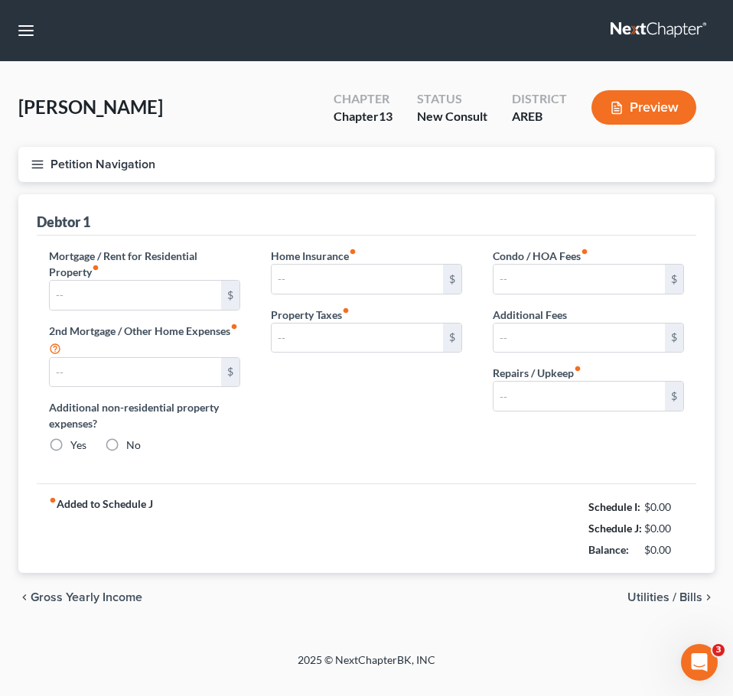
type input "0.00"
click at [115, 600] on span "Gross Yearly Income" at bounding box center [87, 597] width 112 height 12
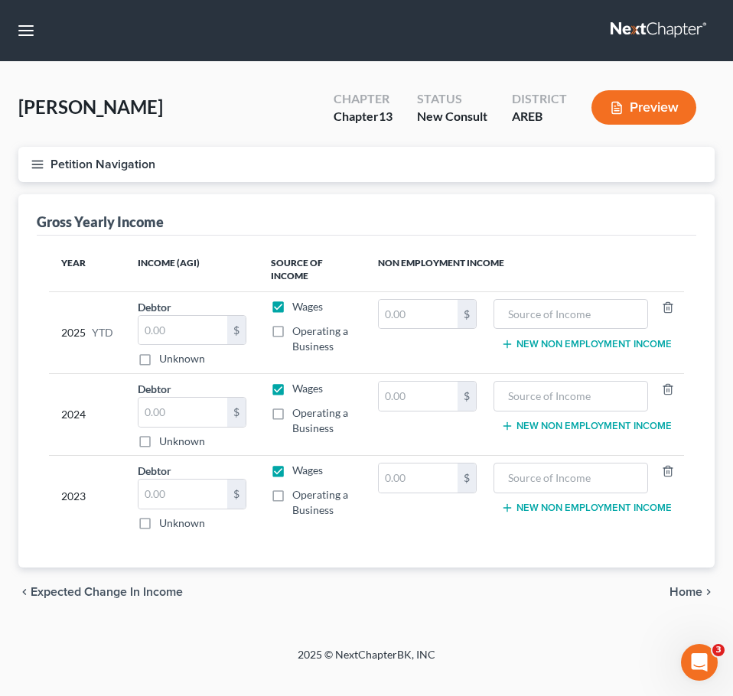
click at [108, 597] on span "Expected Change in Income" at bounding box center [107, 592] width 152 height 12
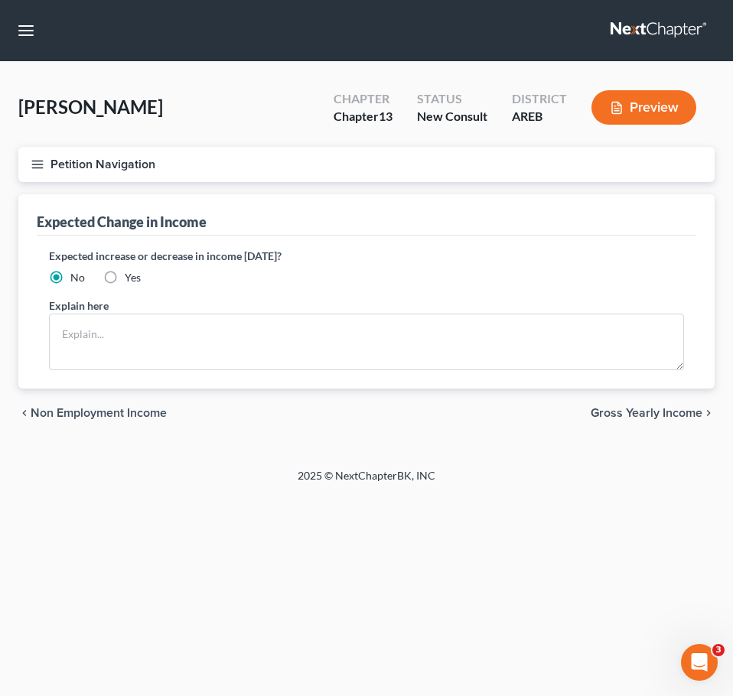
click at [118, 415] on span "Non Employment Income" at bounding box center [99, 413] width 136 height 12
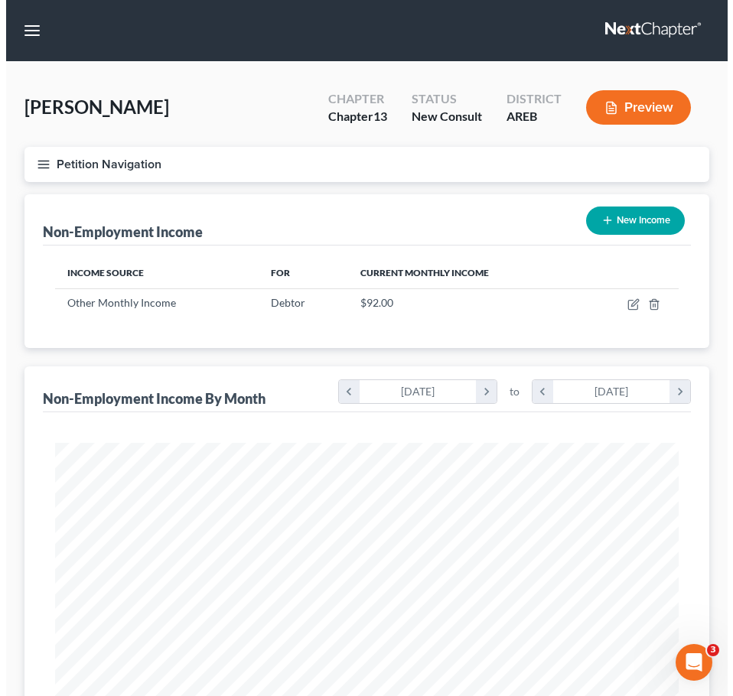
scroll to position [311, 654]
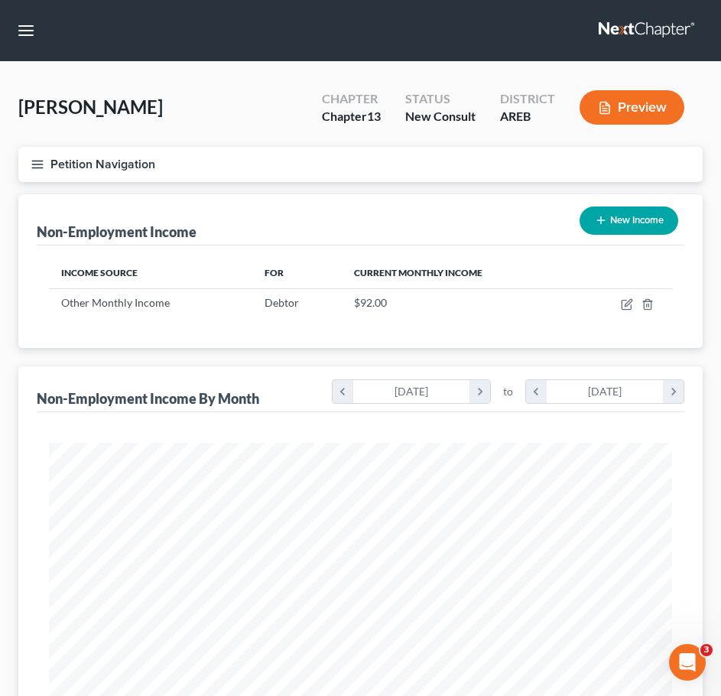
click at [631, 213] on button "New Income" at bounding box center [629, 221] width 99 height 28
select select "0"
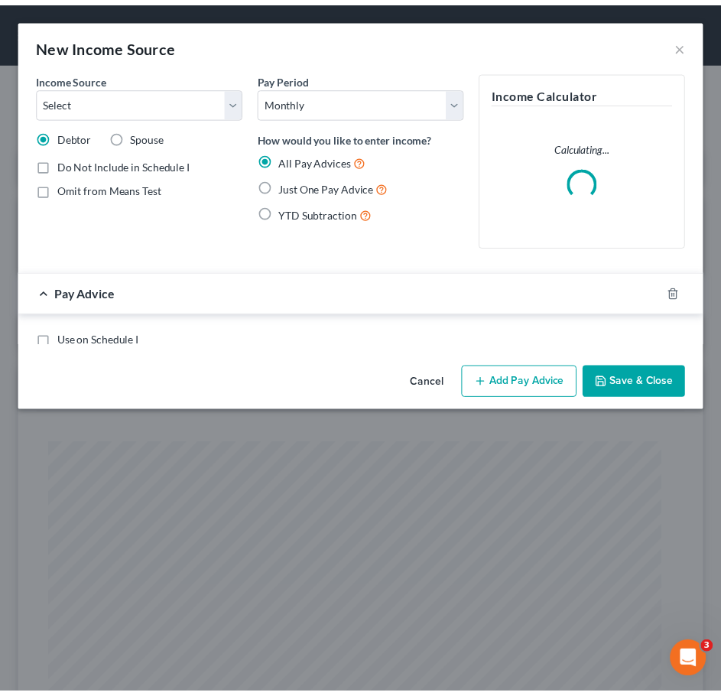
scroll to position [317, 665]
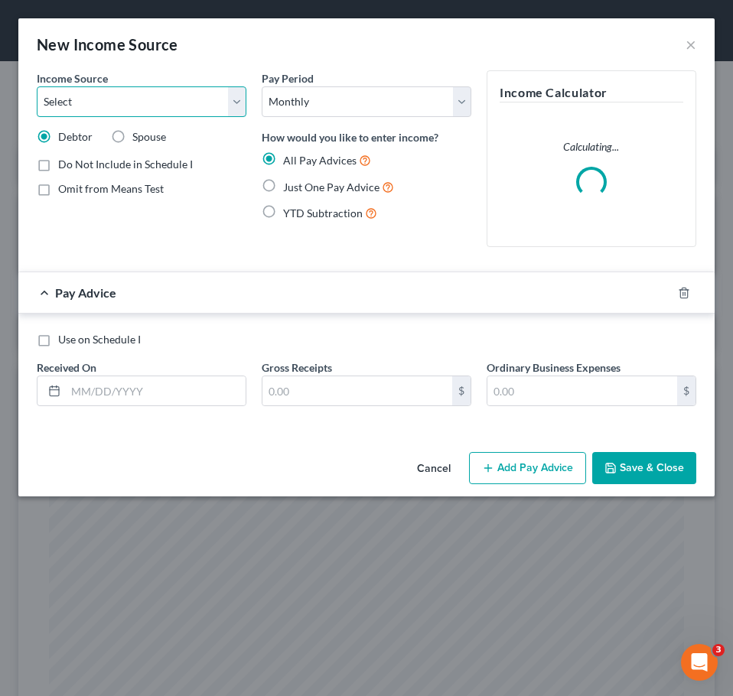
click at [198, 110] on select "Select Unemployment Disability (from employer) Pension Retirement Social Securi…" at bounding box center [142, 101] width 210 height 31
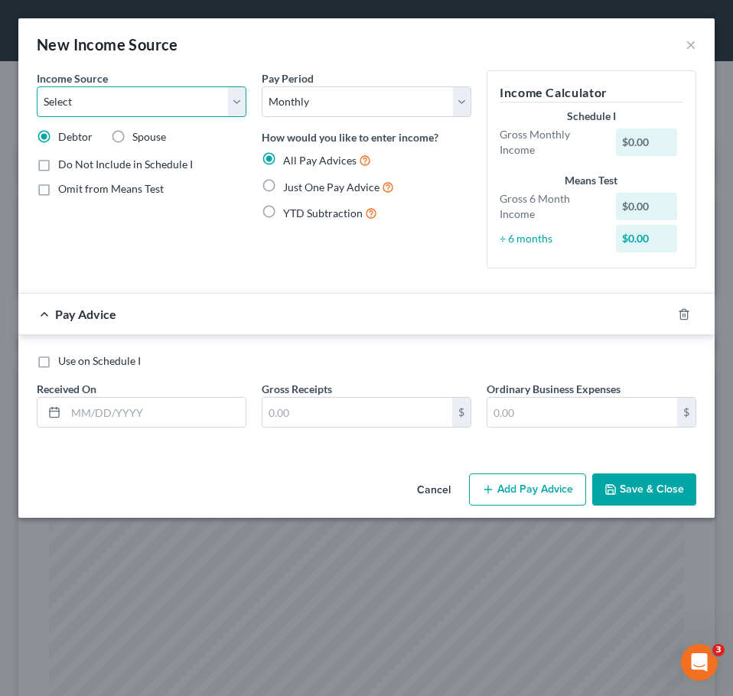
select select "7"
click at [37, 86] on select "Select Unemployment Disability (from employer) Pension Retirement Social Securi…" at bounding box center [142, 101] width 210 height 31
click at [141, 189] on span "Omit from Means Test" at bounding box center [111, 188] width 106 height 13
click at [74, 189] on input "Omit from Means Test" at bounding box center [69, 186] width 10 height 10
checkbox input "true"
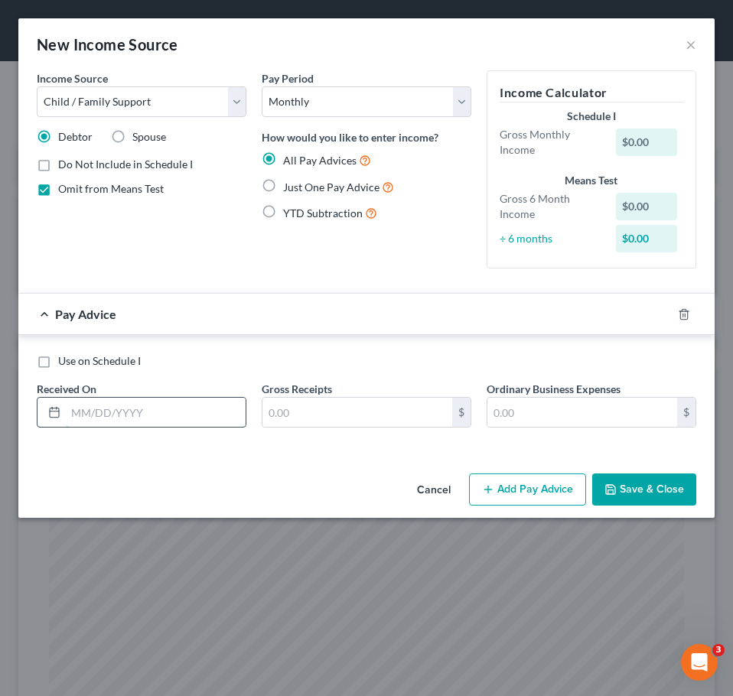
click at [193, 418] on input "text" at bounding box center [156, 412] width 180 height 29
type input "347"
click at [96, 362] on span "Use on Schedule I" at bounding box center [99, 360] width 83 height 13
click at [74, 362] on input "Use on Schedule I" at bounding box center [69, 358] width 10 height 10
checkbox input "true"
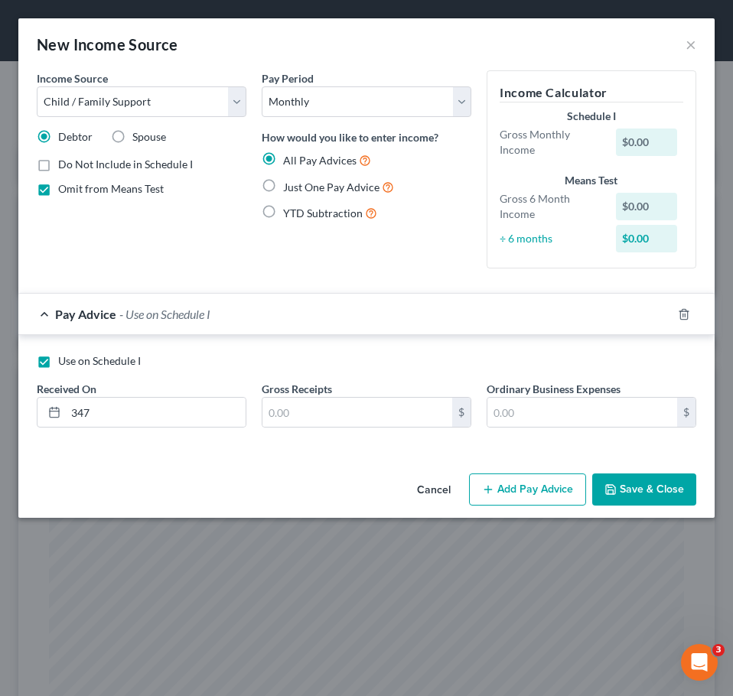
click at [317, 190] on span "Just One Pay Advice" at bounding box center [331, 187] width 96 height 13
click at [299, 188] on input "Just One Pay Advice" at bounding box center [294, 183] width 10 height 10
radio input "true"
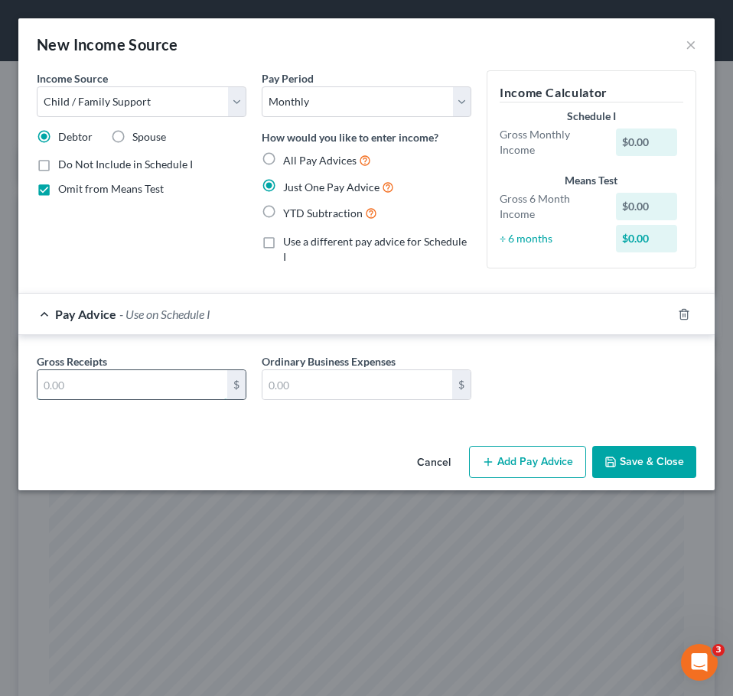
click at [158, 388] on input "text" at bounding box center [132, 384] width 190 height 29
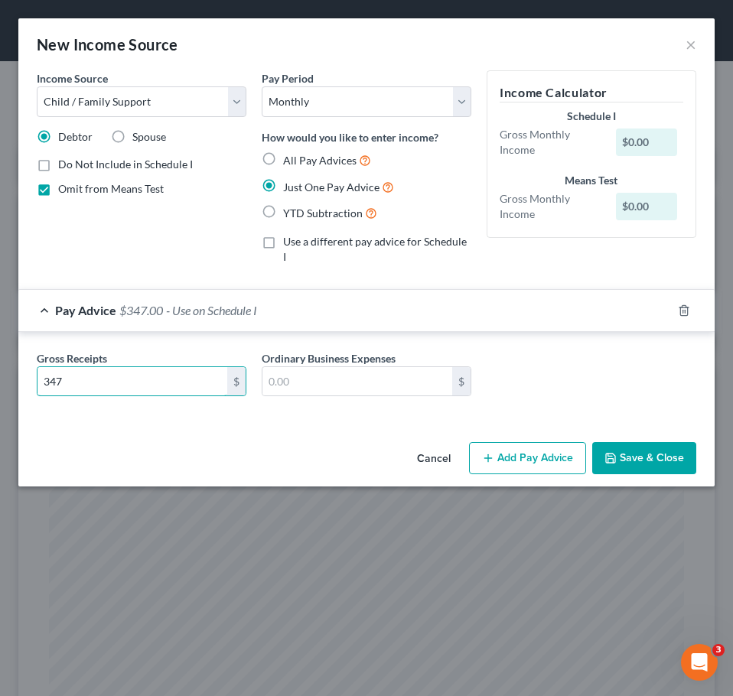
type input "347"
click at [635, 444] on button "Save & Close" at bounding box center [644, 458] width 104 height 32
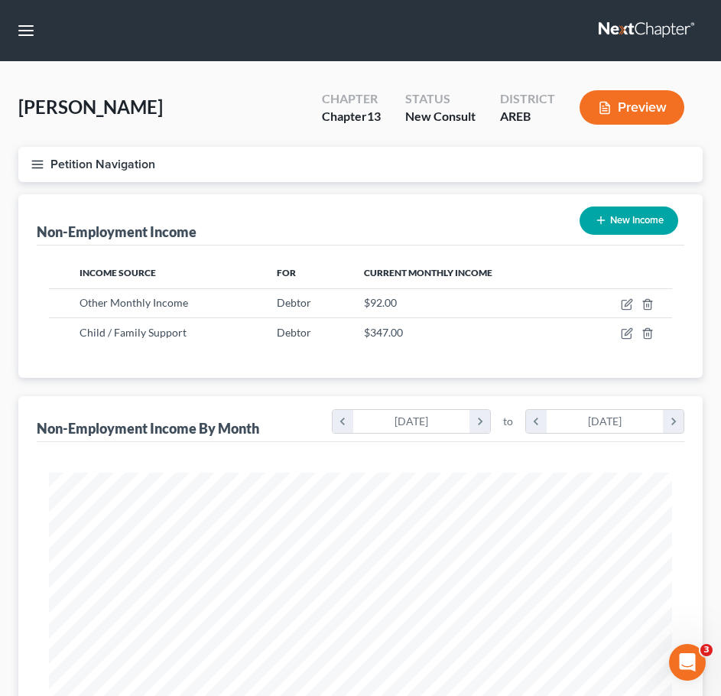
scroll to position [506, 0]
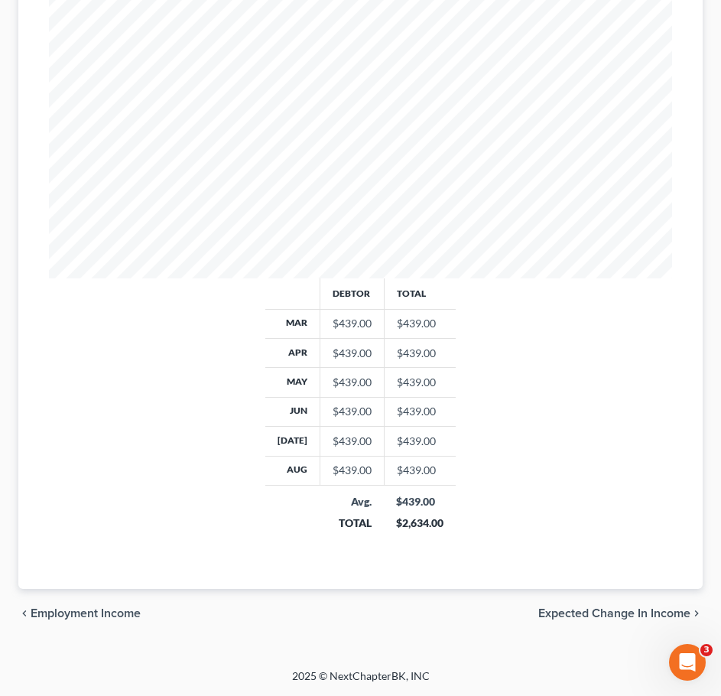
click at [625, 610] on span "Expected Change in Income" at bounding box center [614, 613] width 152 height 12
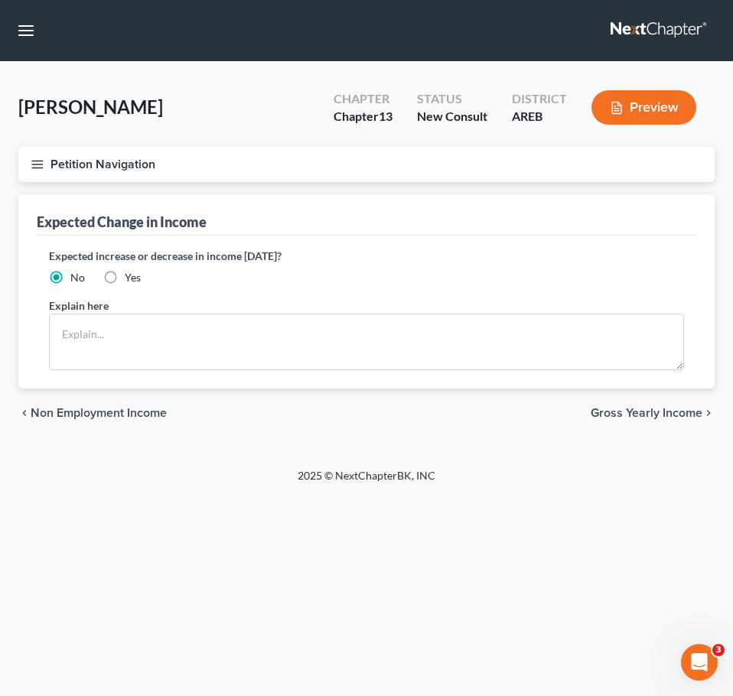
click at [655, 425] on div "chevron_left Non Employment Income Gross Yearly Income chevron_right" at bounding box center [366, 413] width 696 height 49
click at [652, 417] on span "Gross Yearly Income" at bounding box center [646, 413] width 112 height 12
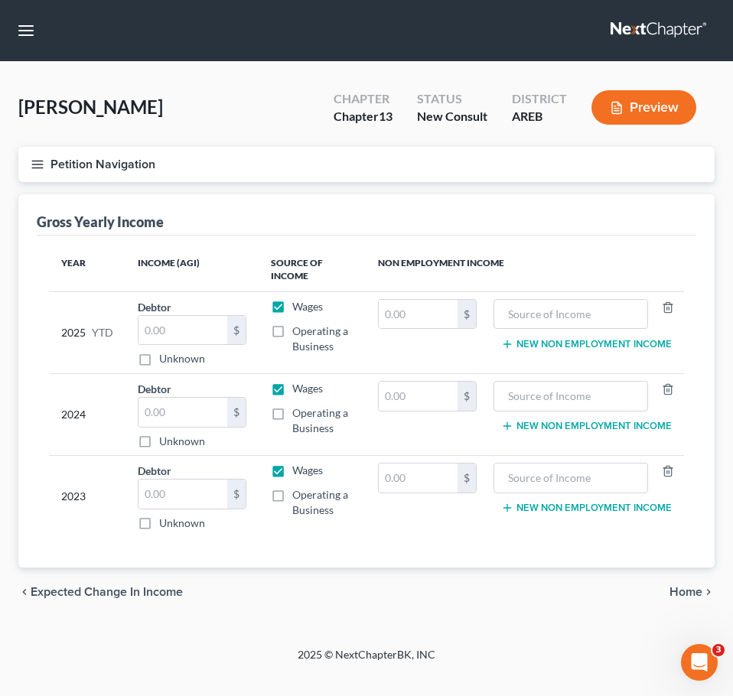
click at [686, 592] on span "Home" at bounding box center [685, 592] width 33 height 12
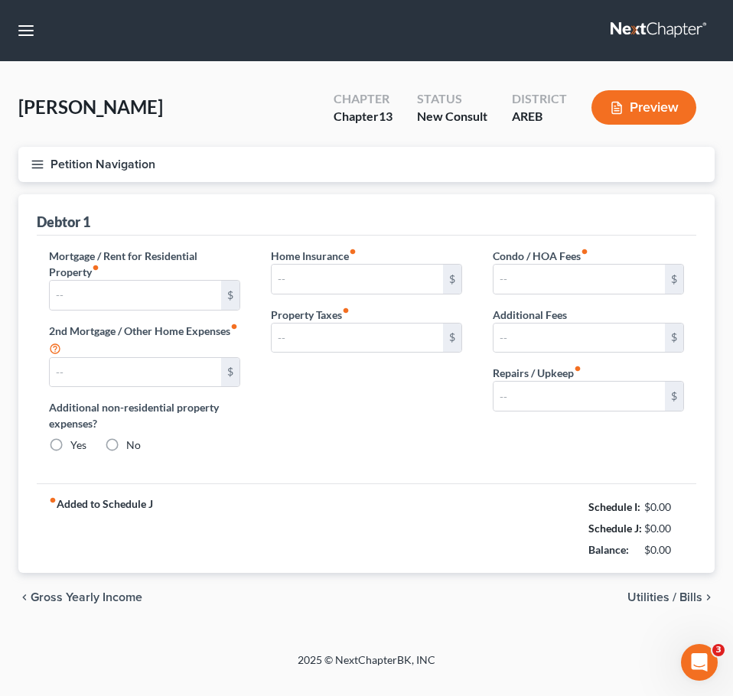
type input "0.00"
radio input "true"
type input "0.00"
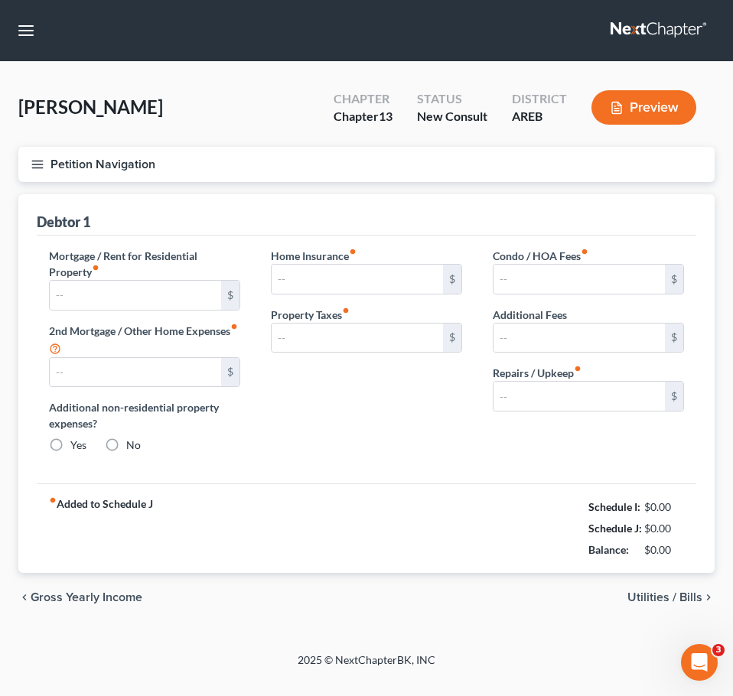
type input "0.00"
click at [670, 594] on span "Utilities / Bills" at bounding box center [664, 597] width 75 height 12
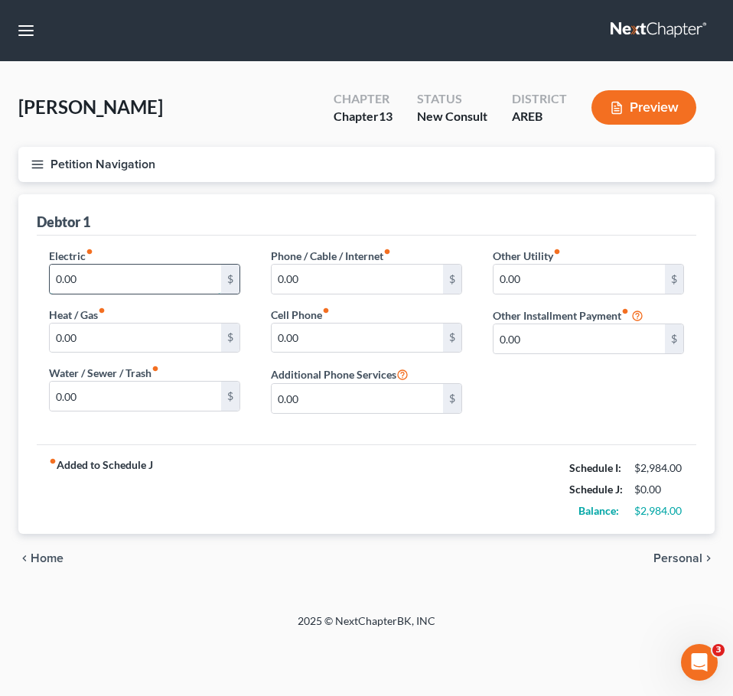
click at [178, 282] on input "0.00" at bounding box center [135, 279] width 171 height 29
type input "100"
click at [603, 418] on div "Other Utility fiber_manual_record 0.00 $ Other Installment Payment fiber_manual…" at bounding box center [588, 337] width 222 height 178
click at [352, 332] on input "0.00" at bounding box center [357, 338] width 171 height 29
type input "80"
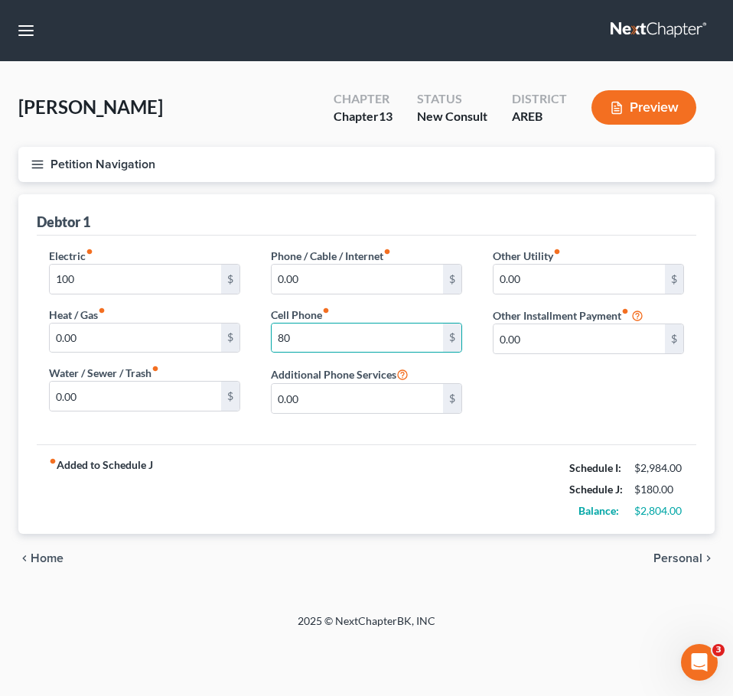
click at [571, 388] on div "Other Utility fiber_manual_record 0.00 $ Other Installment Payment fiber_manual…" at bounding box center [588, 337] width 222 height 178
click at [614, 330] on input "0.00" at bounding box center [578, 338] width 171 height 29
type input "60"
type input "Streaming Services"
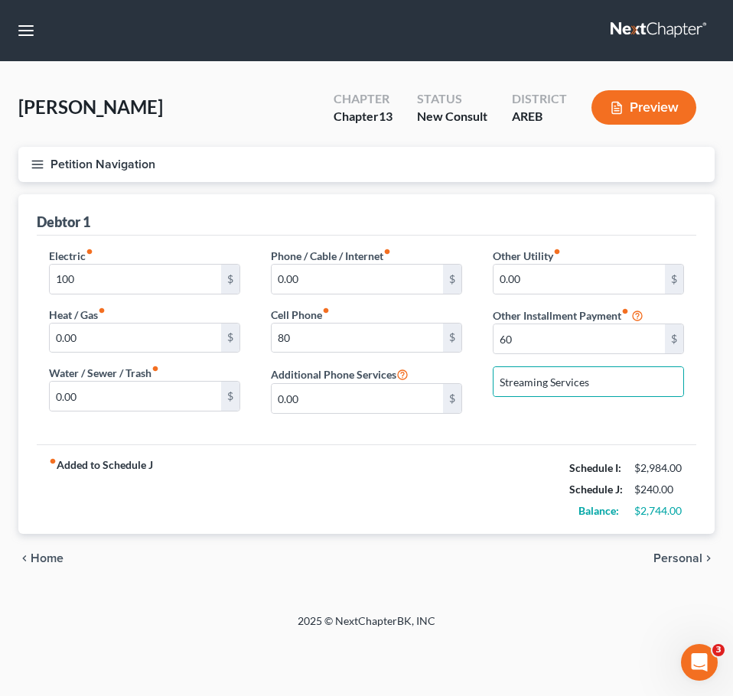
click at [682, 560] on span "Personal" at bounding box center [677, 558] width 49 height 12
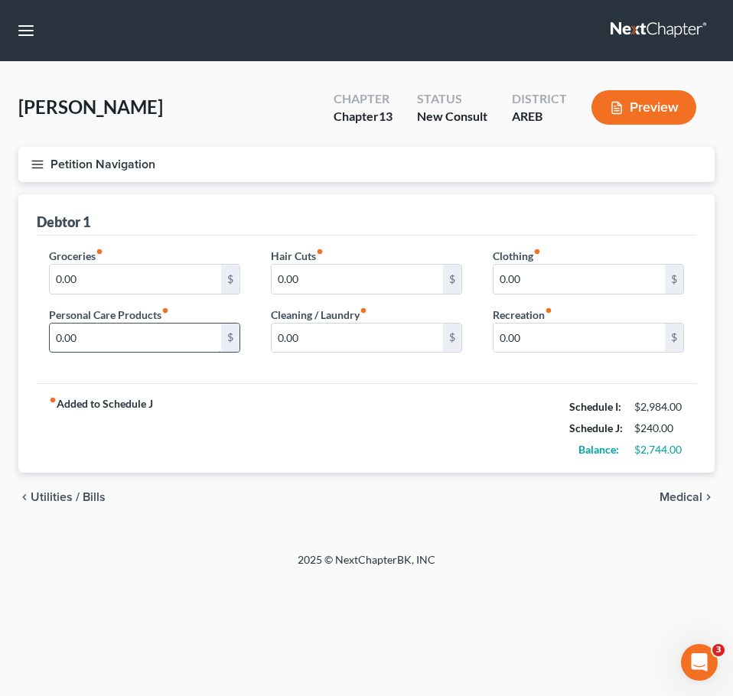
click at [91, 333] on input "0.00" at bounding box center [135, 338] width 171 height 29
type input "100"
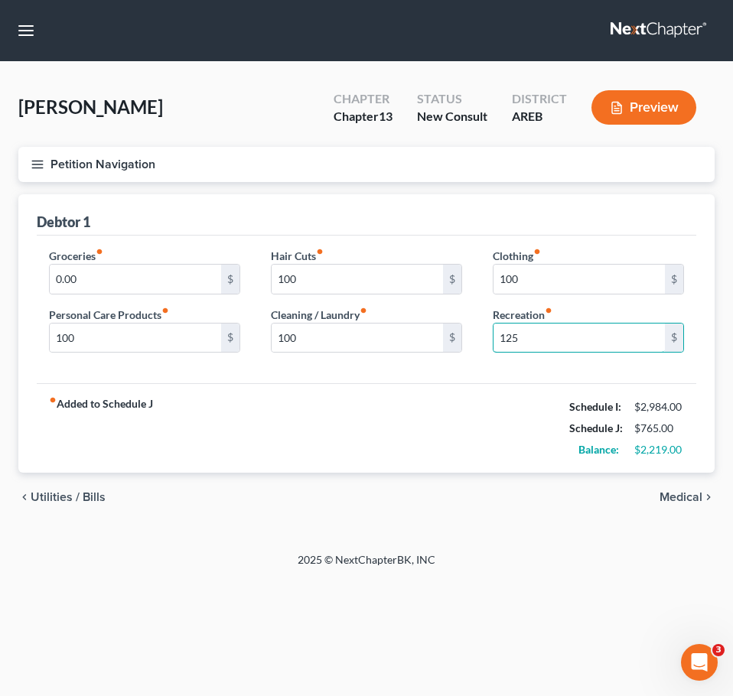
type input "125"
click at [300, 454] on div "fiber_manual_record Added to Schedule J Schedule I: $2,984.00 Schedule J: $765.…" at bounding box center [366, 427] width 659 height 89
click at [136, 292] on input "0.00" at bounding box center [135, 279] width 171 height 29
click at [387, 408] on div "fiber_manual_record Added to Schedule J Schedule I: $2,984.00 Schedule J: $1,86…" at bounding box center [366, 427] width 659 height 89
click at [114, 276] on input "1,100" at bounding box center [135, 279] width 171 height 29
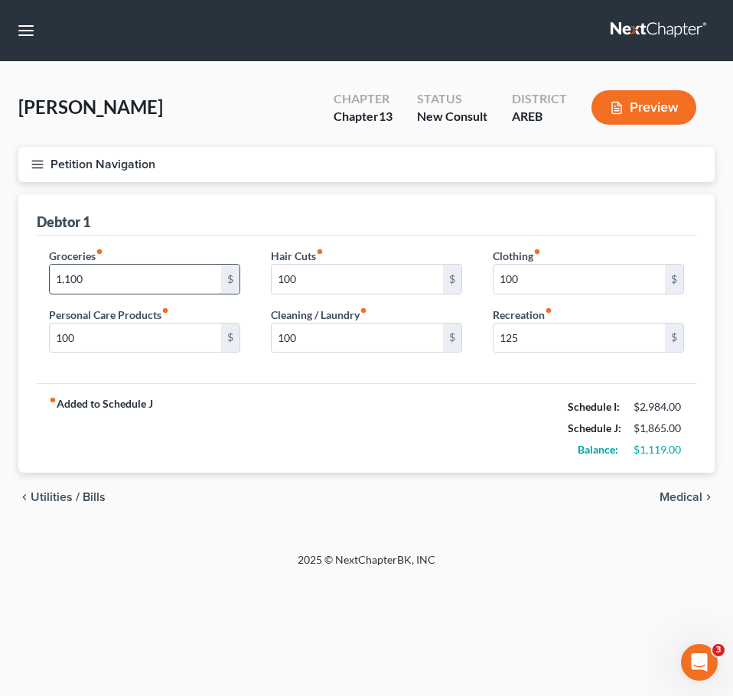
click at [114, 276] on input "1,100" at bounding box center [135, 279] width 171 height 29
type input "1,200"
click at [677, 489] on div "chevron_left Utilities / Bills Medical chevron_right" at bounding box center [366, 497] width 696 height 49
click at [674, 493] on span "Medical" at bounding box center [680, 497] width 43 height 12
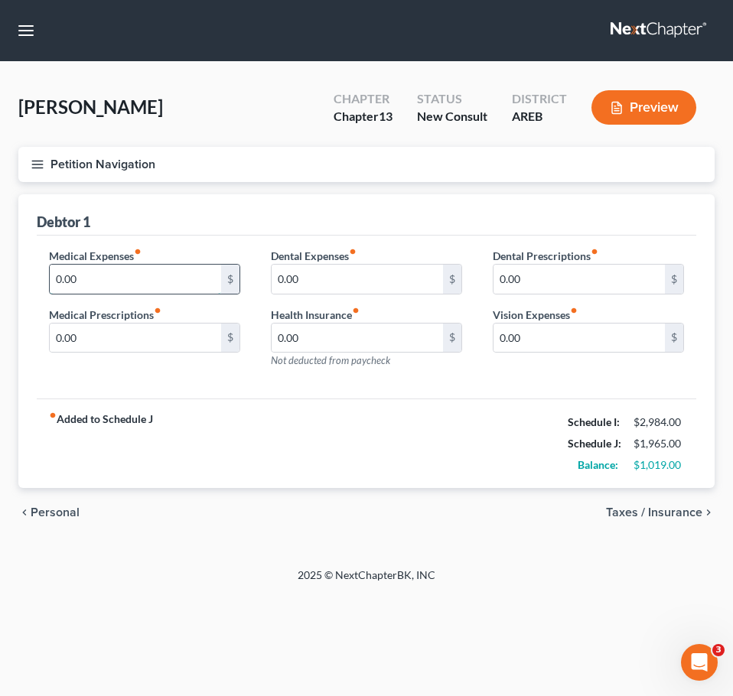
click at [94, 292] on input "0.00" at bounding box center [135, 279] width 171 height 29
type input "100"
click at [674, 513] on span "Taxes / Insurance" at bounding box center [654, 512] width 96 height 12
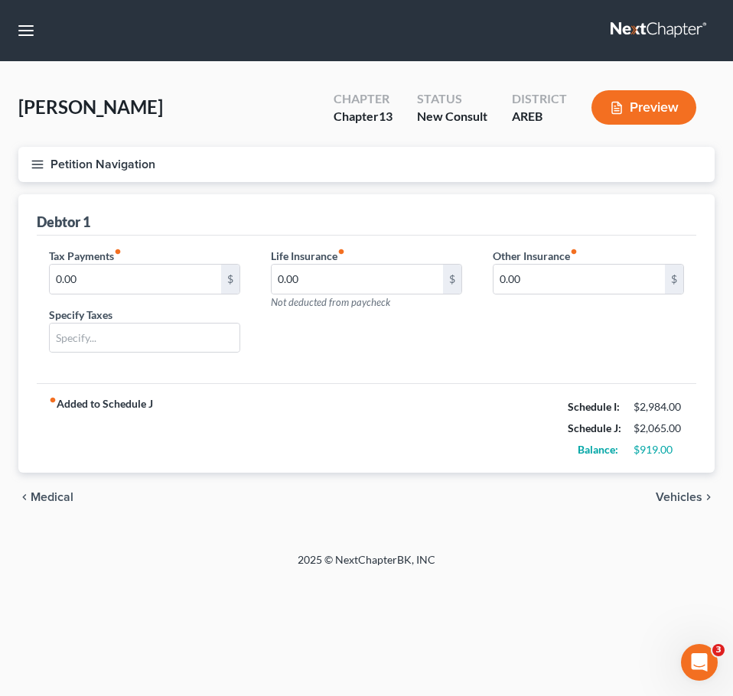
click at [680, 499] on span "Vehicles" at bounding box center [678, 497] width 47 height 12
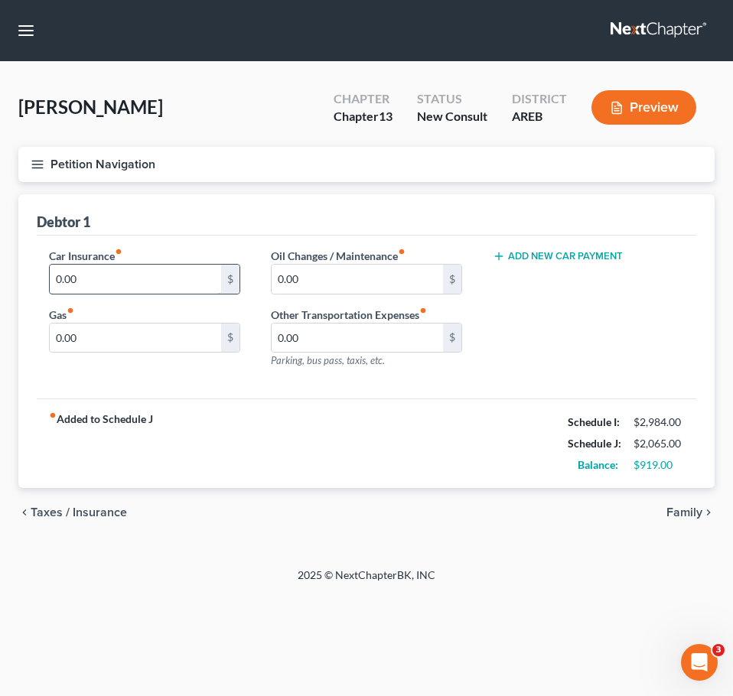
click at [138, 274] on input "0.00" at bounding box center [135, 279] width 171 height 29
type input "150"
click at [331, 398] on div "Car Insurance fiber_manual_record 150 $ Gas fiber_manual_record 0.00 $ Oil Chan…" at bounding box center [366, 318] width 659 height 164
click at [160, 339] on input "0.00" at bounding box center [135, 338] width 171 height 29
click at [172, 363] on div "Car Insurance fiber_manual_record 150 $ Gas fiber_manual_record 0.00 $" at bounding box center [145, 314] width 222 height 133
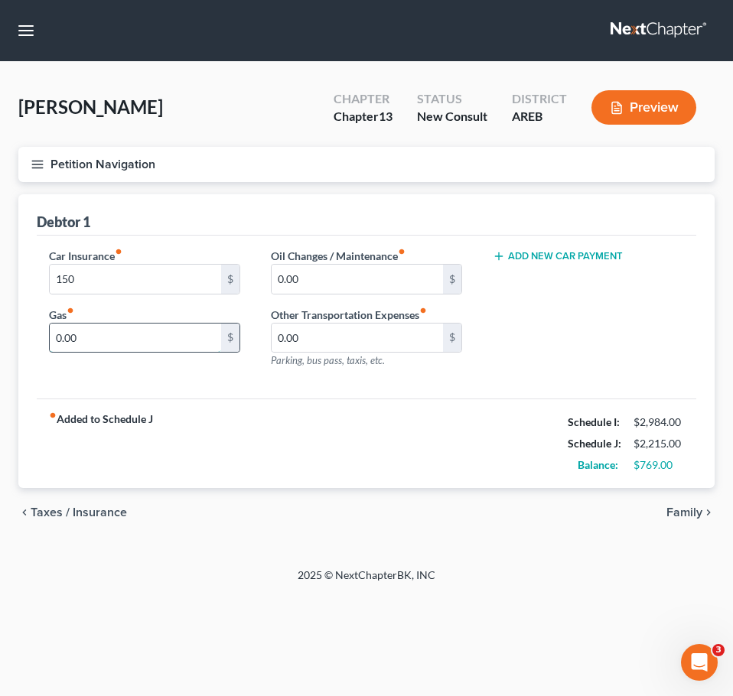
click at [130, 336] on input "0.00" at bounding box center [135, 338] width 171 height 29
type input "400"
click at [444, 426] on div "fiber_manual_record Added to Schedule J Schedule I: $2,984.00 Schedule J: $2,61…" at bounding box center [366, 443] width 659 height 89
click at [697, 516] on span "Family" at bounding box center [684, 512] width 36 height 12
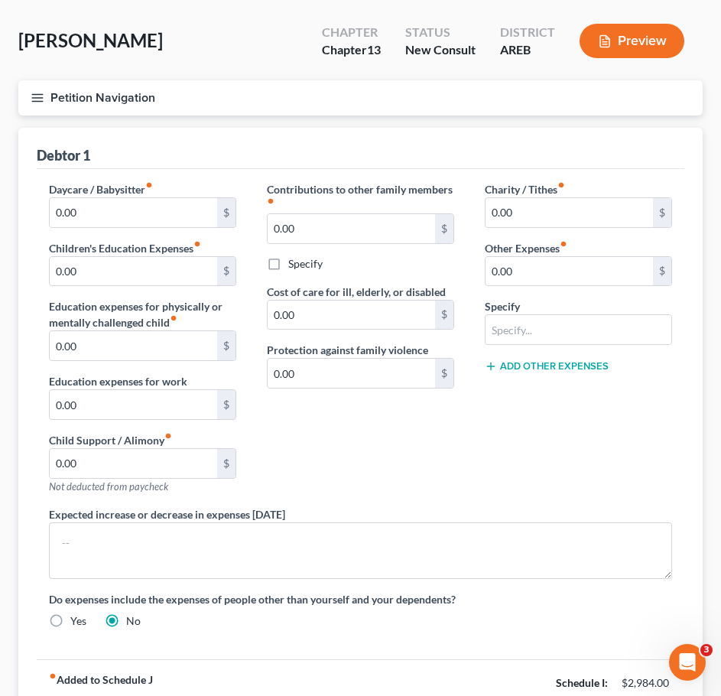
scroll to position [63, 0]
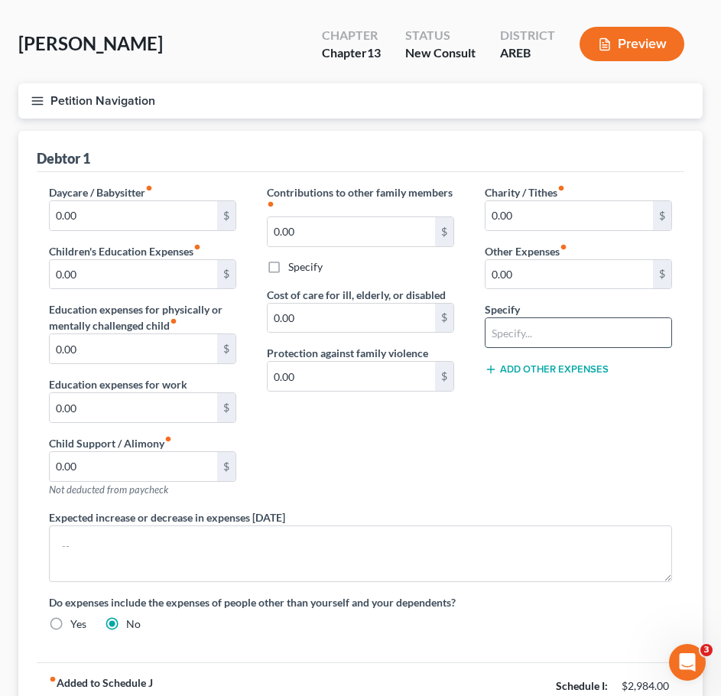
click at [627, 335] on input "text" at bounding box center [579, 332] width 186 height 29
click at [446, 466] on div "Contributions to other family members fiber_manual_record 0.00 $ Specify Cost o…" at bounding box center [361, 346] width 218 height 325
click at [129, 205] on input "0.00" at bounding box center [134, 215] width 168 height 29
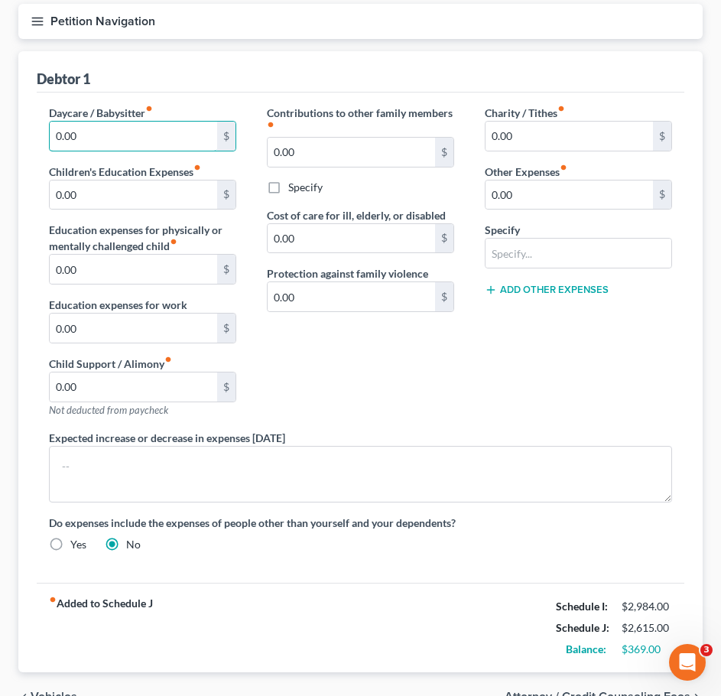
scroll to position [0, 0]
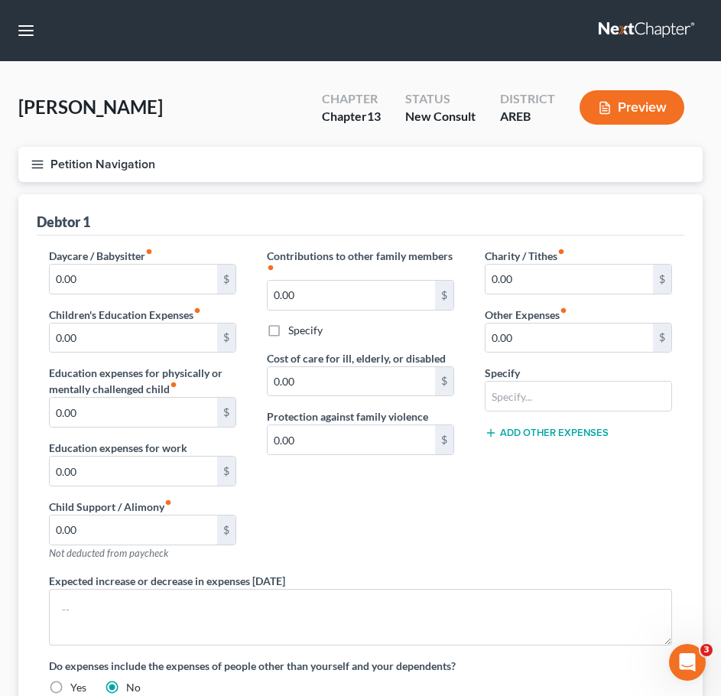
click at [249, 233] on div "Debtor 1" at bounding box center [361, 214] width 648 height 41
click at [66, 274] on input "0.00" at bounding box center [134, 279] width 168 height 29
type input "750"
click at [555, 553] on div "Charity / Tithes fiber_manual_record 0.00 $ Other Expenses fiber_manual_record …" at bounding box center [579, 410] width 218 height 325
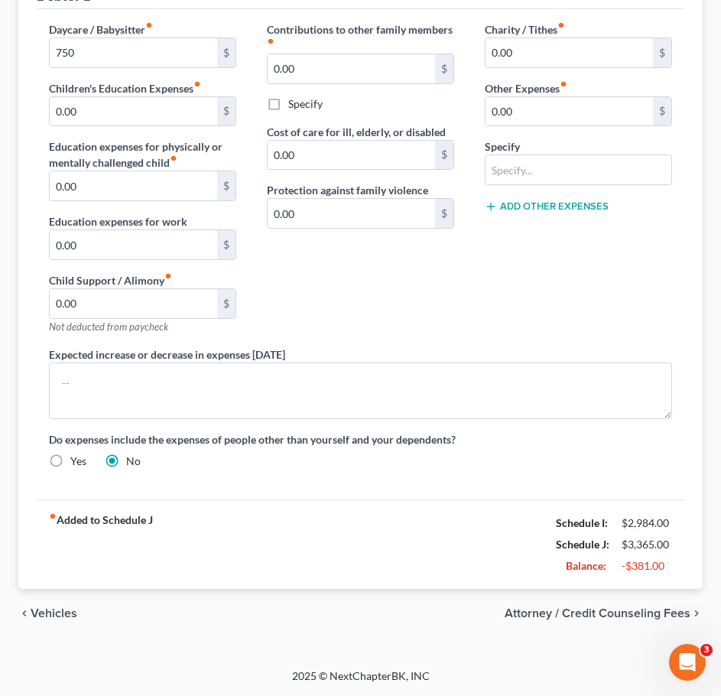
click at [58, 618] on span "Vehicles" at bounding box center [54, 613] width 47 height 12
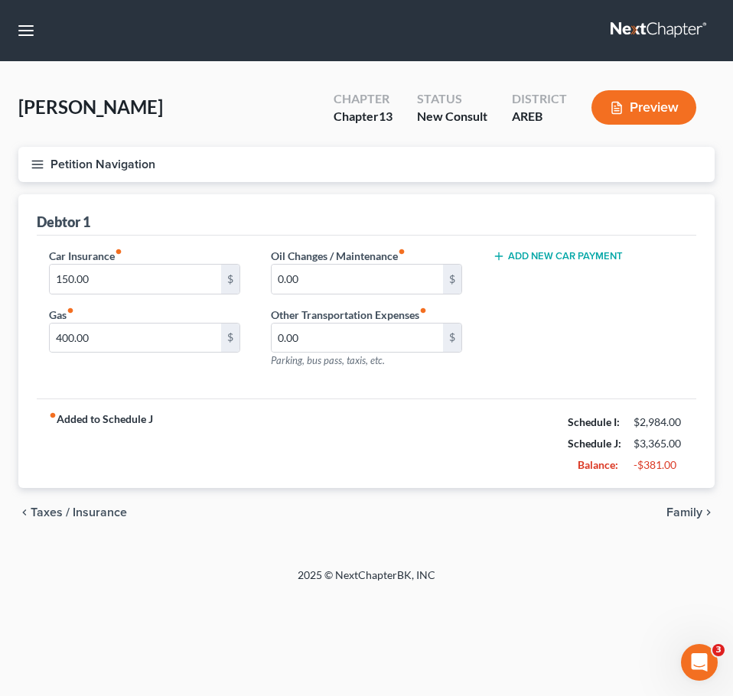
click at [95, 518] on span "Taxes / Insurance" at bounding box center [79, 512] width 96 height 12
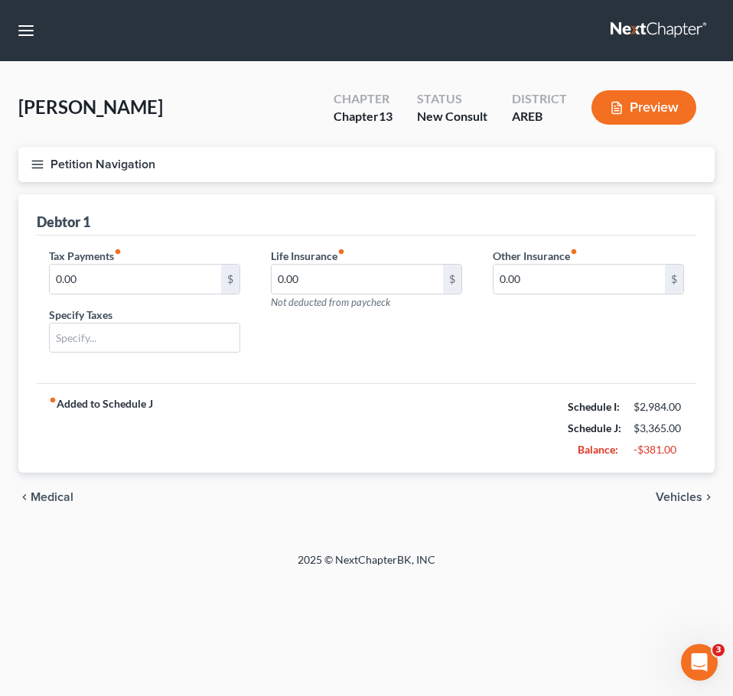
click at [50, 493] on span "Medical" at bounding box center [52, 497] width 43 height 12
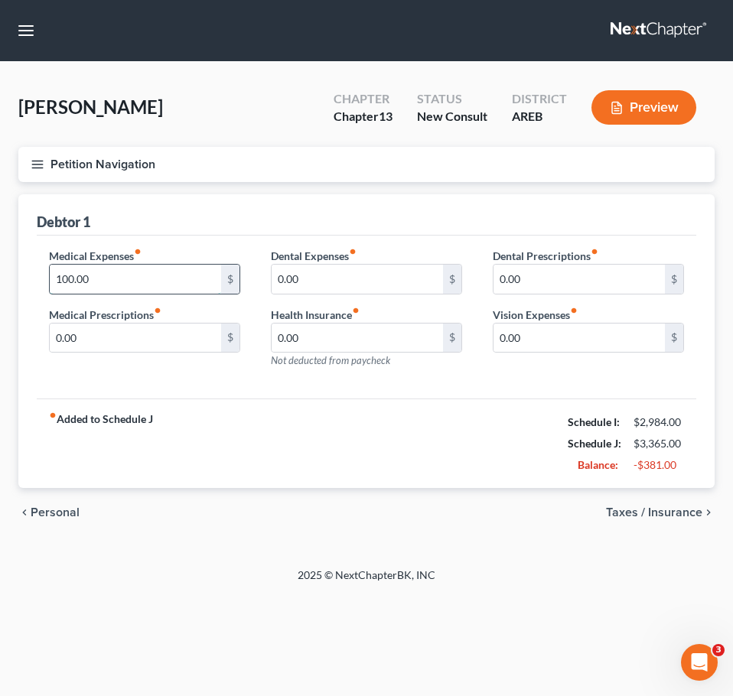
click at [102, 265] on input "100.00" at bounding box center [135, 279] width 171 height 29
type input "25"
click at [63, 512] on span "Personal" at bounding box center [55, 512] width 49 height 12
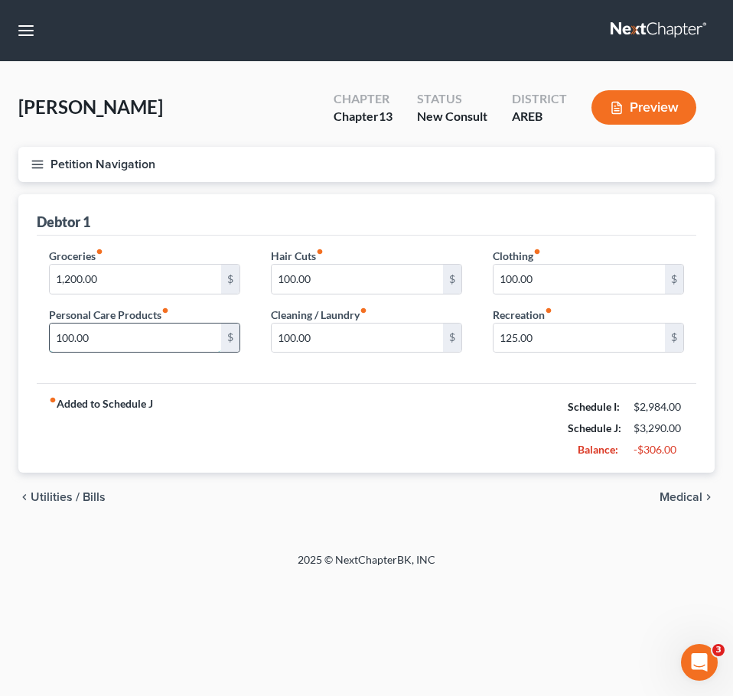
click at [96, 340] on input "100.00" at bounding box center [135, 338] width 171 height 29
click at [99, 277] on input "1,200.00" at bounding box center [135, 279] width 171 height 29
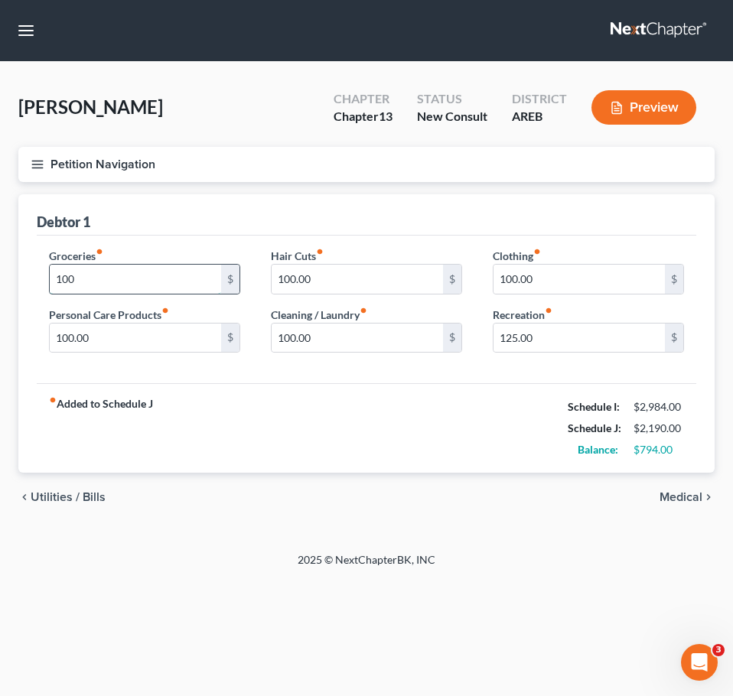
type input "100"
type input "25"
click at [99, 277] on input "100" at bounding box center [135, 279] width 171 height 29
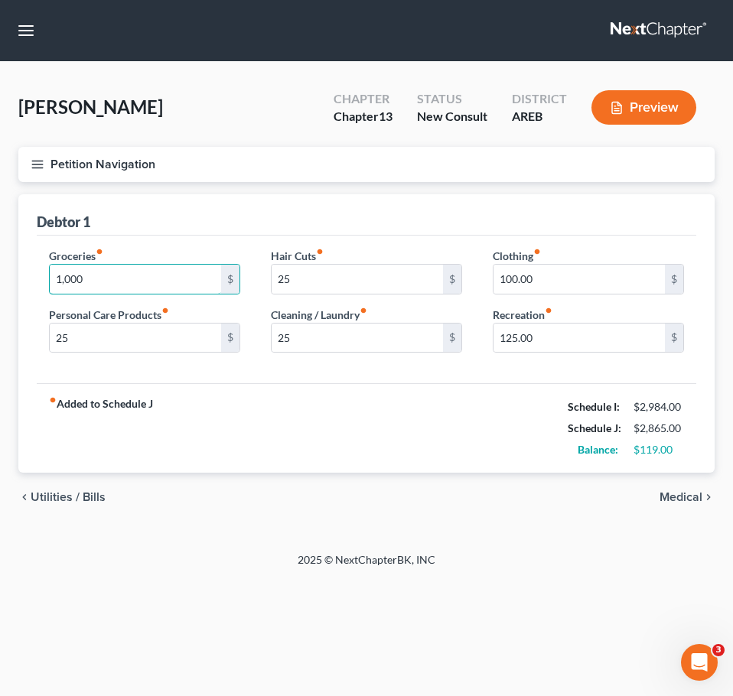
type input "1,000"
click at [574, 331] on input "125.00" at bounding box center [578, 338] width 171 height 29
type input "100"
click at [508, 387] on div "fiber_manual_record Added to Schedule J Schedule I: $2,984.00 Schedule J: $2,84…" at bounding box center [366, 427] width 659 height 89
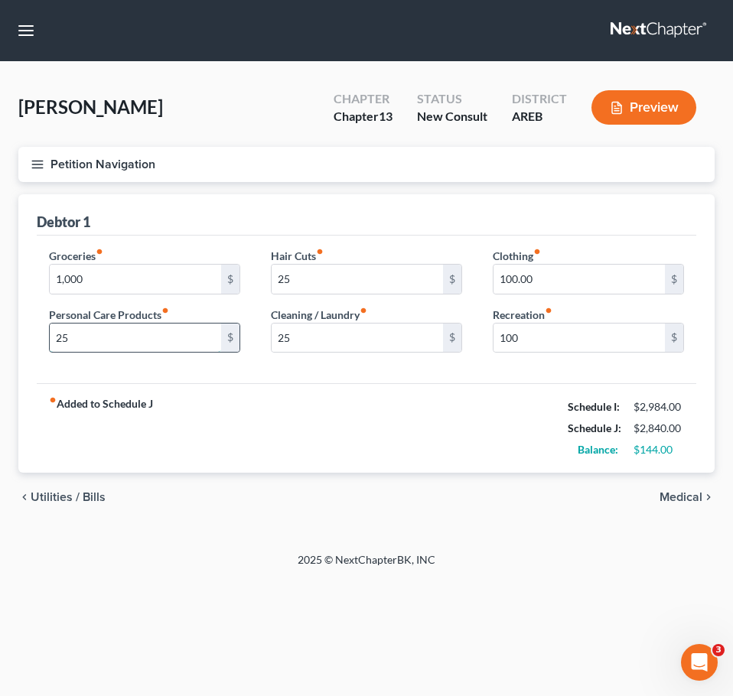
click at [109, 329] on input "25" at bounding box center [135, 338] width 171 height 29
type input "0"
type input "50"
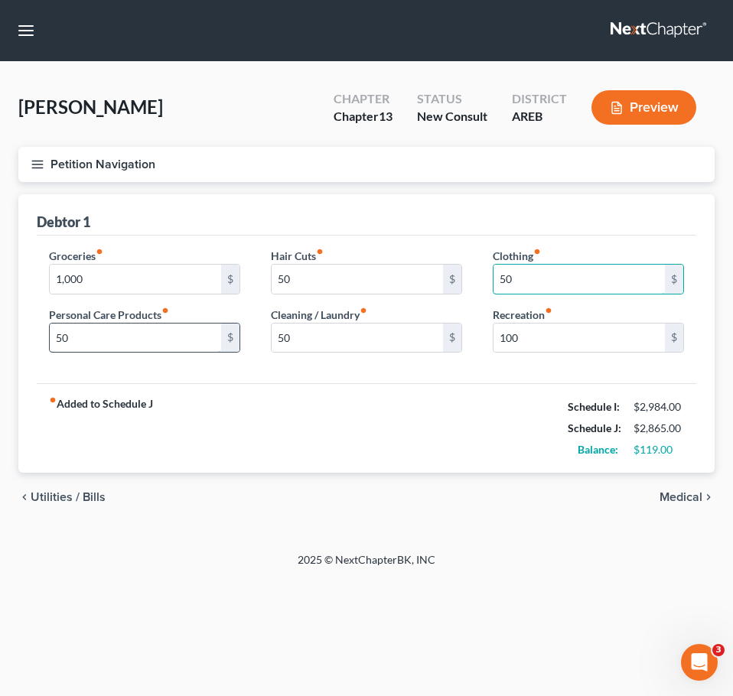
type input "50"
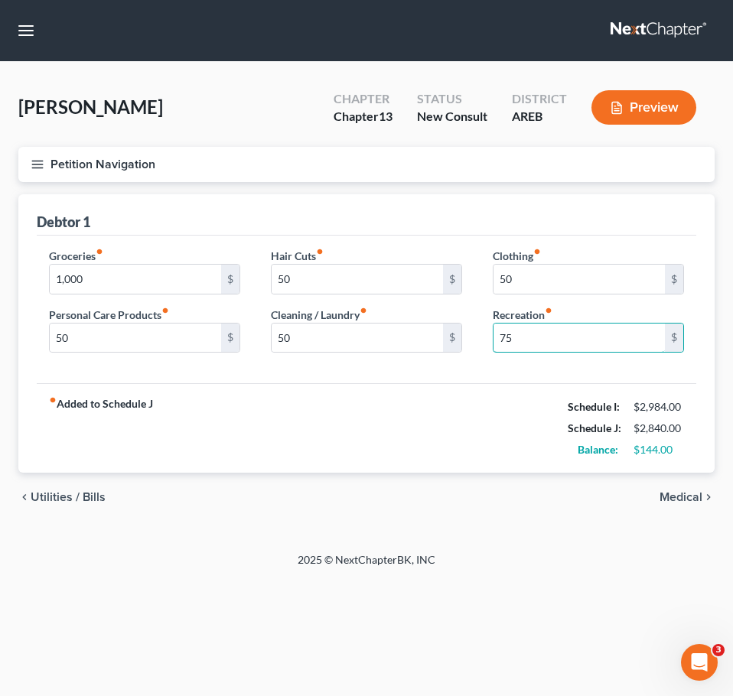
type input "75"
click at [699, 498] on span "Medical" at bounding box center [680, 497] width 43 height 12
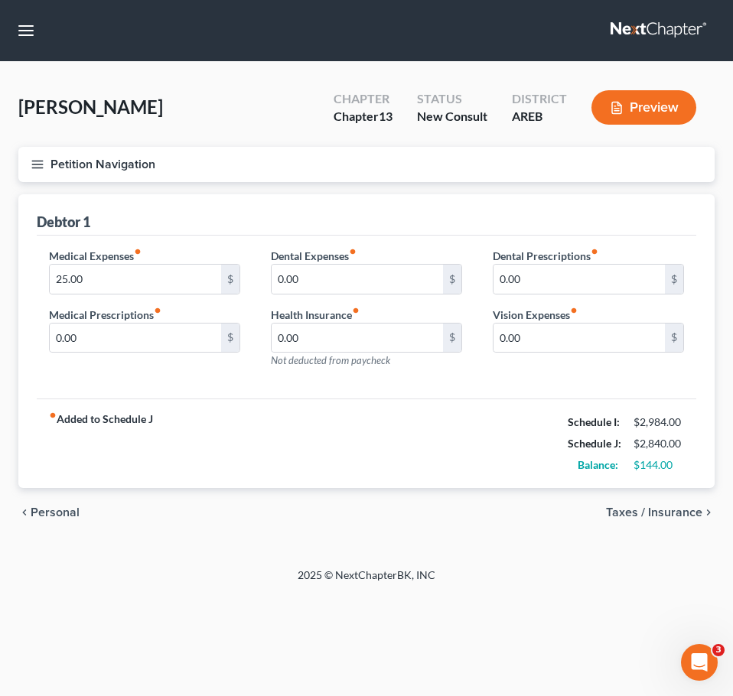
click at [668, 512] on span "Taxes / Insurance" at bounding box center [654, 512] width 96 height 12
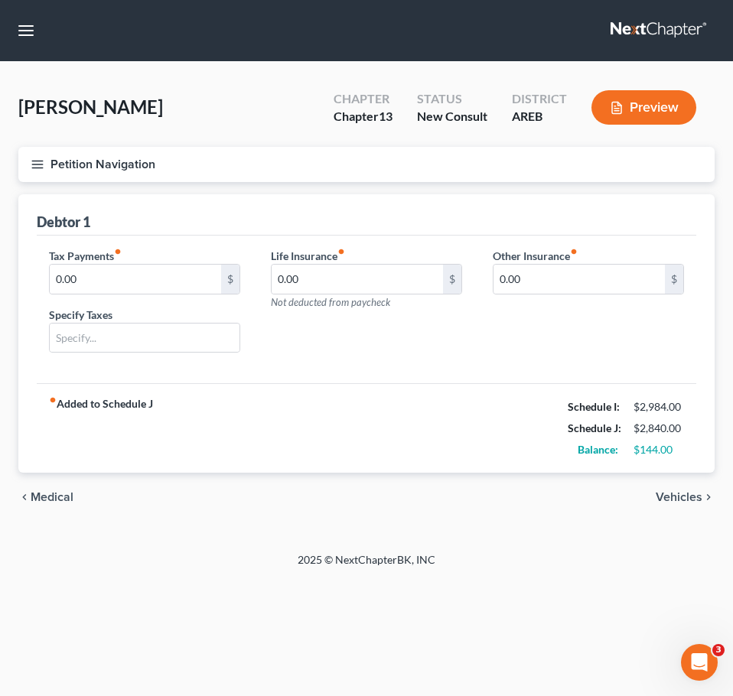
click at [678, 497] on span "Vehicles" at bounding box center [678, 497] width 47 height 12
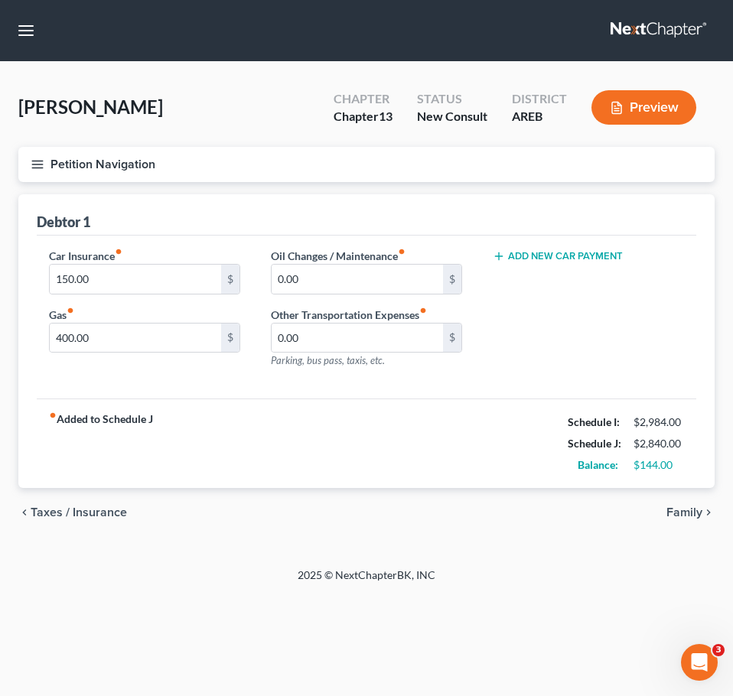
click at [679, 513] on span "Family" at bounding box center [684, 512] width 36 height 12
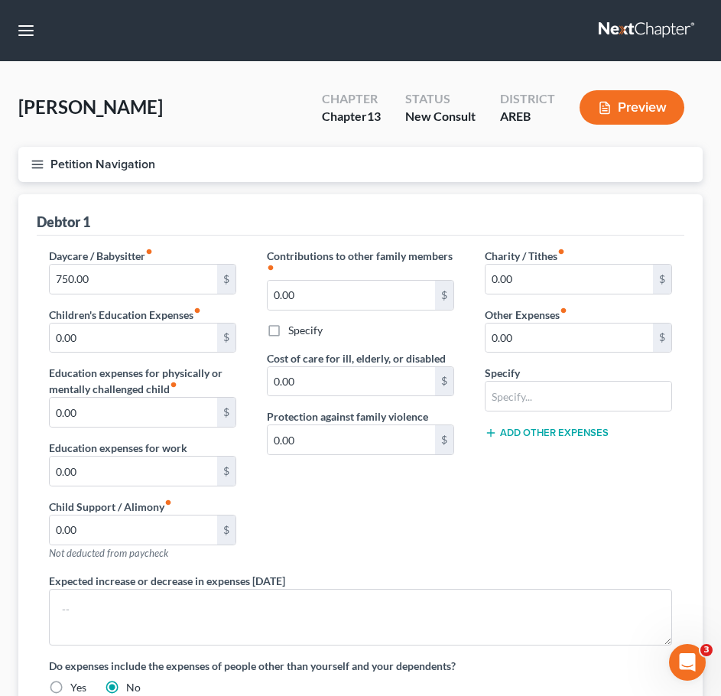
scroll to position [226, 0]
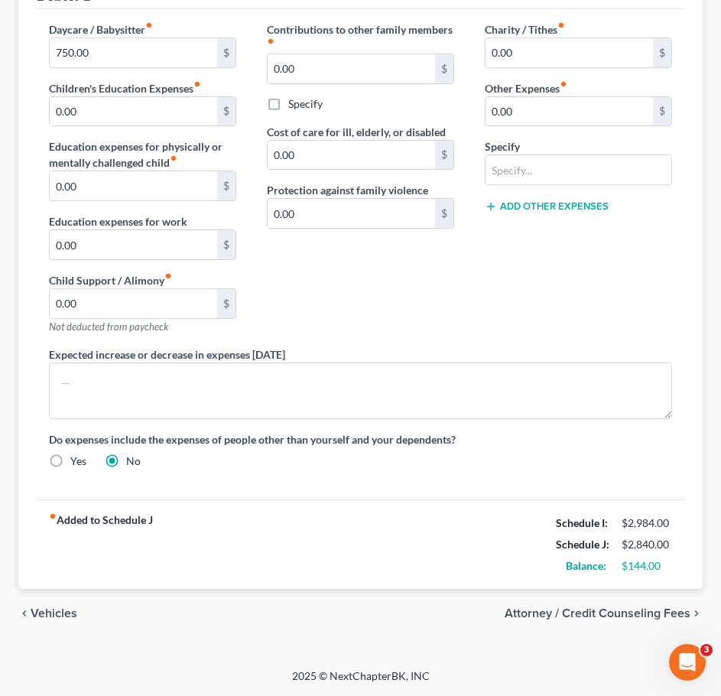
click at [634, 617] on span "Attorney / Credit Counseling Fees" at bounding box center [598, 613] width 186 height 12
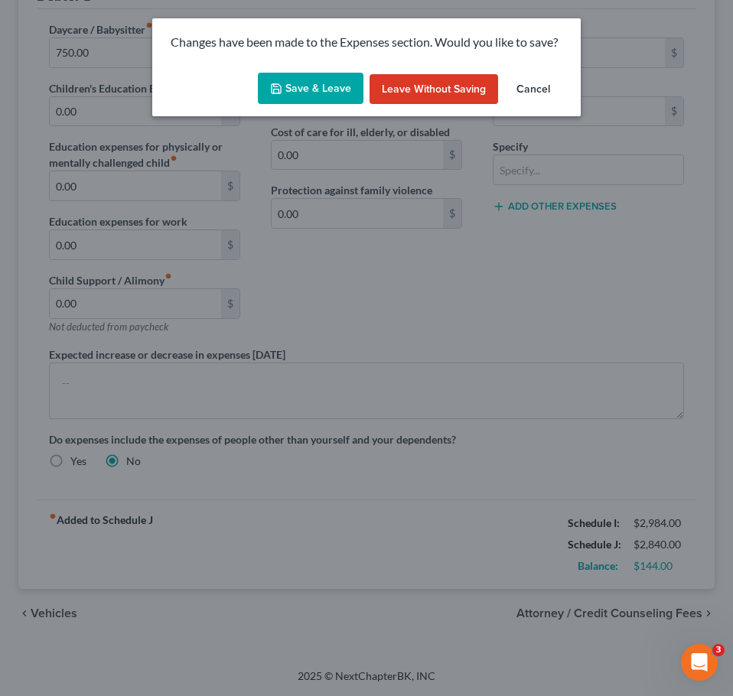
click at [325, 76] on button "Save & Leave" at bounding box center [311, 89] width 106 height 32
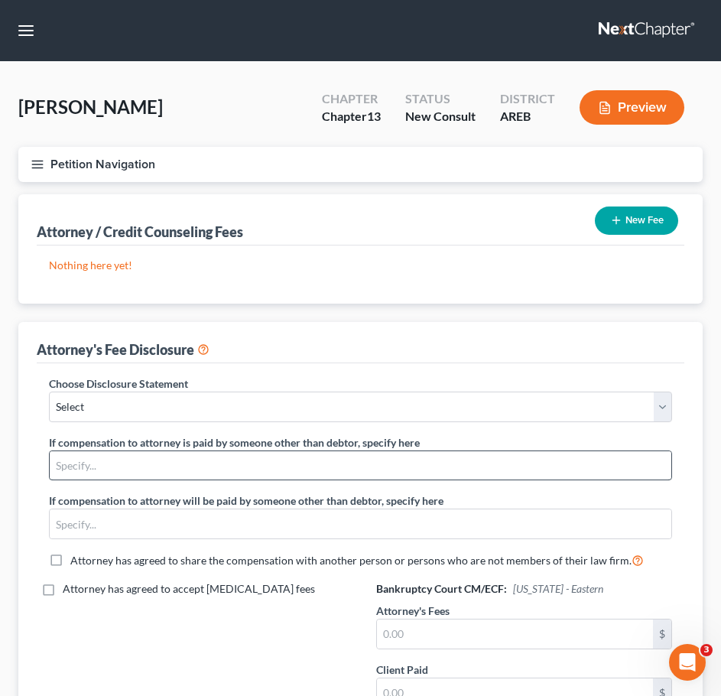
scroll to position [208, 0]
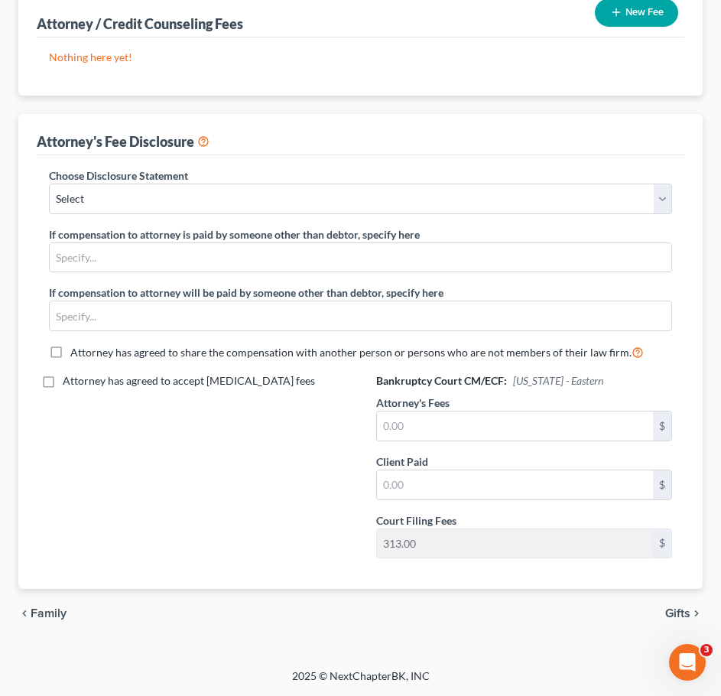
click at [684, 616] on span "Gifts" at bounding box center [677, 613] width 25 height 12
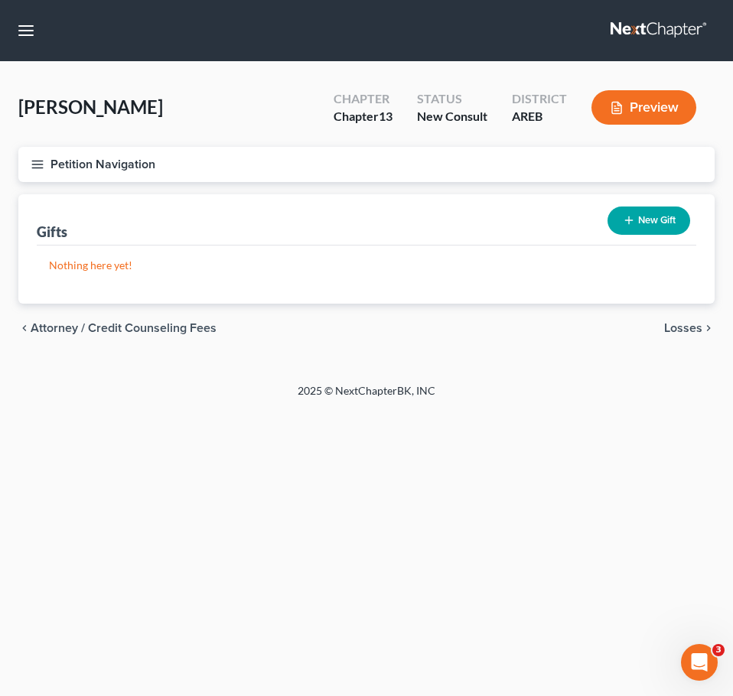
click at [688, 336] on div "chevron_left Attorney / Credit Counseling Fees Losses chevron_right" at bounding box center [366, 328] width 696 height 49
click at [685, 325] on span "Losses" at bounding box center [683, 328] width 38 height 12
click at [685, 325] on span "Environmental Hazards" at bounding box center [638, 328] width 128 height 12
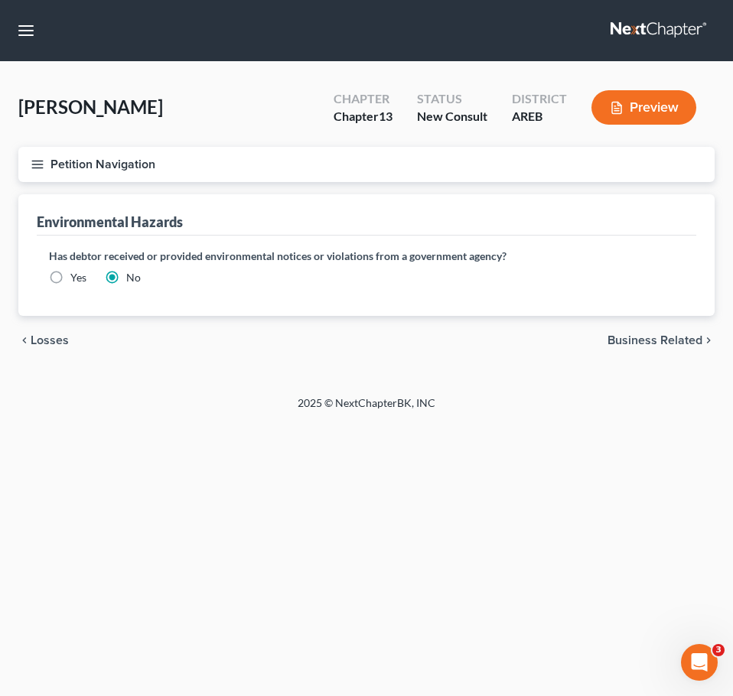
click at [675, 346] on span "Business Related" at bounding box center [654, 340] width 95 height 12
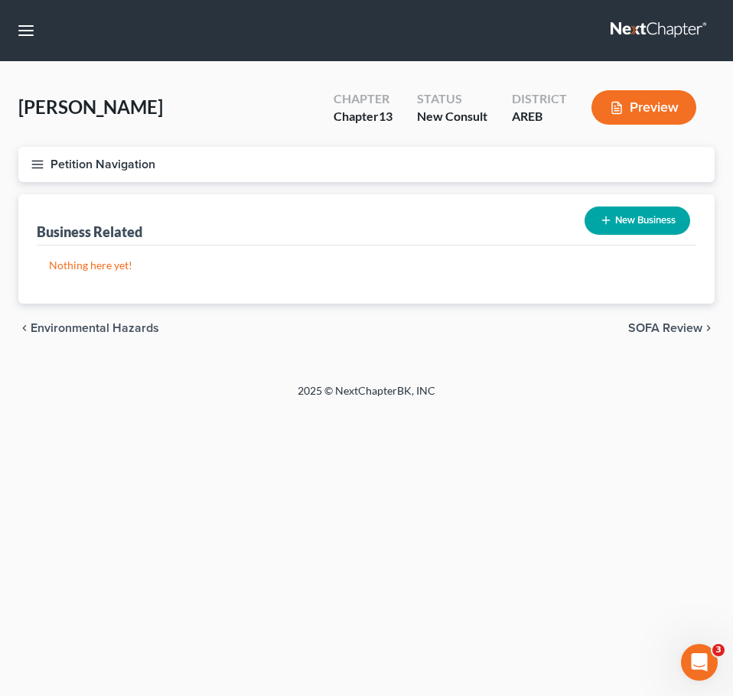
click at [664, 334] on span "SOFA Review" at bounding box center [665, 328] width 74 height 12
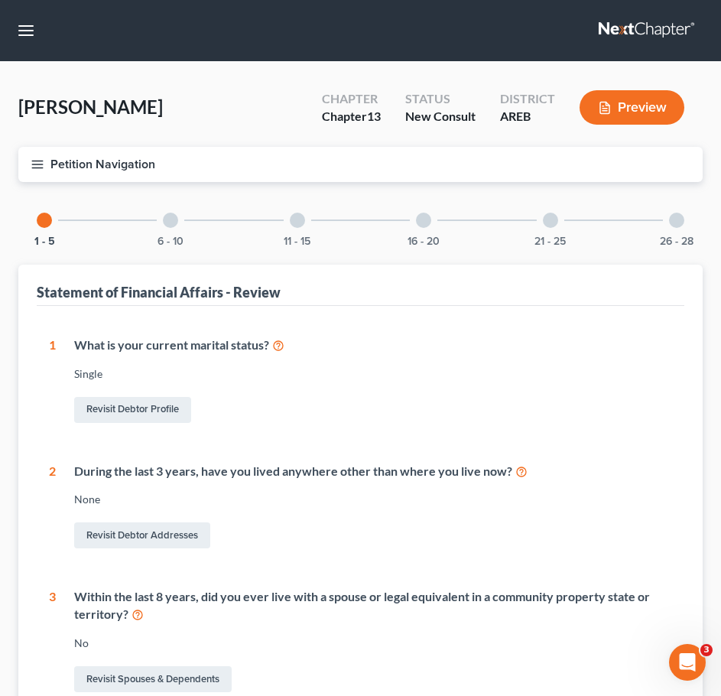
scroll to position [431, 0]
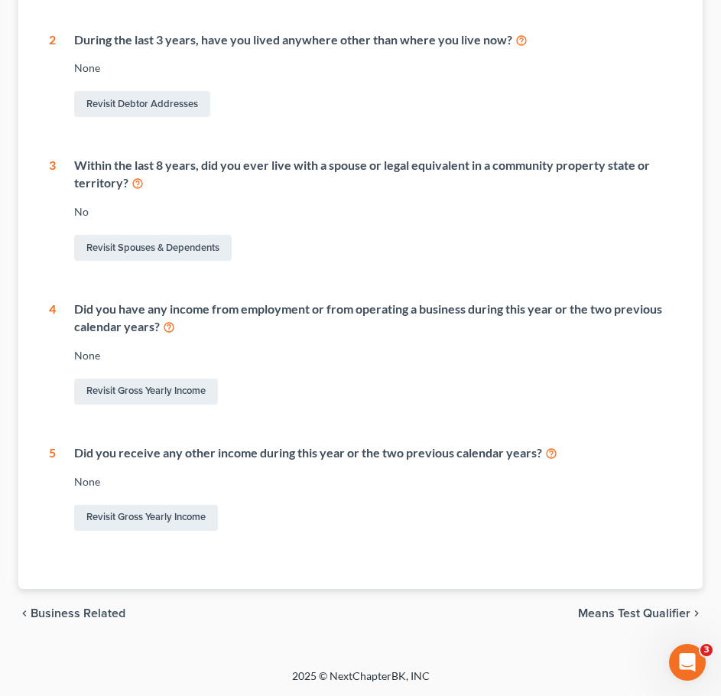
click at [643, 613] on span "Means Test Qualifier" at bounding box center [634, 613] width 112 height 12
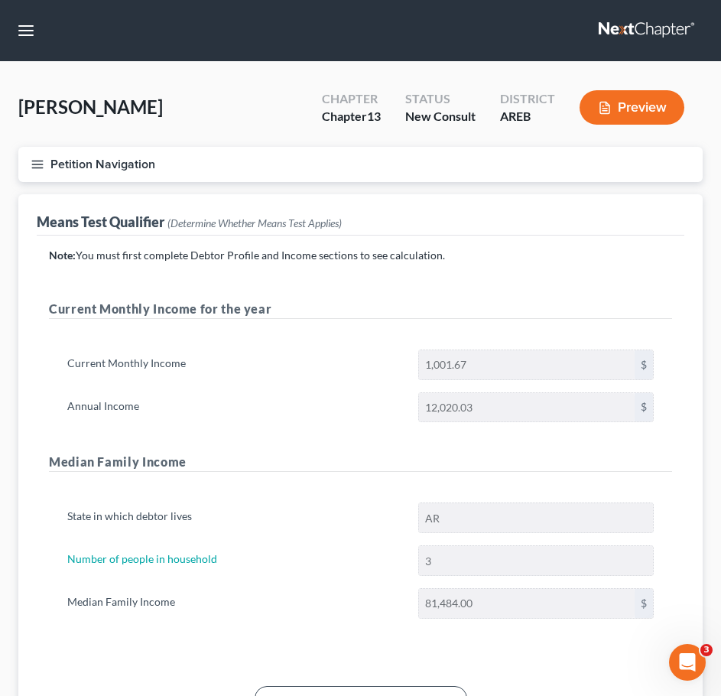
click at [31, 160] on icon "button" at bounding box center [38, 165] width 14 height 14
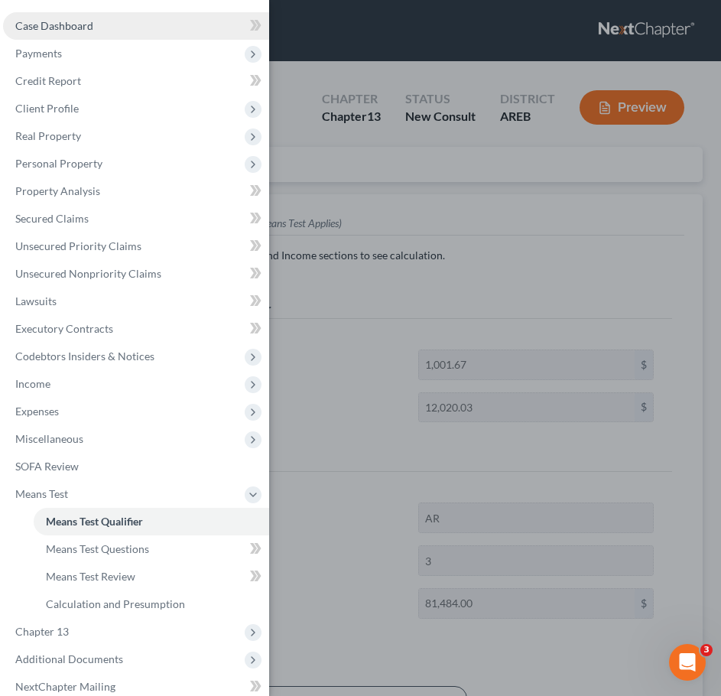
click at [106, 28] on link "Case Dashboard" at bounding box center [136, 26] width 266 height 28
select select "2"
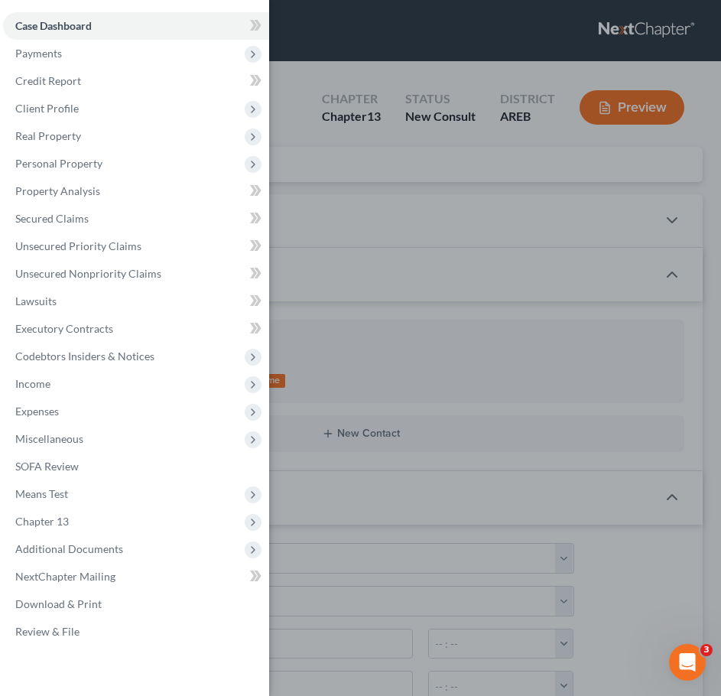
click at [303, 91] on div "Case Dashboard Payments Invoices Payments Payments Credit Report Client Profile" at bounding box center [360, 348] width 721 height 696
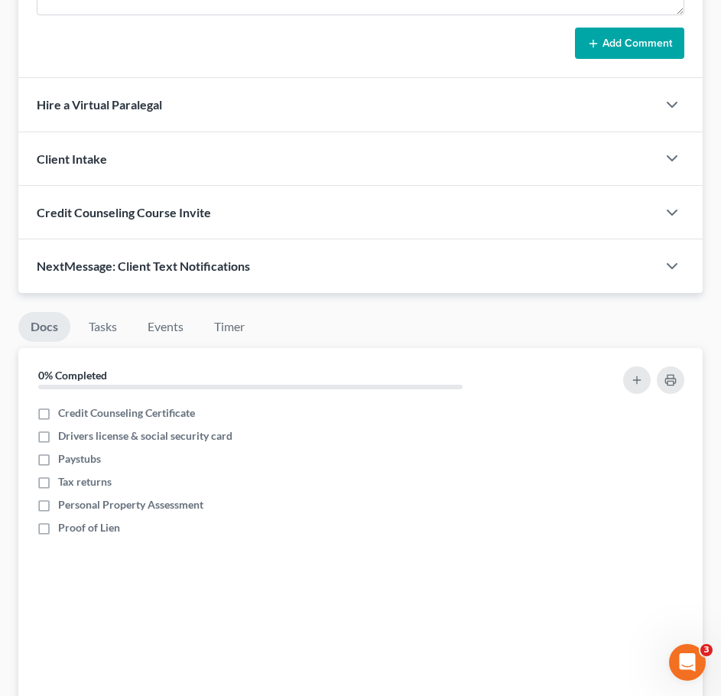
scroll to position [1400, 0]
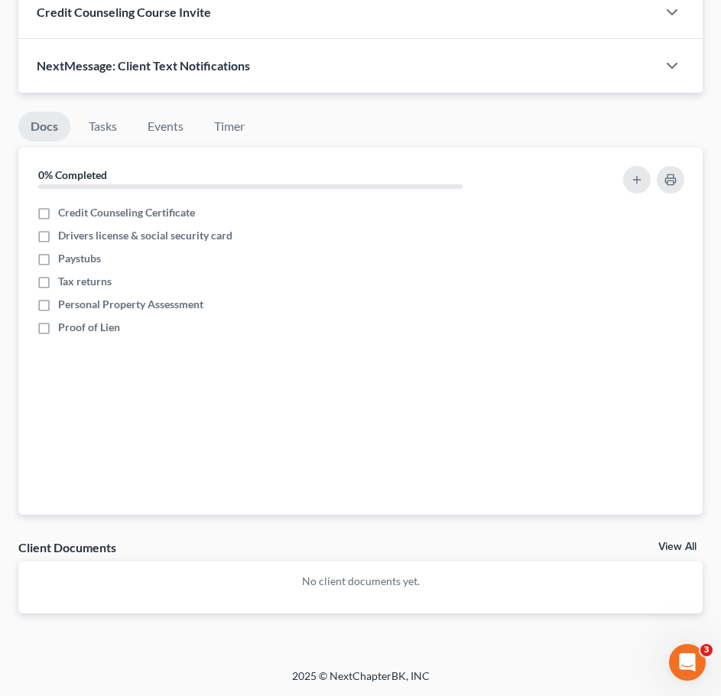
click at [673, 550] on link "View All" at bounding box center [678, 547] width 38 height 11
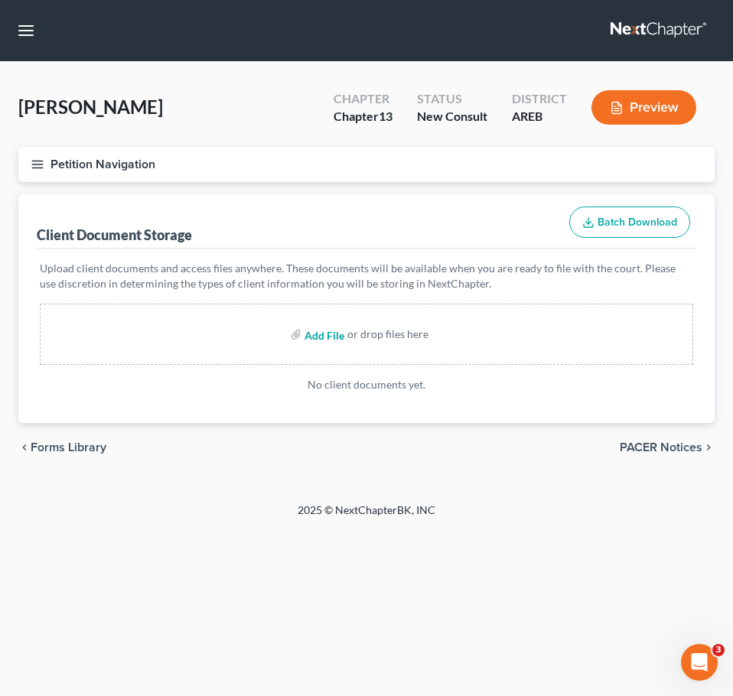
click at [318, 340] on input "file" at bounding box center [322, 334] width 37 height 28
type input "C:\fakepath\Consultation Worksheet A [PERSON_NAME].docx"
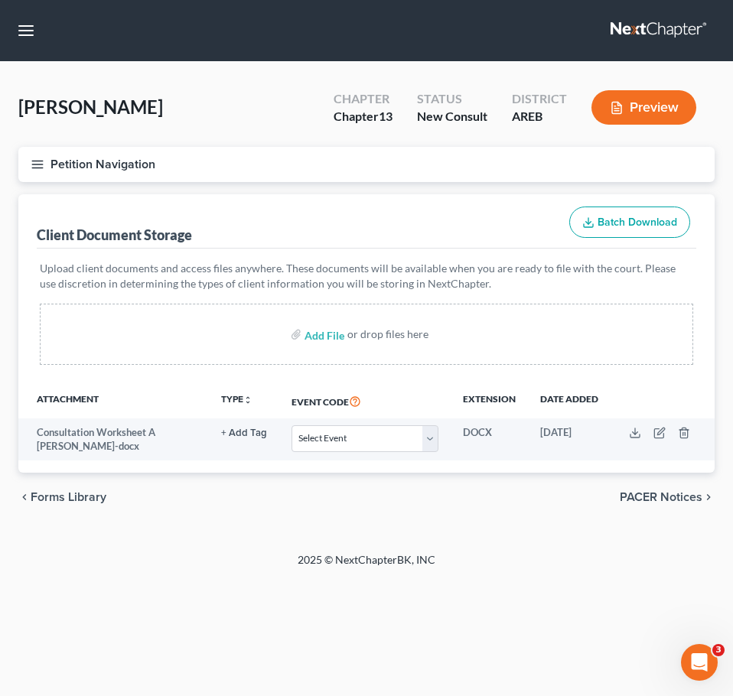
click at [43, 158] on icon "button" at bounding box center [38, 165] width 14 height 14
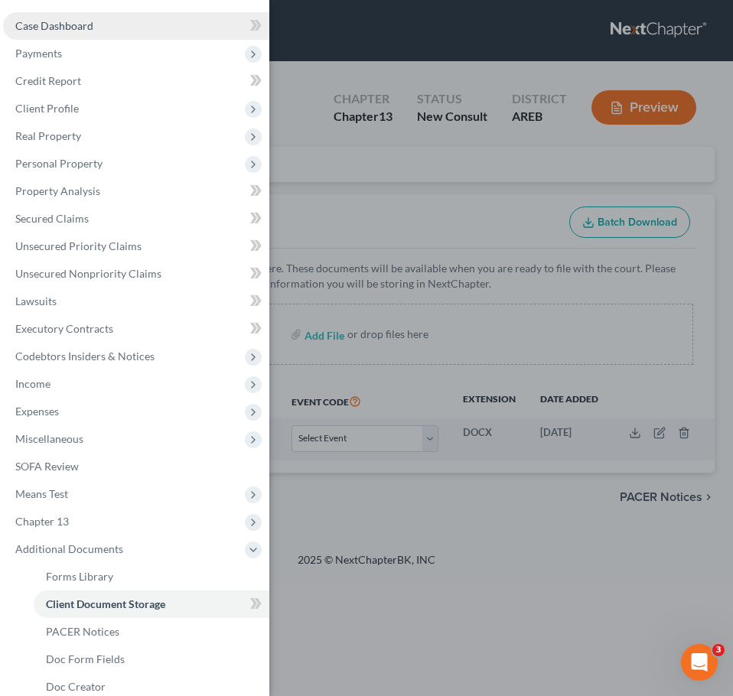
click at [89, 28] on span "Case Dashboard" at bounding box center [54, 25] width 78 height 13
select select "2"
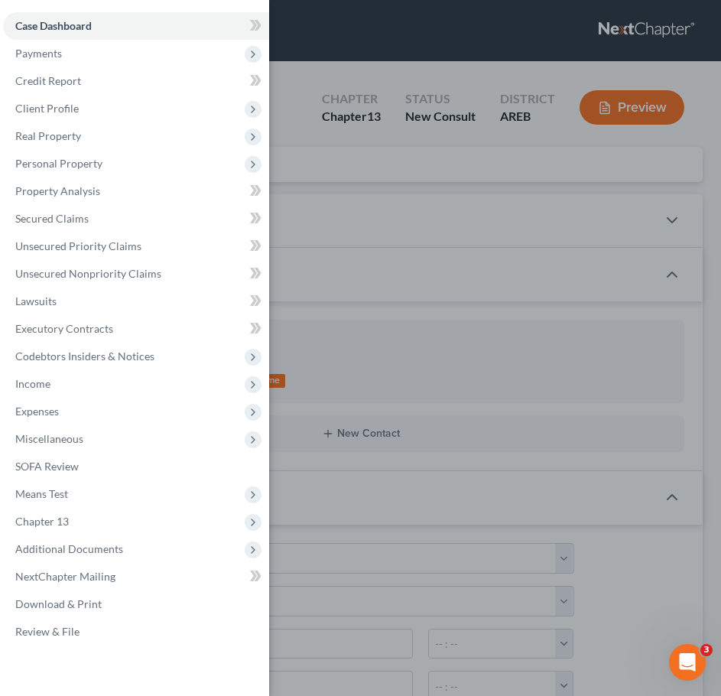
click at [314, 100] on div "Case Dashboard Payments Invoices Payments Payments Credit Report Client Profile" at bounding box center [360, 348] width 721 height 696
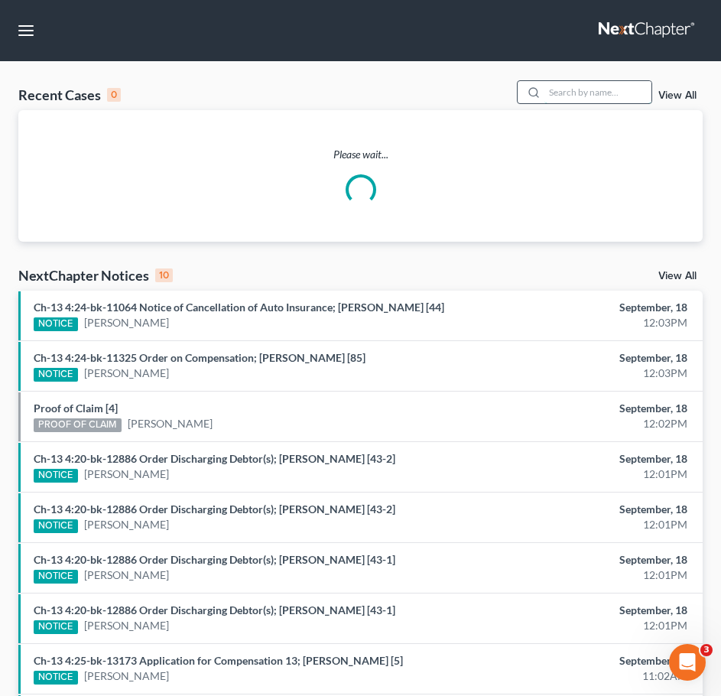
click at [609, 93] on input "search" at bounding box center [598, 92] width 107 height 22
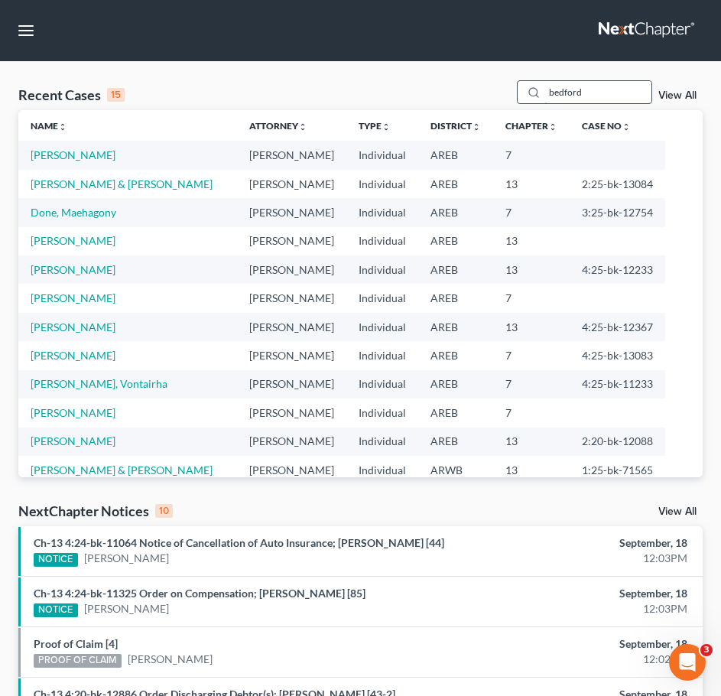
type input "bedford"
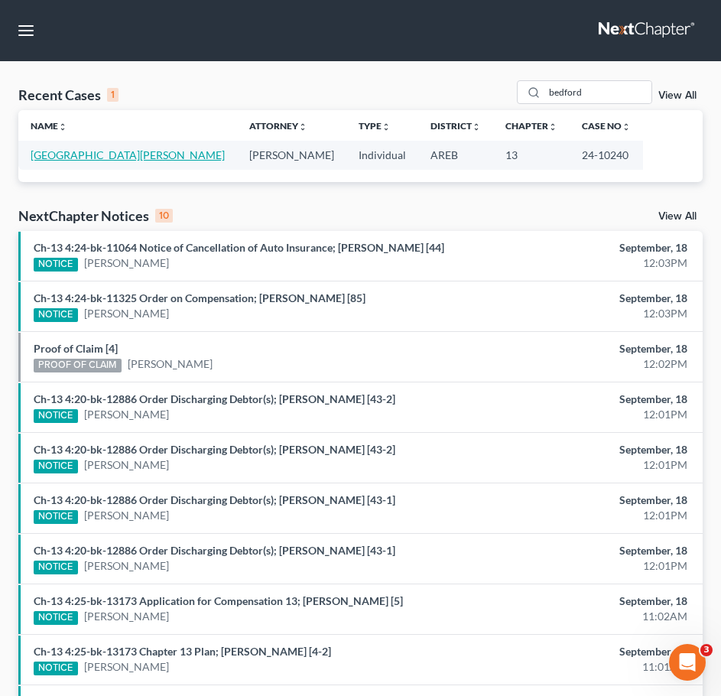
click at [88, 160] on link "[GEOGRAPHIC_DATA][PERSON_NAME]" at bounding box center [128, 154] width 194 height 13
select select "2"
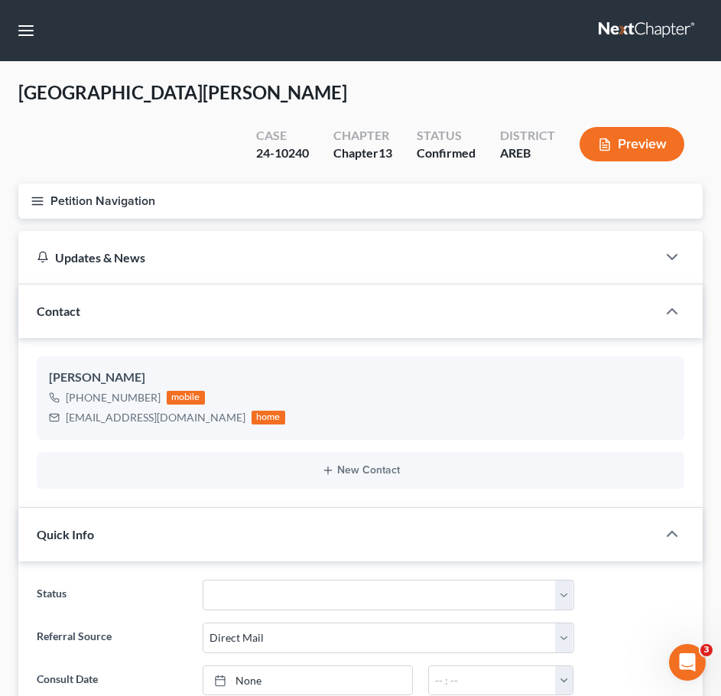
click at [42, 194] on icon "button" at bounding box center [38, 201] width 14 height 14
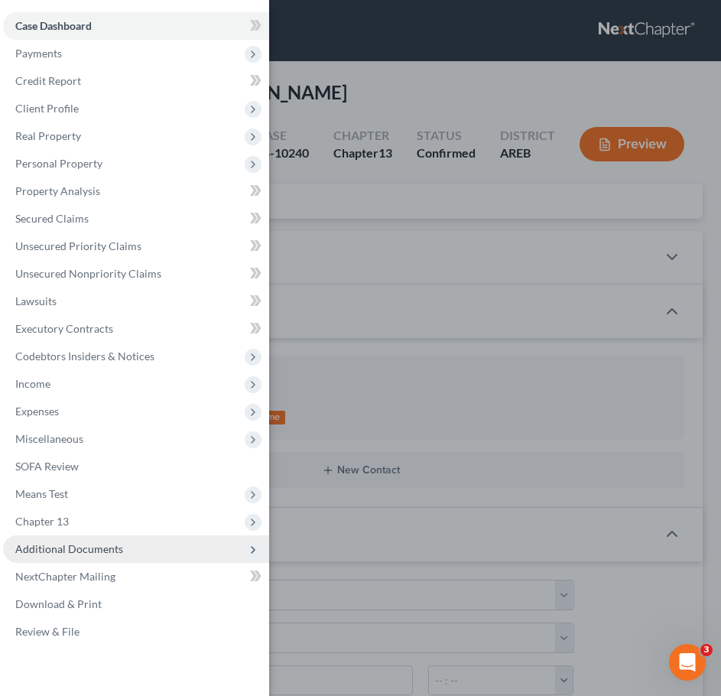
click at [176, 557] on span "Additional Documents" at bounding box center [136, 549] width 266 height 28
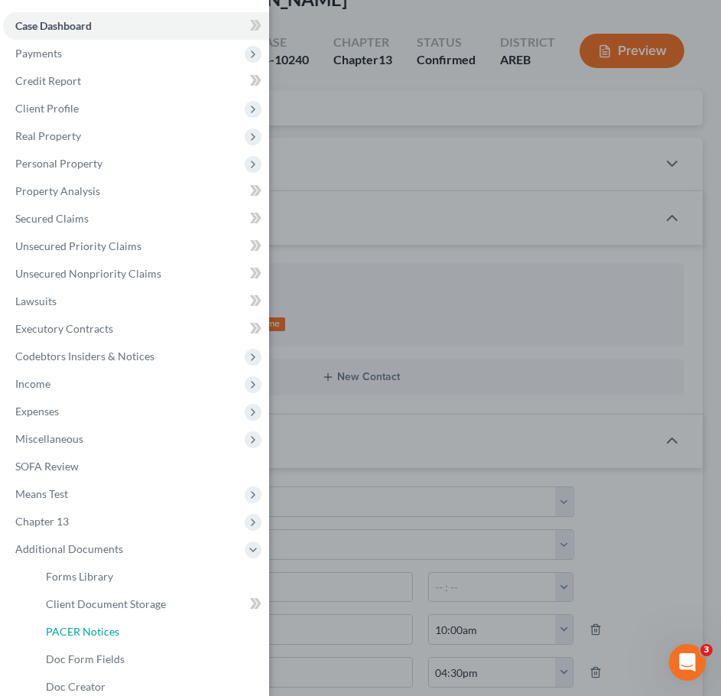
click at [118, 633] on link "PACER Notices" at bounding box center [152, 632] width 236 height 28
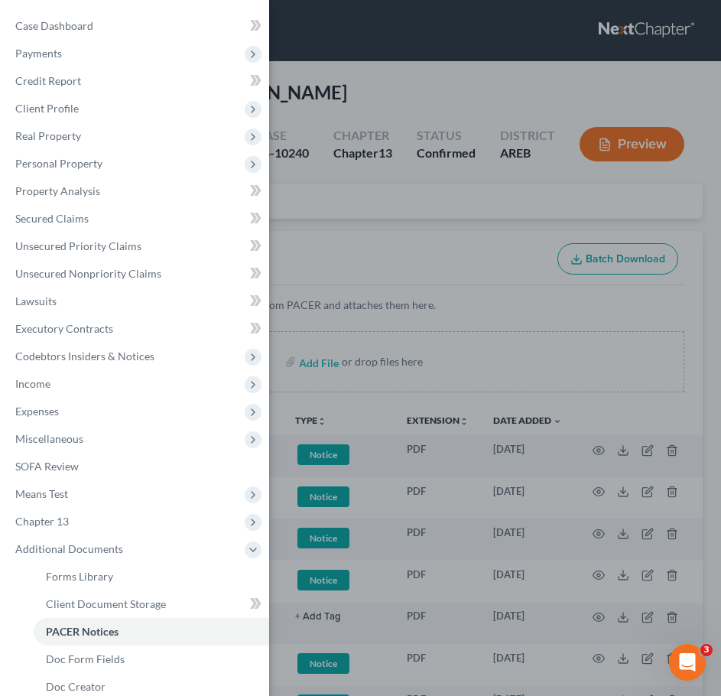
click at [487, 202] on div "Case Dashboard Payments Invoices Payments Payments Credit Report Client Profile" at bounding box center [360, 348] width 721 height 696
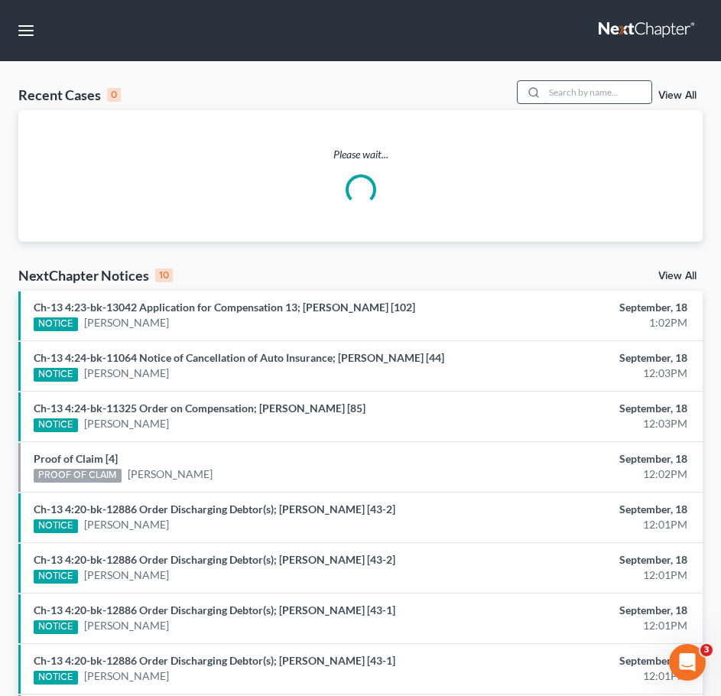
click at [569, 89] on input "search" at bounding box center [598, 92] width 107 height 22
type input "[PERSON_NAME]"
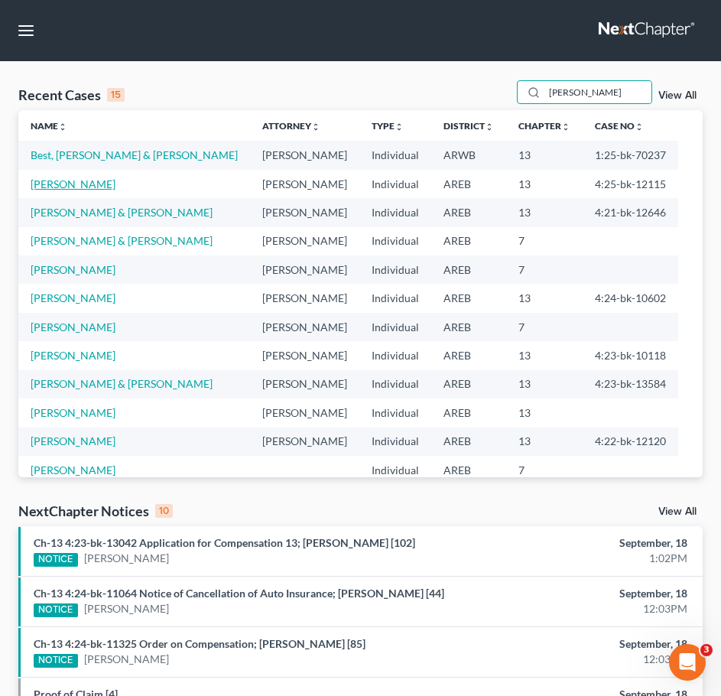
click at [70, 177] on link "[PERSON_NAME]" at bounding box center [73, 183] width 85 height 13
select select "2"
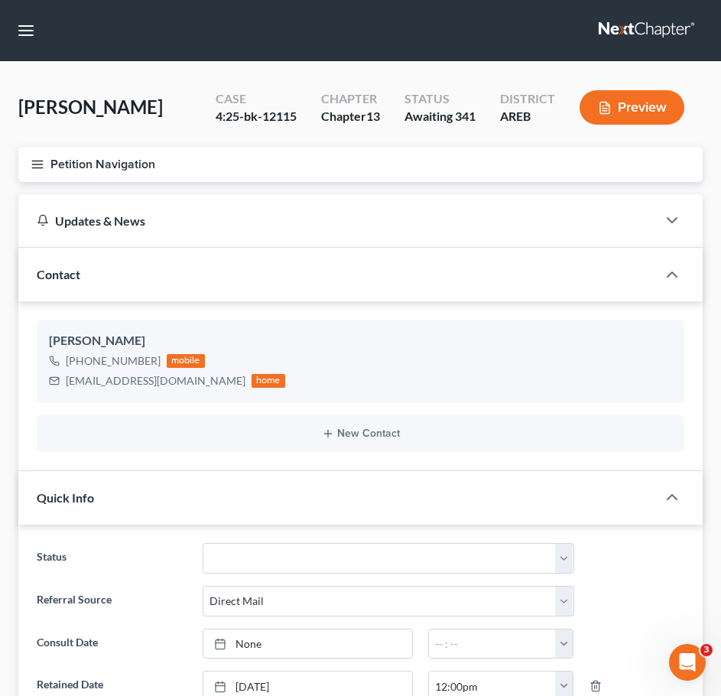
click at [41, 160] on icon "button" at bounding box center [38, 165] width 14 height 14
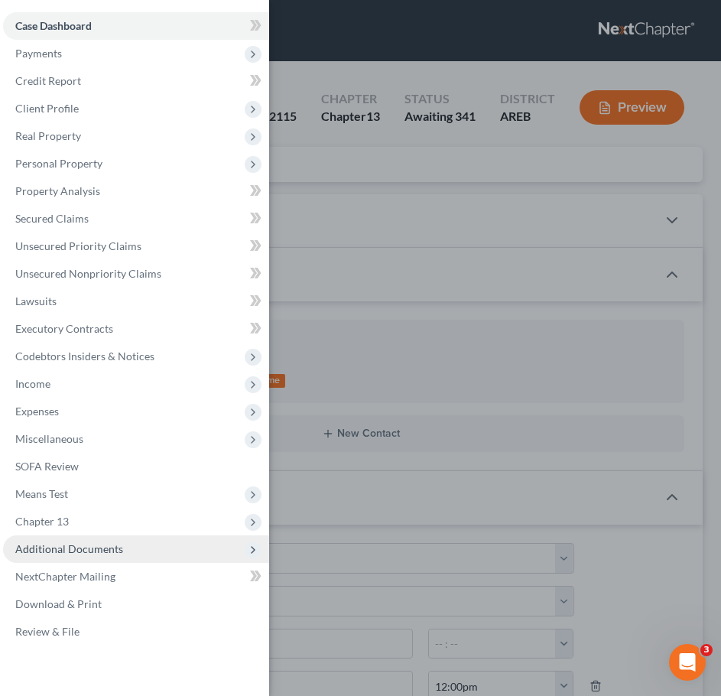
click at [127, 550] on span "Additional Documents" at bounding box center [136, 549] width 266 height 28
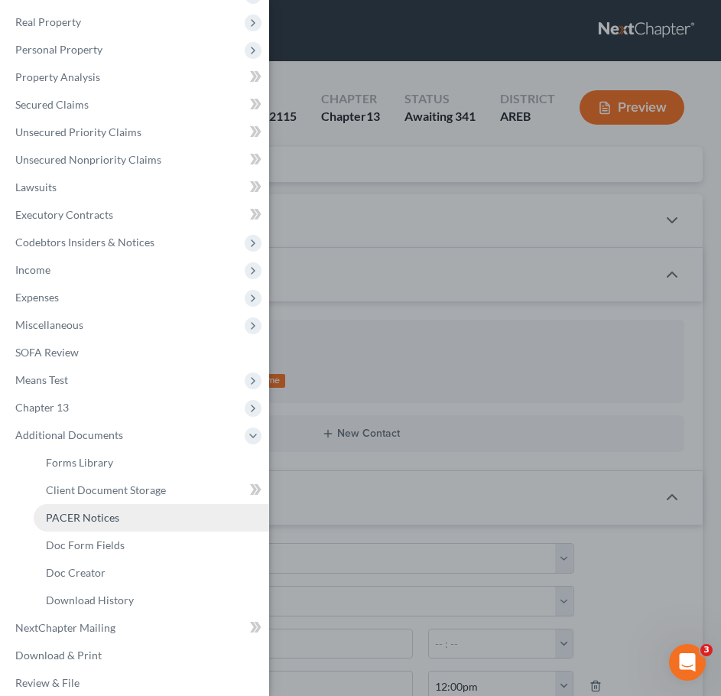
scroll to position [115, 0]
click at [92, 515] on span "PACER Notices" at bounding box center [82, 516] width 73 height 13
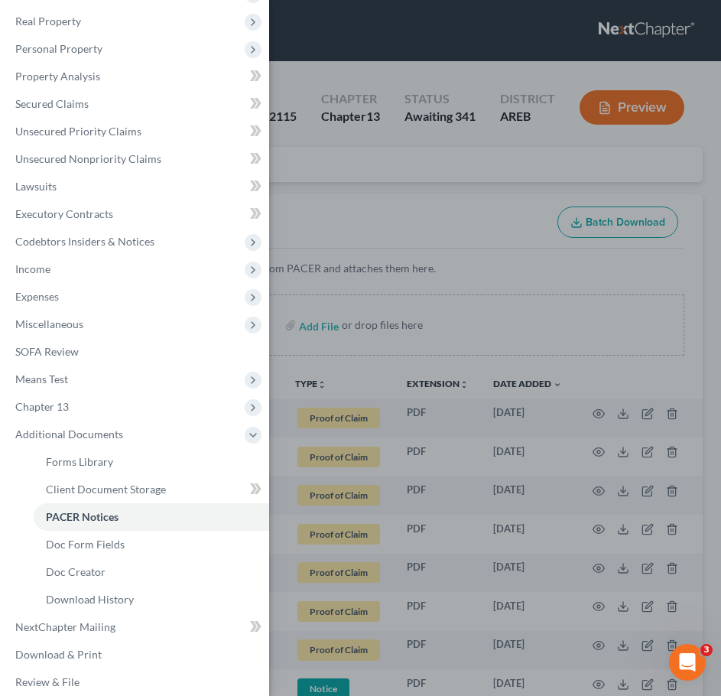
click at [463, 244] on div "Case Dashboard Payments Invoices Payments Payments Credit Report Client Profile" at bounding box center [360, 348] width 721 height 696
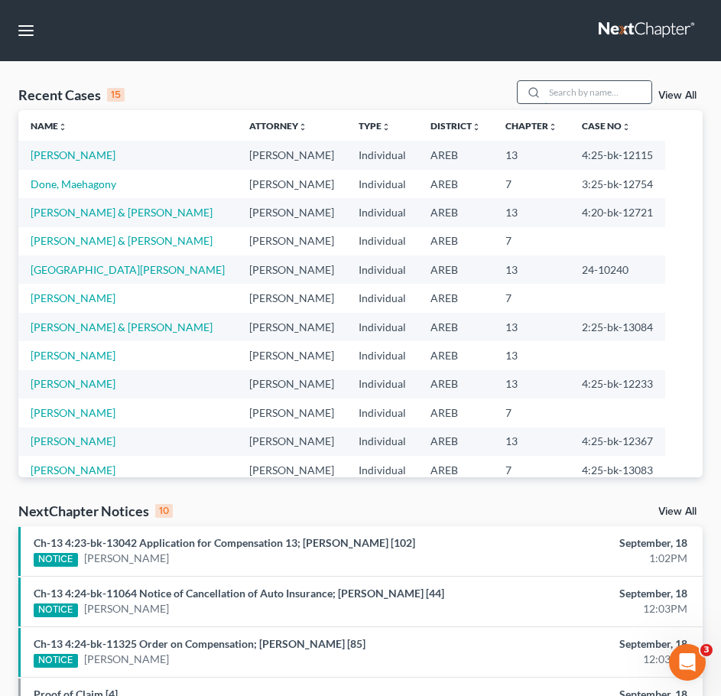
click at [597, 98] on input "search" at bounding box center [598, 92] width 107 height 22
type input "r"
click at [597, 98] on input "durdren" at bounding box center [598, 92] width 107 height 22
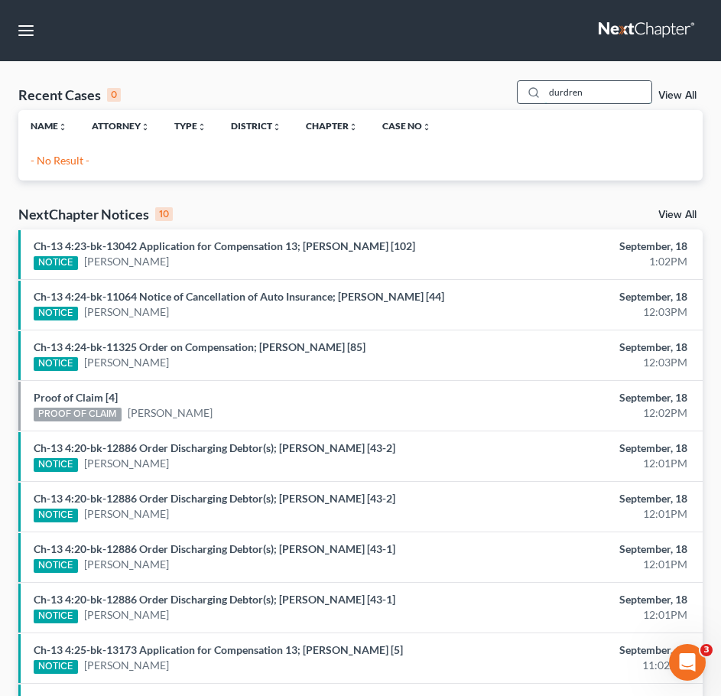
click at [597, 98] on input "durdren" at bounding box center [598, 92] width 107 height 22
click at [593, 93] on input "durden" at bounding box center [598, 92] width 107 height 22
click at [613, 94] on input "durden" at bounding box center [598, 92] width 107 height 22
type input "kistner"
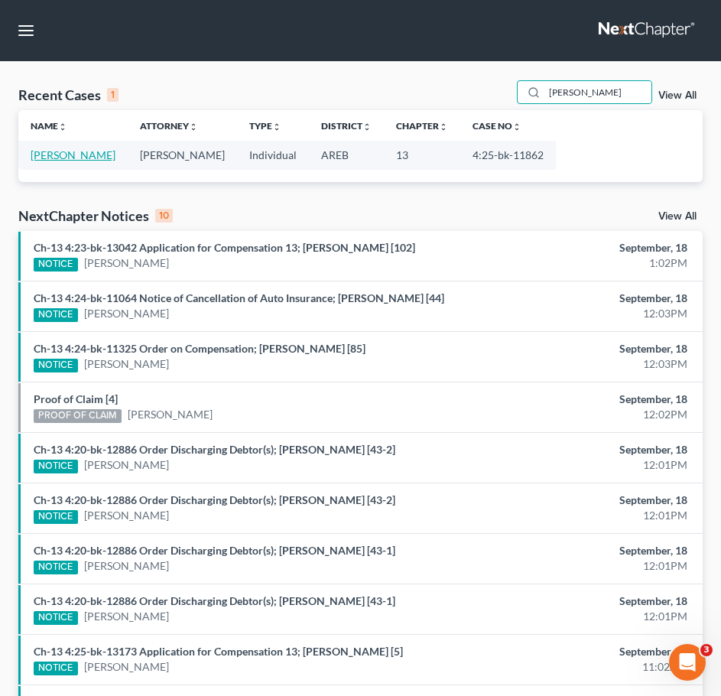
click at [57, 158] on link "Kistner, Sabrina" at bounding box center [73, 154] width 85 height 13
select select "6"
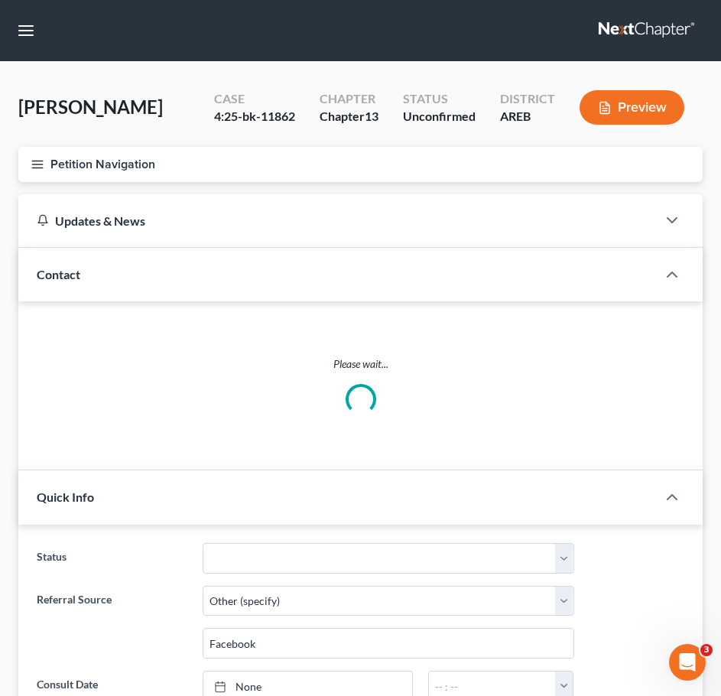
click at [34, 163] on icon "button" at bounding box center [38, 165] width 14 height 14
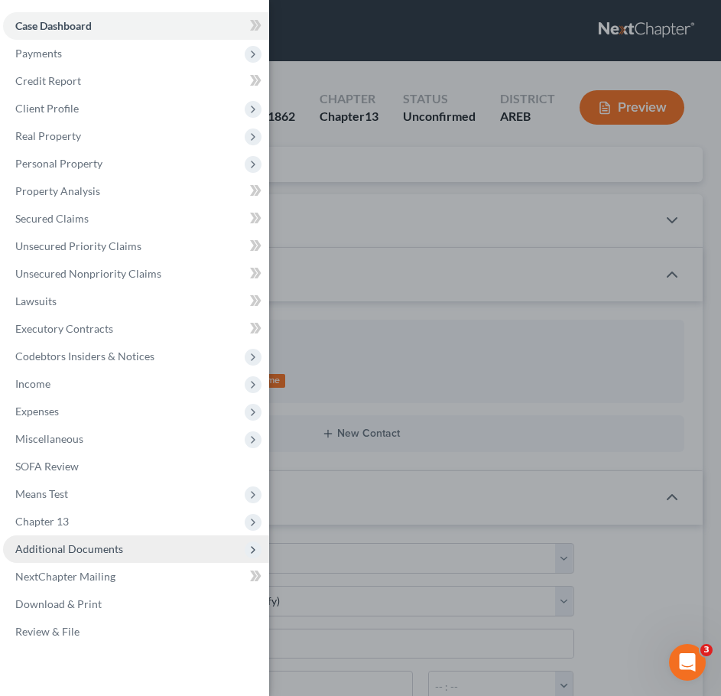
click at [106, 549] on span "Additional Documents" at bounding box center [69, 548] width 108 height 13
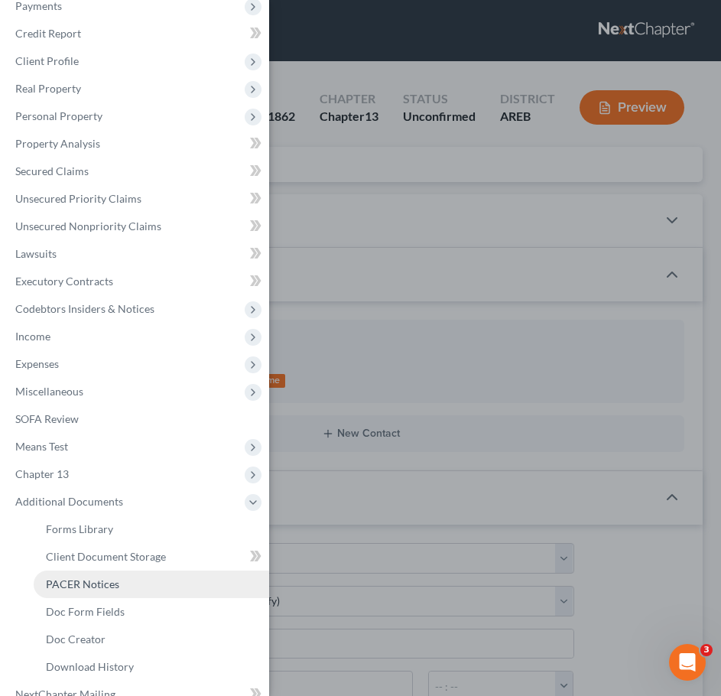
click at [76, 579] on span "PACER Notices" at bounding box center [82, 583] width 73 height 13
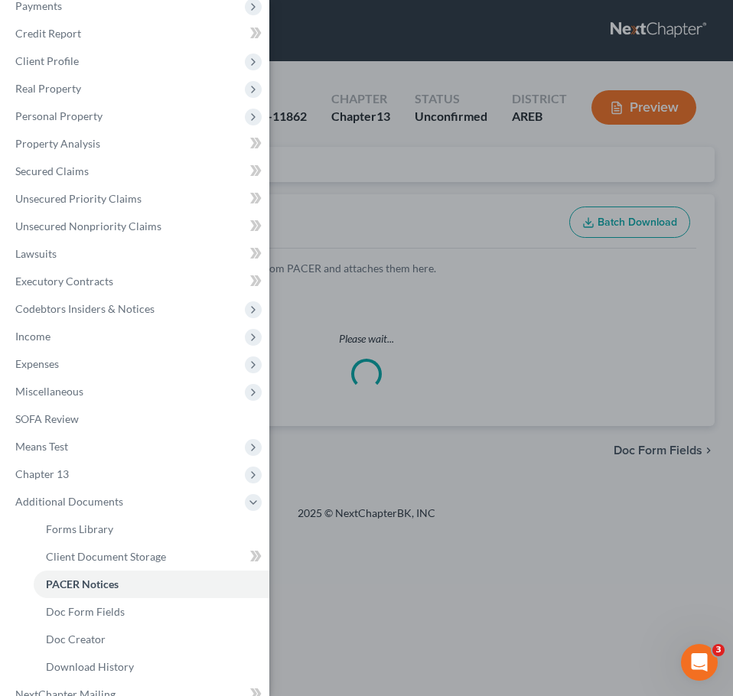
click at [470, 264] on div "Case Dashboard Payments Invoices Payments Payments Credit Report Client Profile" at bounding box center [366, 348] width 733 height 696
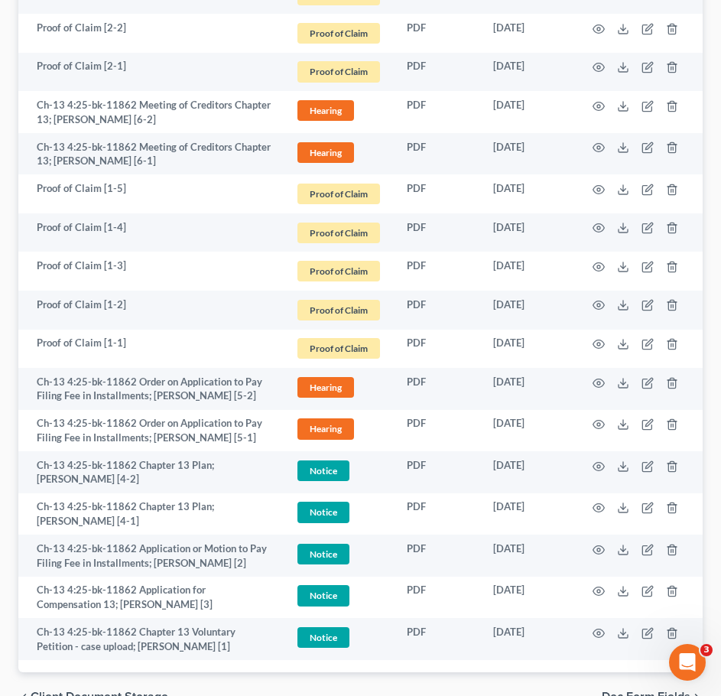
scroll to position [2474, 0]
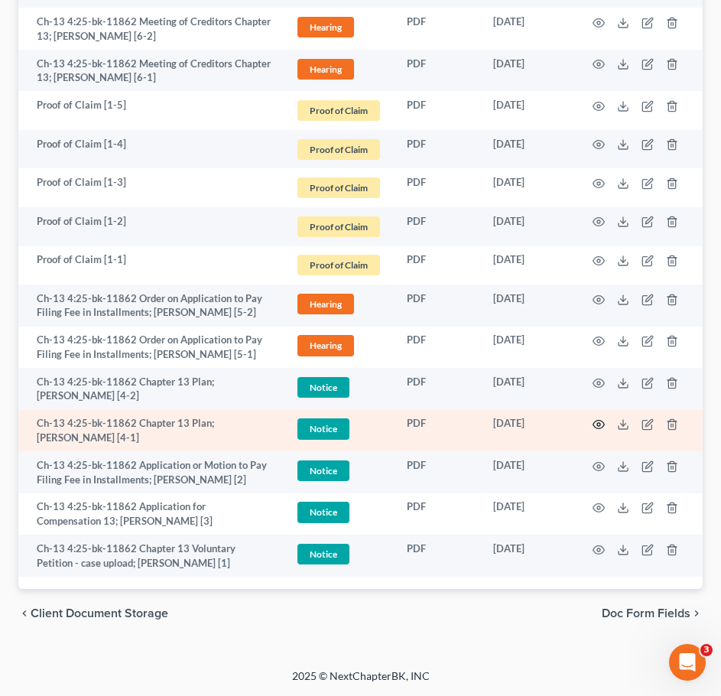
click at [600, 421] on icon "button" at bounding box center [599, 424] width 12 height 12
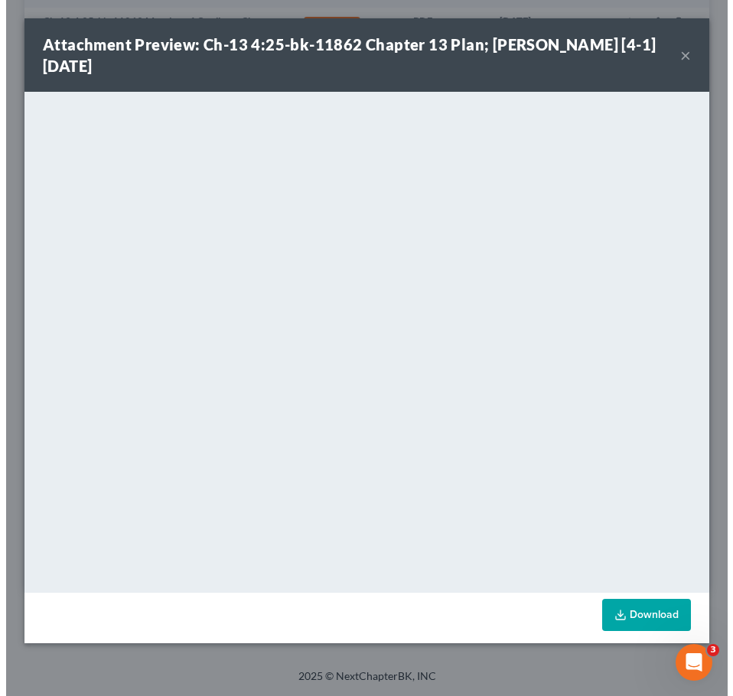
scroll to position [2471, 0]
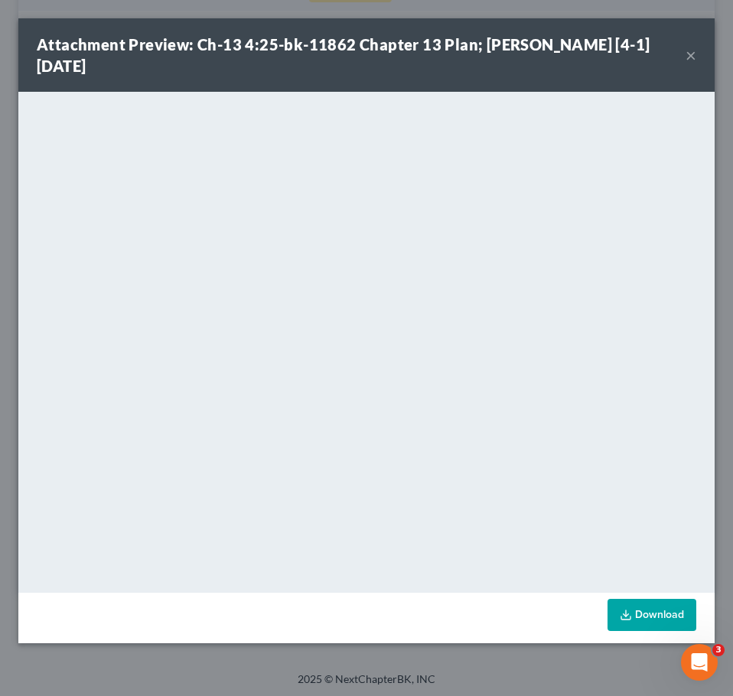
click at [691, 57] on button "×" at bounding box center [690, 55] width 11 height 18
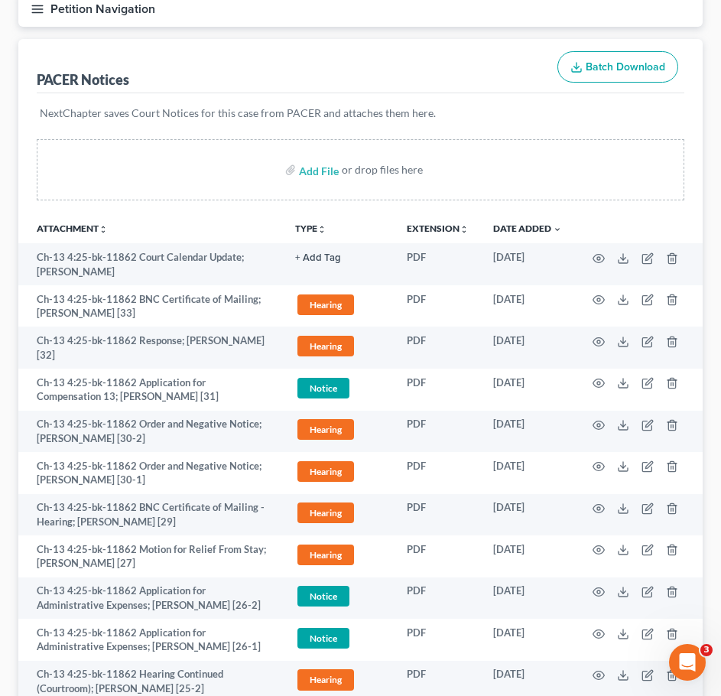
scroll to position [158, 0]
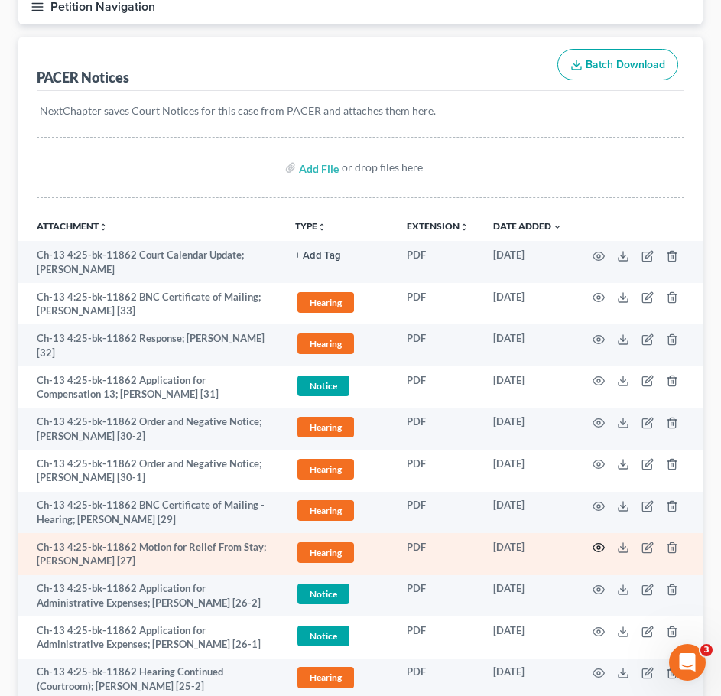
click at [596, 546] on icon "button" at bounding box center [599, 548] width 12 height 12
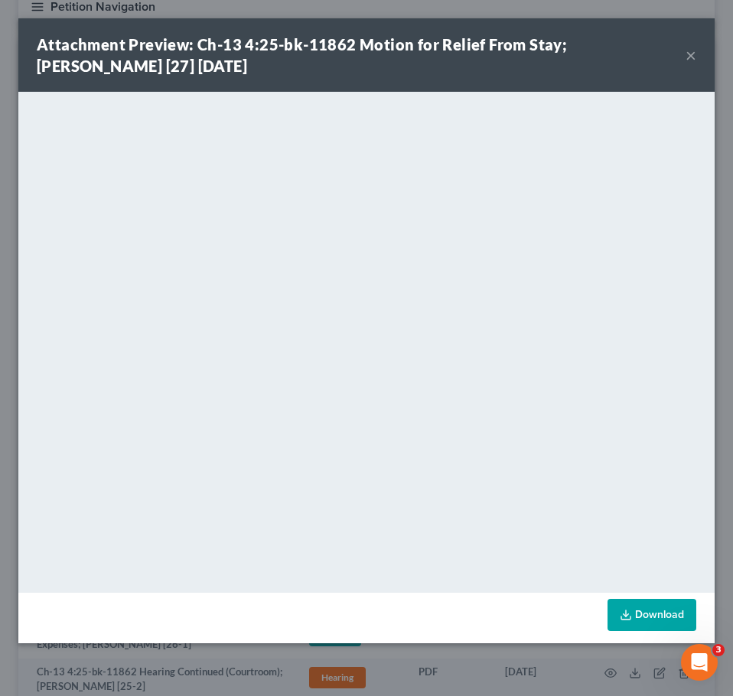
click at [686, 59] on button "×" at bounding box center [690, 55] width 11 height 18
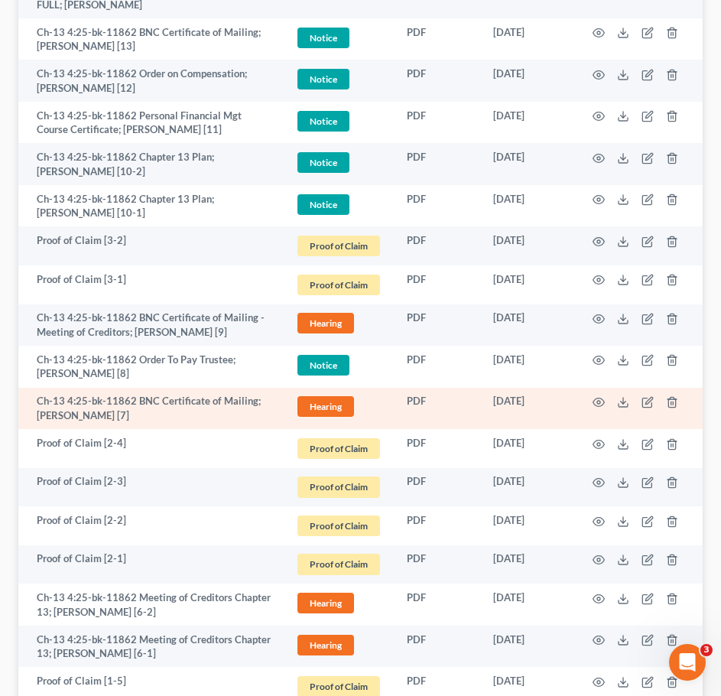
scroll to position [1897, 0]
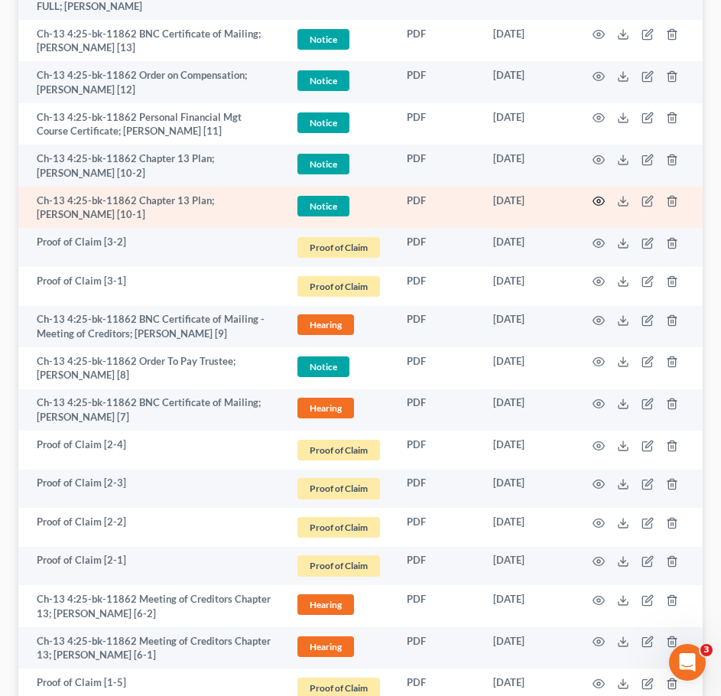
click at [599, 200] on circle "button" at bounding box center [598, 201] width 3 height 3
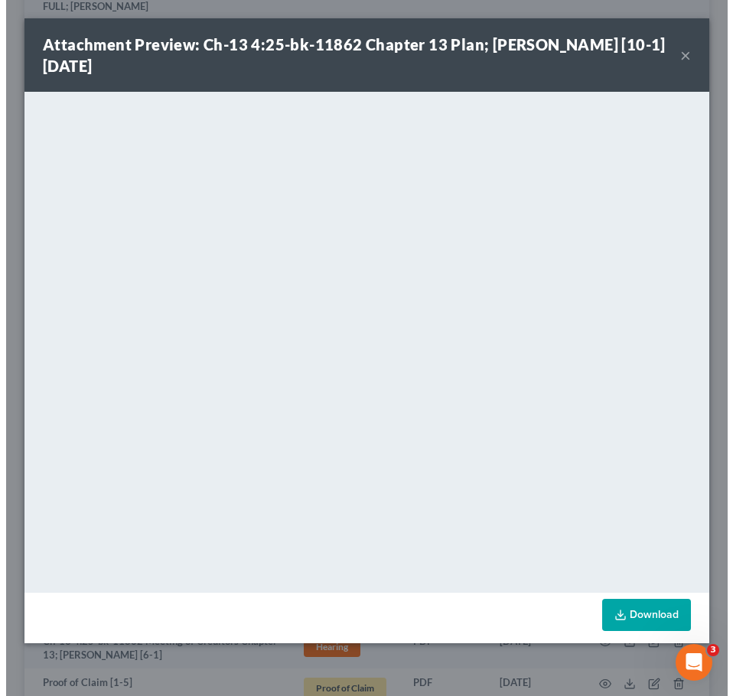
scroll to position [1894, 0]
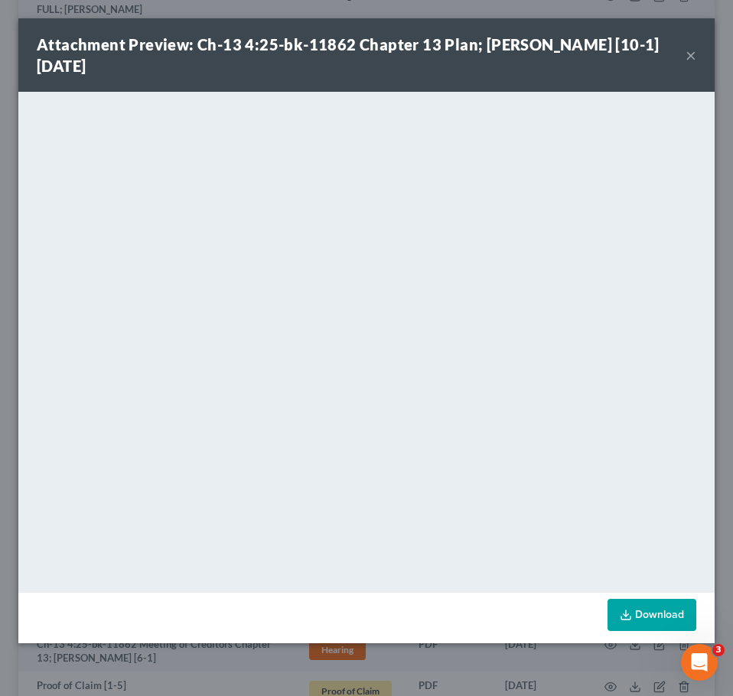
click at [688, 57] on button "×" at bounding box center [690, 55] width 11 height 18
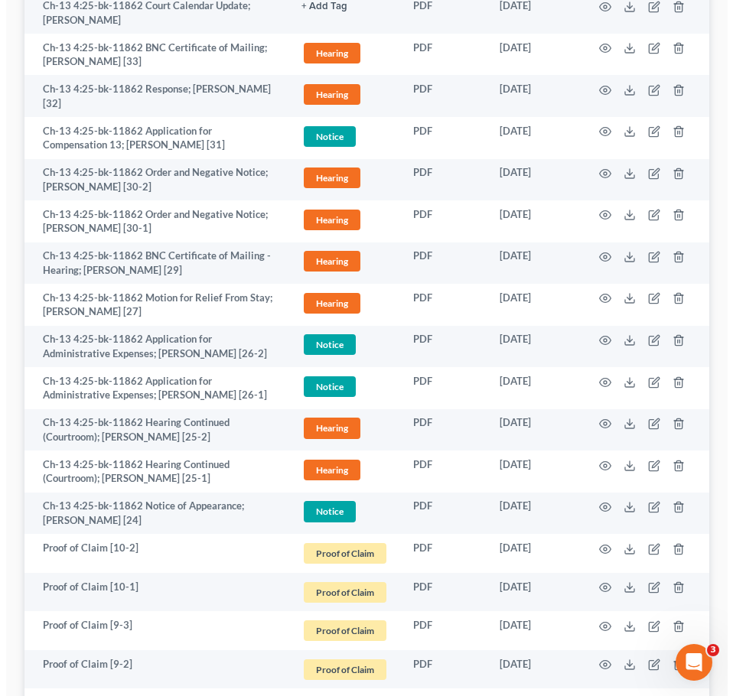
scroll to position [250, 0]
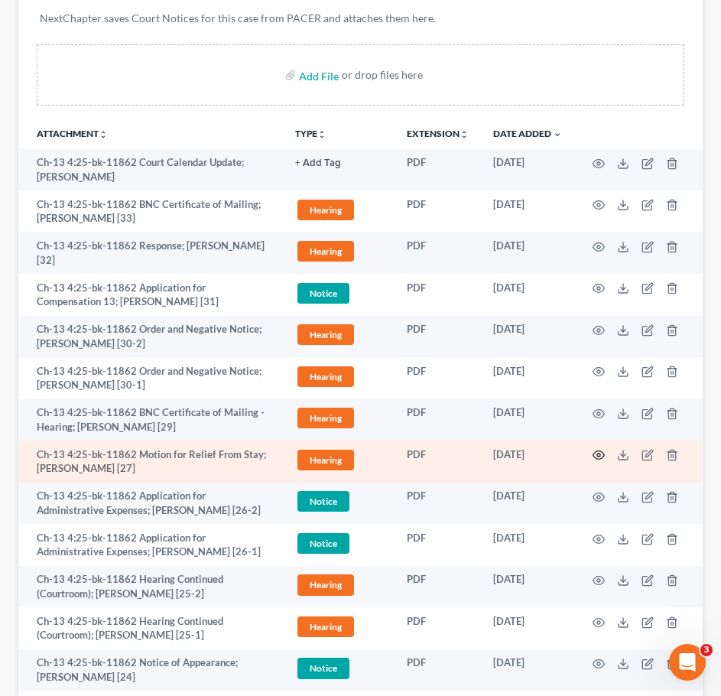
click at [598, 455] on icon "button" at bounding box center [599, 455] width 12 height 12
